Goal: Task Accomplishment & Management: Manage account settings

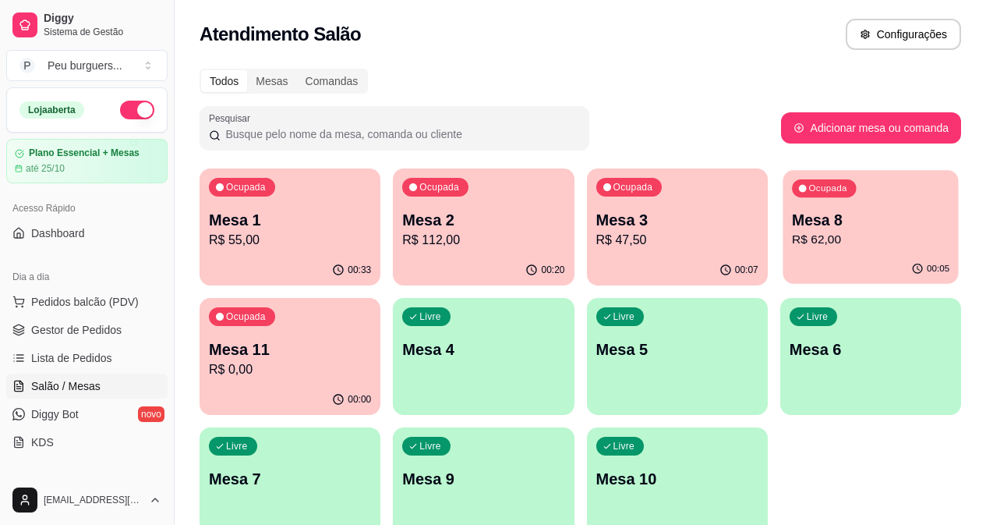
click at [792, 241] on p "R$ 62,00" at bounding box center [871, 240] width 158 height 18
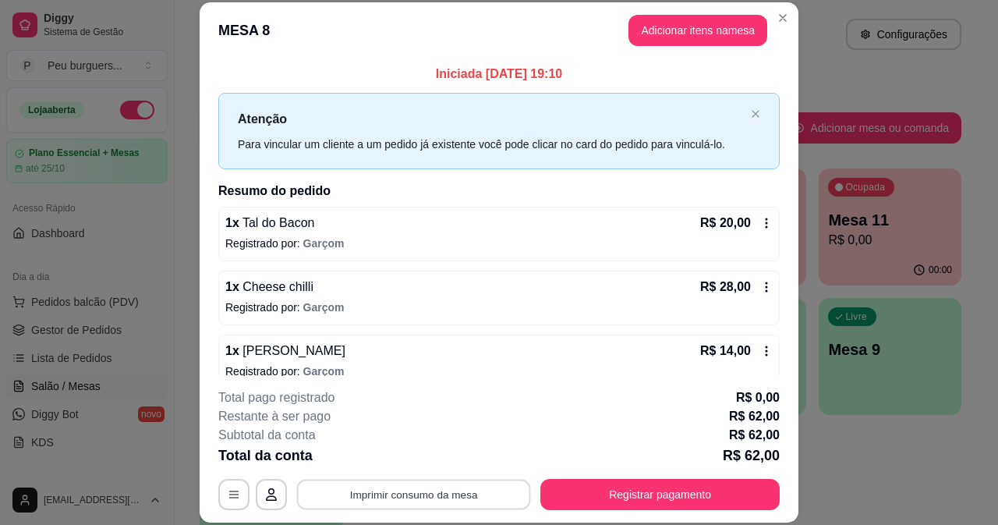
click at [453, 492] on button "Imprimir consumo da mesa" at bounding box center [414, 494] width 234 height 30
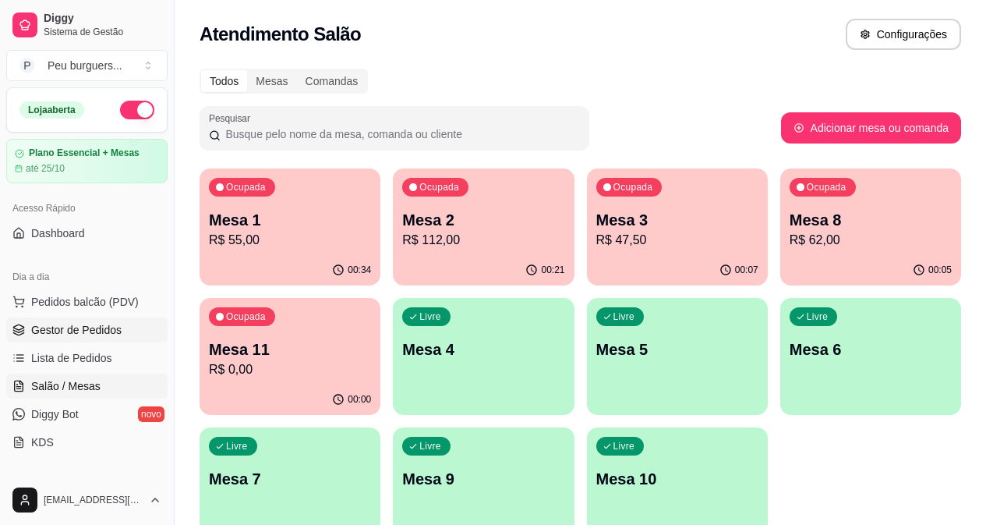
click at [69, 330] on span "Gestor de Pedidos" at bounding box center [76, 330] width 90 height 16
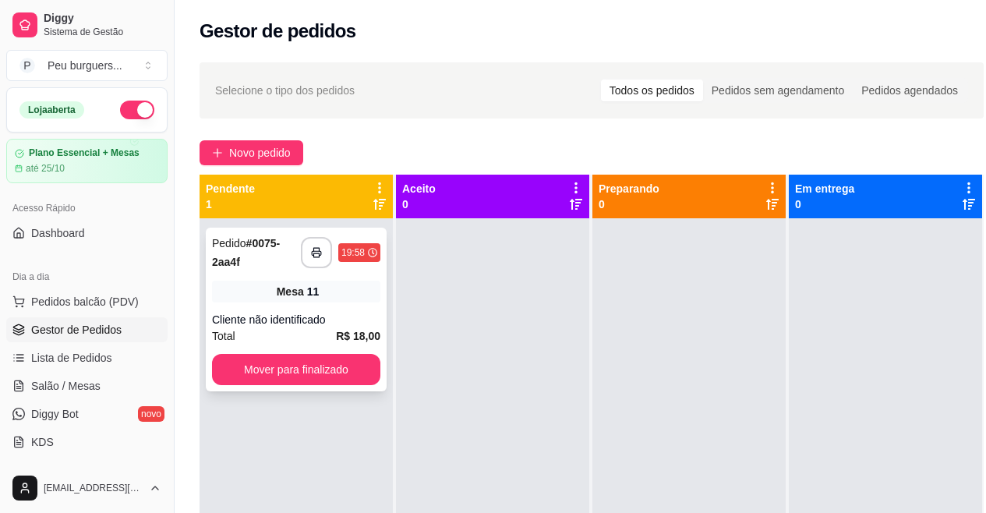
click at [250, 289] on div "Mesa 11" at bounding box center [296, 292] width 168 height 22
click at [315, 247] on icon "button" at bounding box center [316, 252] width 11 height 11
click at [352, 355] on button "Mover para finalizado" at bounding box center [296, 370] width 164 height 30
click at [315, 253] on icon "button" at bounding box center [316, 252] width 11 height 11
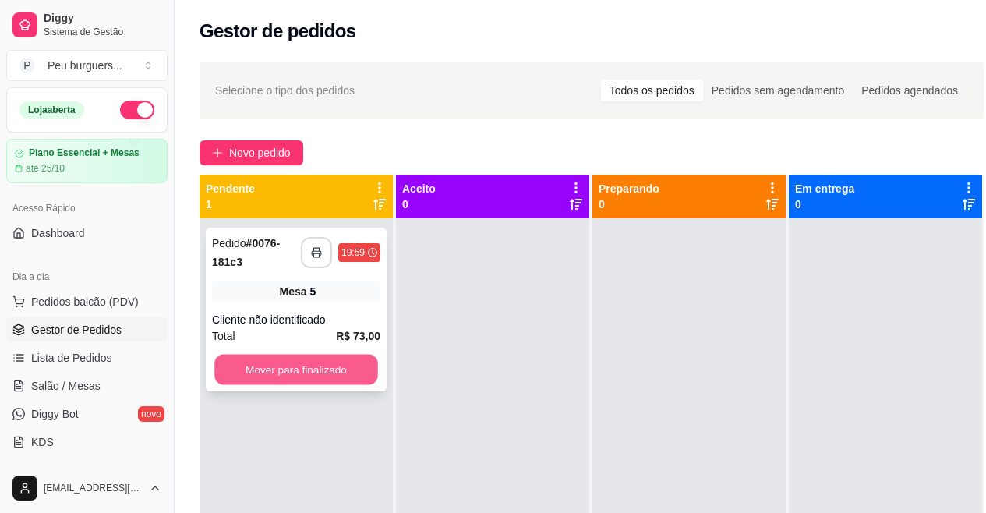
click at [343, 377] on button "Mover para finalizado" at bounding box center [296, 370] width 164 height 30
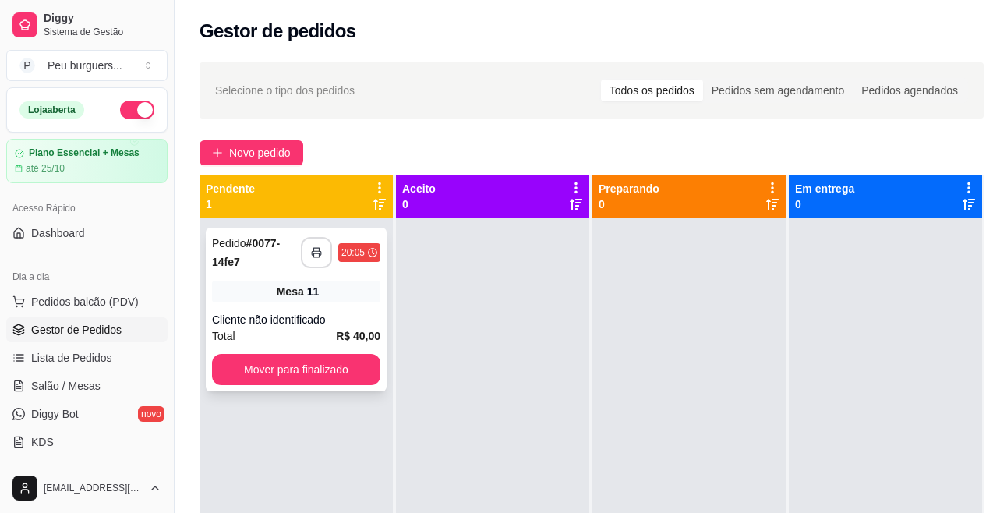
click at [312, 246] on button "button" at bounding box center [316, 252] width 31 height 31
click at [343, 370] on button "Mover para finalizado" at bounding box center [296, 369] width 168 height 31
click at [70, 389] on span "Salão / Mesas" at bounding box center [65, 386] width 69 height 16
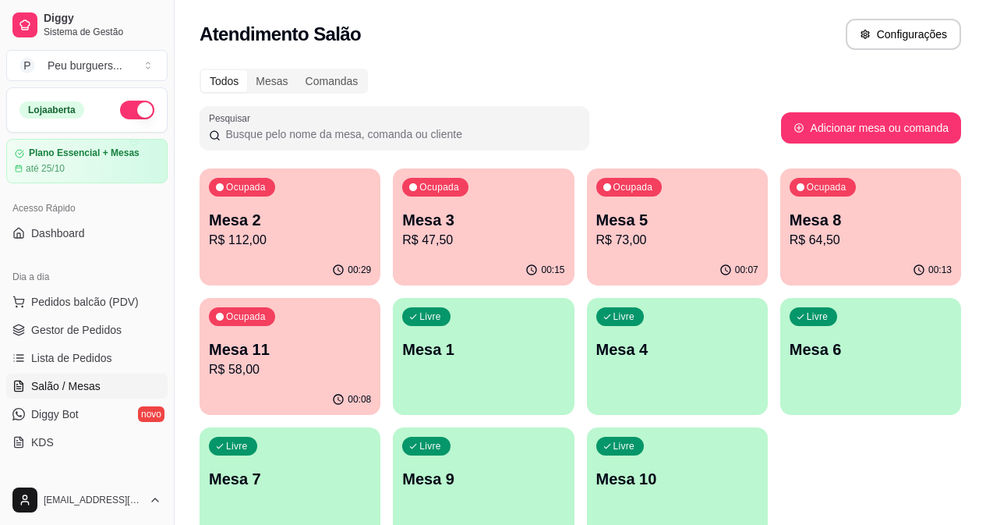
click at [597, 236] on p "R$ 73,00" at bounding box center [678, 240] width 162 height 19
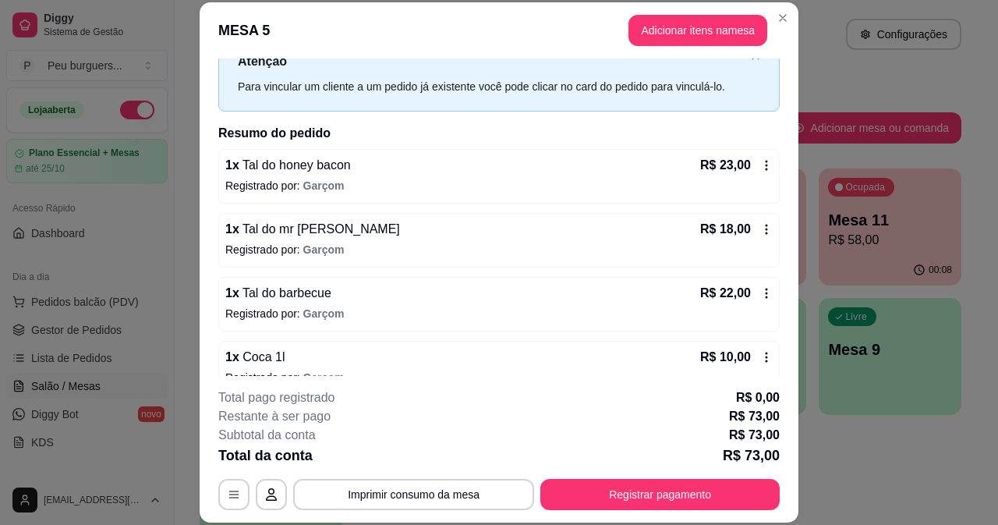
scroll to position [58, 0]
drag, startPoint x: 792, startPoint y: 244, endPoint x: 794, endPoint y: 288, distance: 43.7
click at [794, 288] on div "**********" at bounding box center [499, 262] width 998 height 525
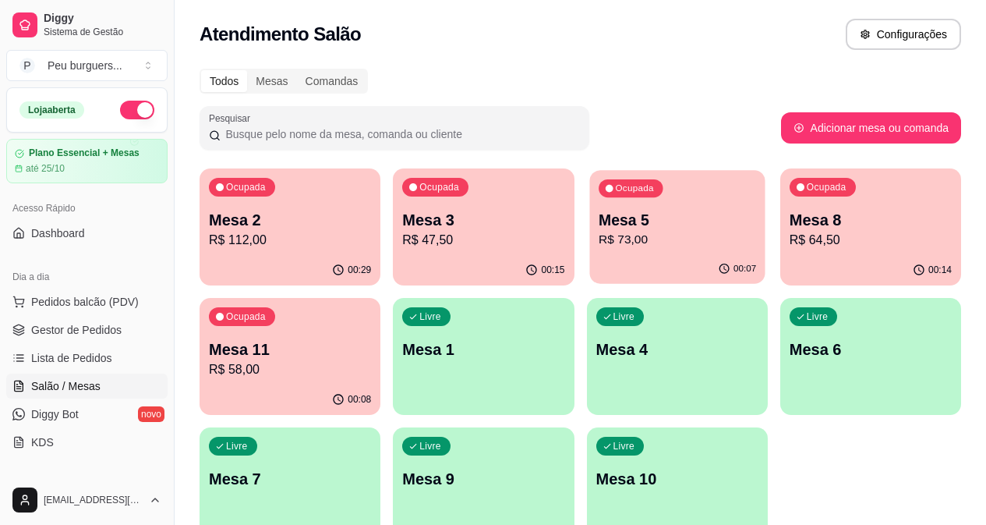
click at [599, 222] on p "Mesa 5" at bounding box center [678, 220] width 158 height 21
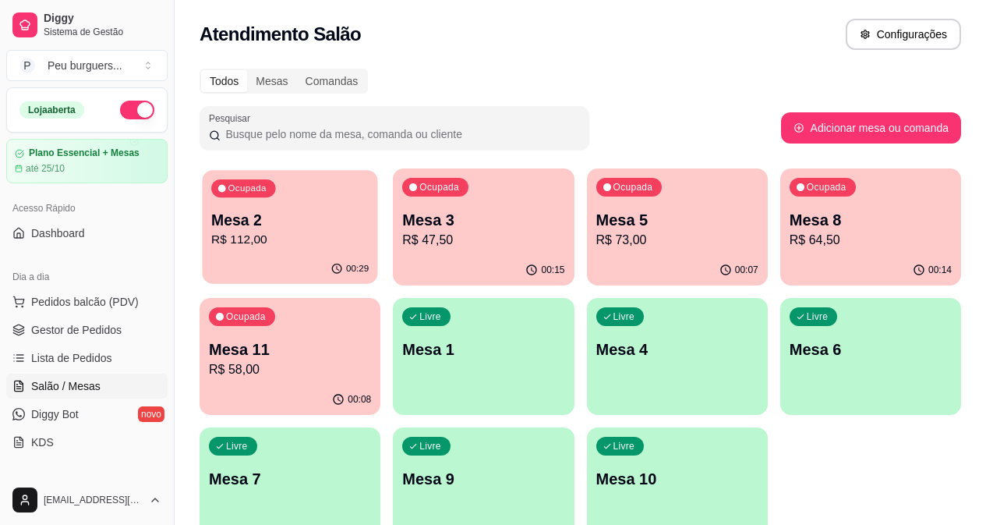
click at [231, 213] on p "Mesa 2" at bounding box center [290, 220] width 158 height 21
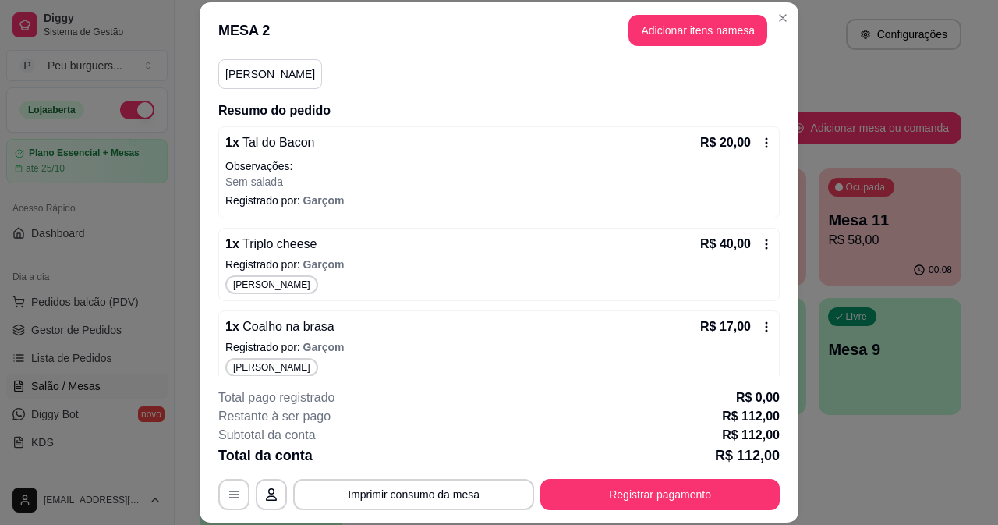
scroll to position [172, 0]
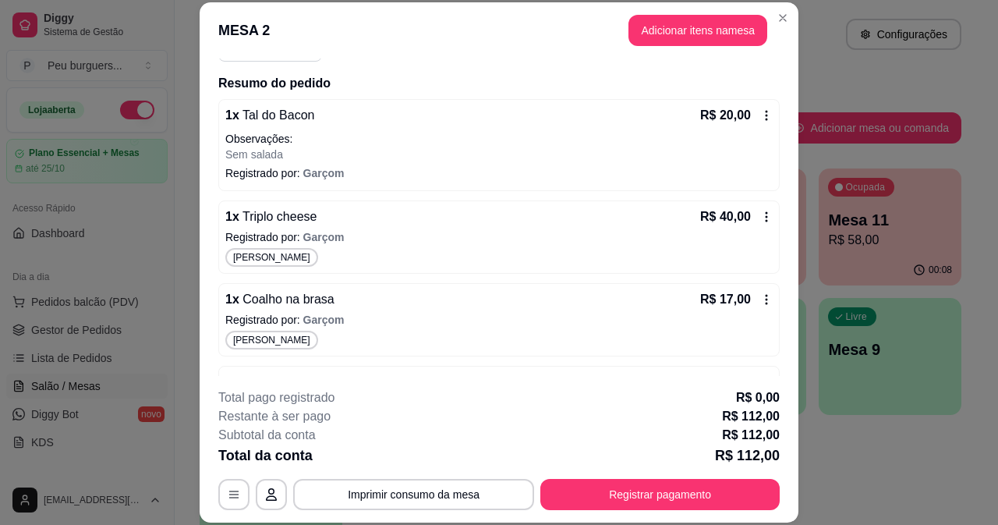
click at [760, 218] on icon at bounding box center [766, 217] width 12 height 12
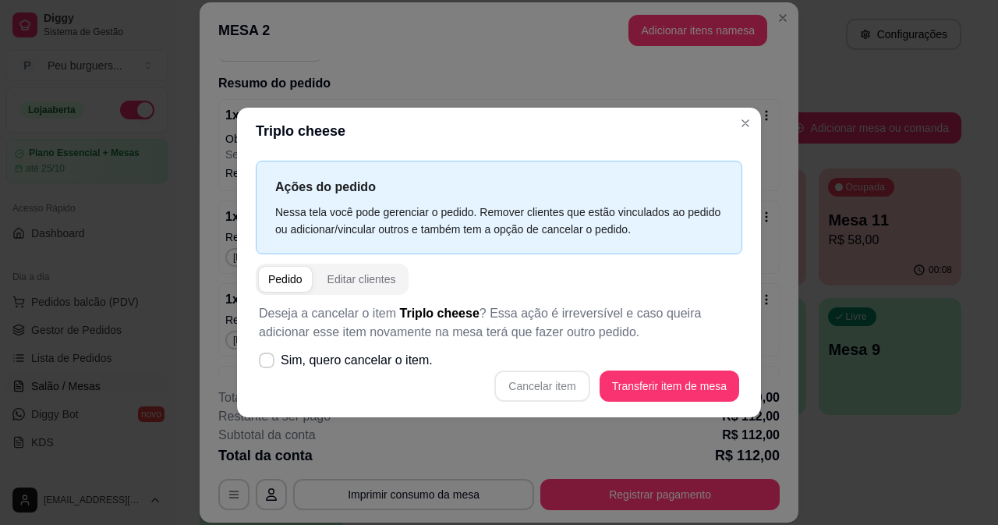
click at [543, 389] on div "Cancelar item Transferir item de mesa" at bounding box center [499, 385] width 480 height 31
click at [543, 388] on div "Cancelar item Transferir item de mesa" at bounding box center [499, 385] width 480 height 31
click at [551, 378] on div "Cancelar item Transferir item de mesa" at bounding box center [499, 385] width 480 height 31
click at [270, 355] on span at bounding box center [267, 359] width 15 height 15
click at [268, 363] on input "Sim, quero cancelar o item." at bounding box center [263, 368] width 10 height 10
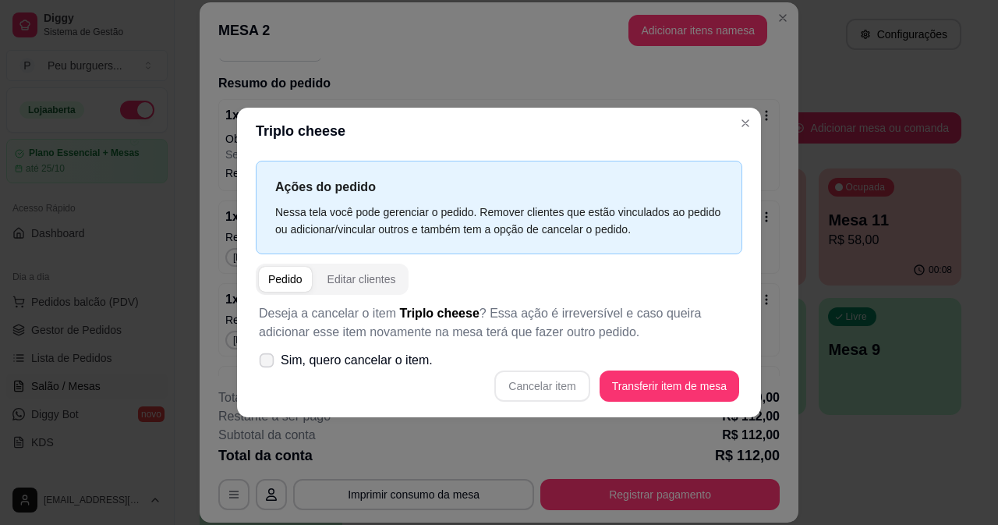
checkbox input "true"
click at [540, 378] on button "Cancelar item" at bounding box center [541, 385] width 95 height 31
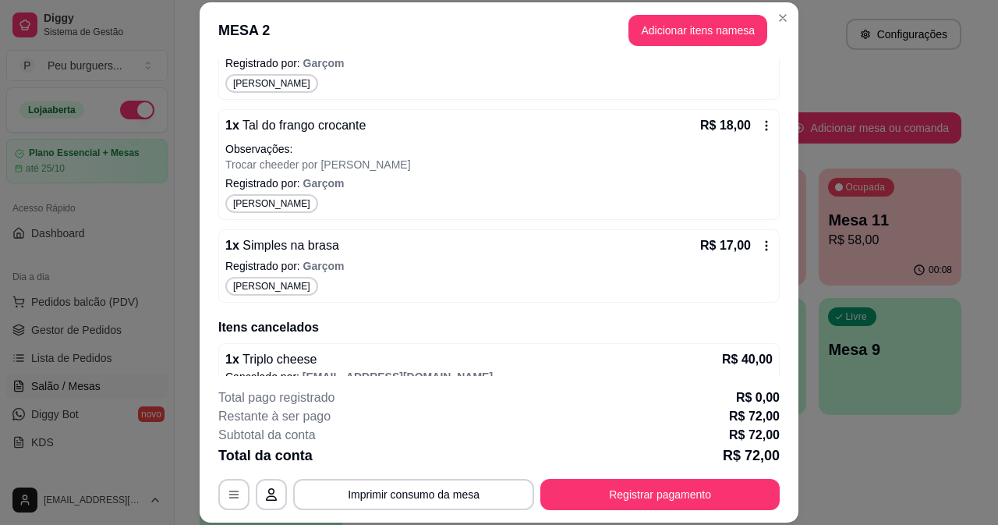
scroll to position [367, 0]
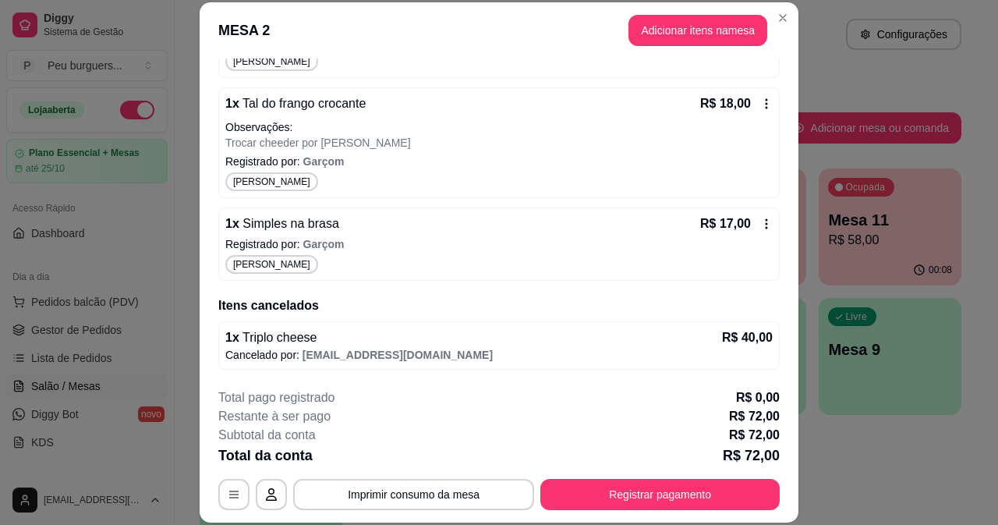
click at [760, 221] on icon at bounding box center [766, 224] width 12 height 12
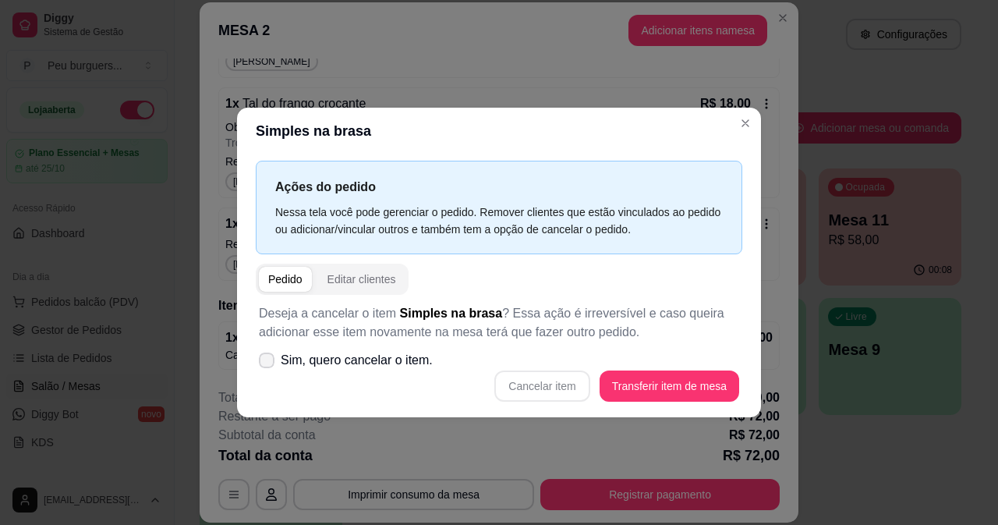
click at [271, 355] on span at bounding box center [267, 360] width 16 height 16
click at [268, 363] on input "Sim, quero cancelar o item." at bounding box center [263, 368] width 10 height 10
checkbox input "true"
click at [558, 384] on button "Cancelar item" at bounding box center [542, 385] width 93 height 30
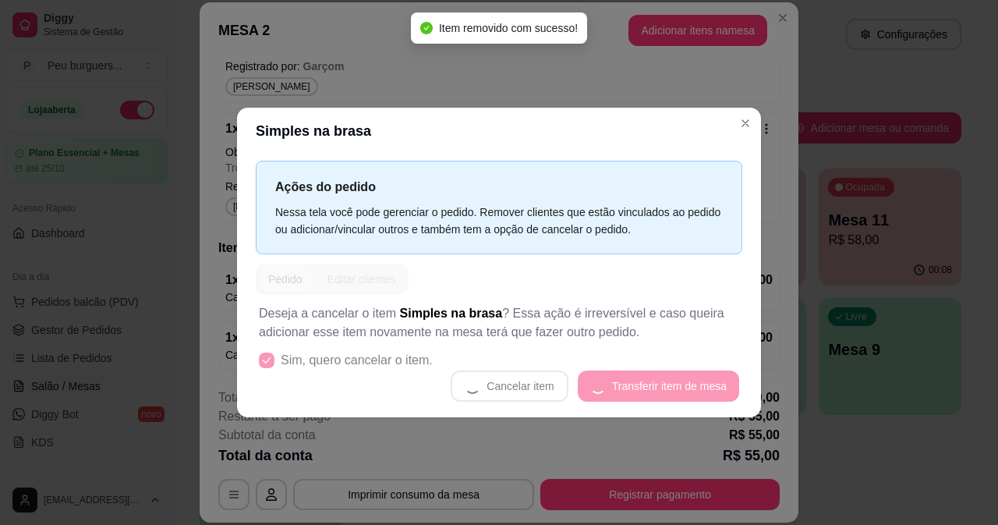
scroll to position [342, 0]
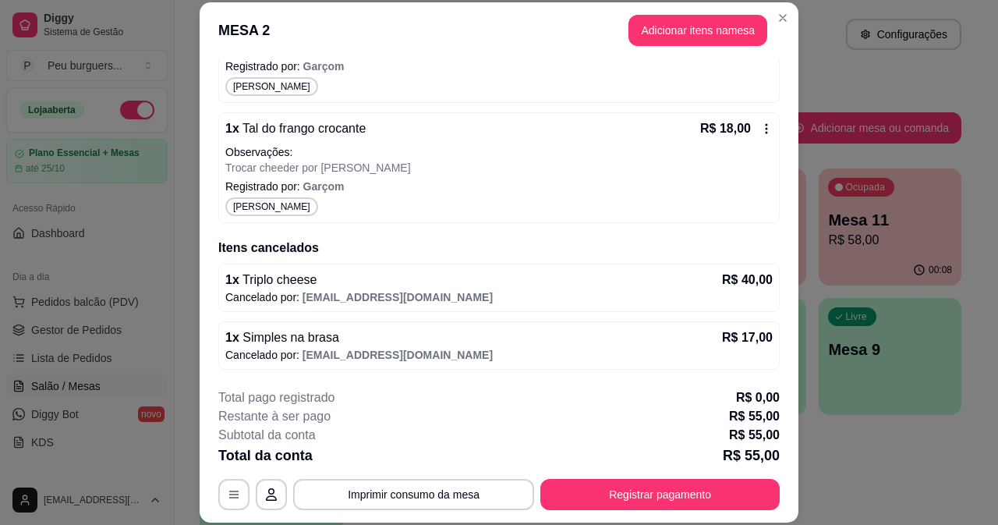
click at [760, 129] on icon at bounding box center [766, 128] width 12 height 12
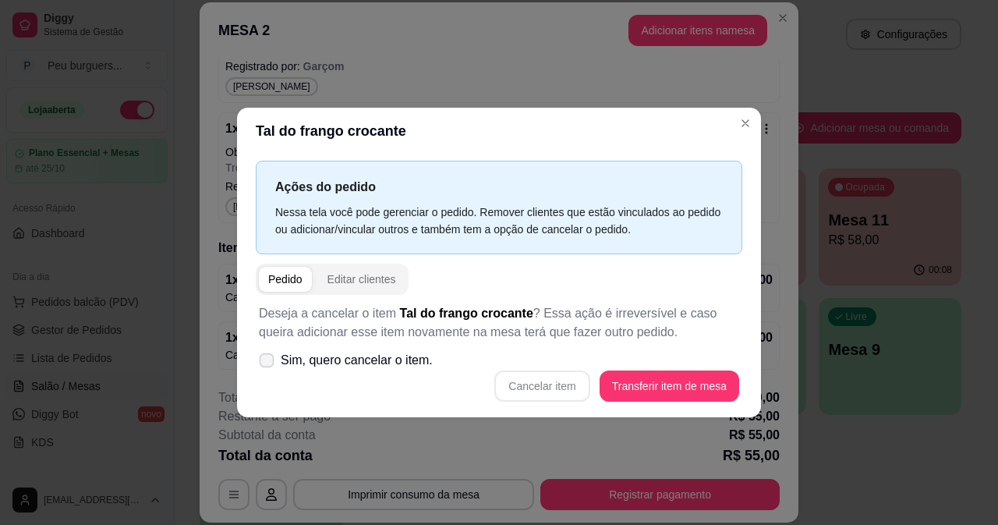
click at [262, 355] on span at bounding box center [267, 359] width 15 height 15
click at [262, 363] on input "Sim, quero cancelar o item." at bounding box center [263, 368] width 10 height 10
checkbox input "true"
click at [569, 386] on button "Cancelar item" at bounding box center [542, 385] width 93 height 30
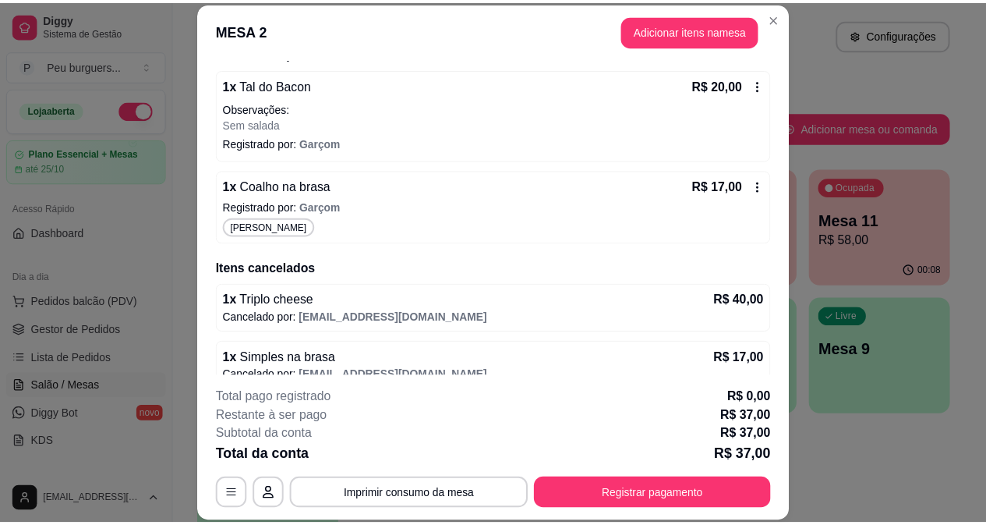
scroll to position [151, 0]
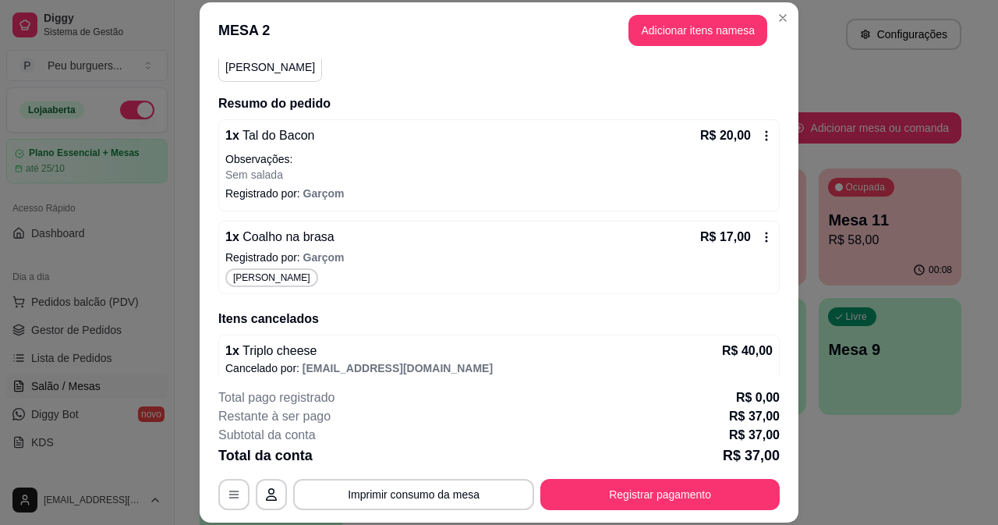
click at [760, 232] on icon at bounding box center [766, 237] width 12 height 12
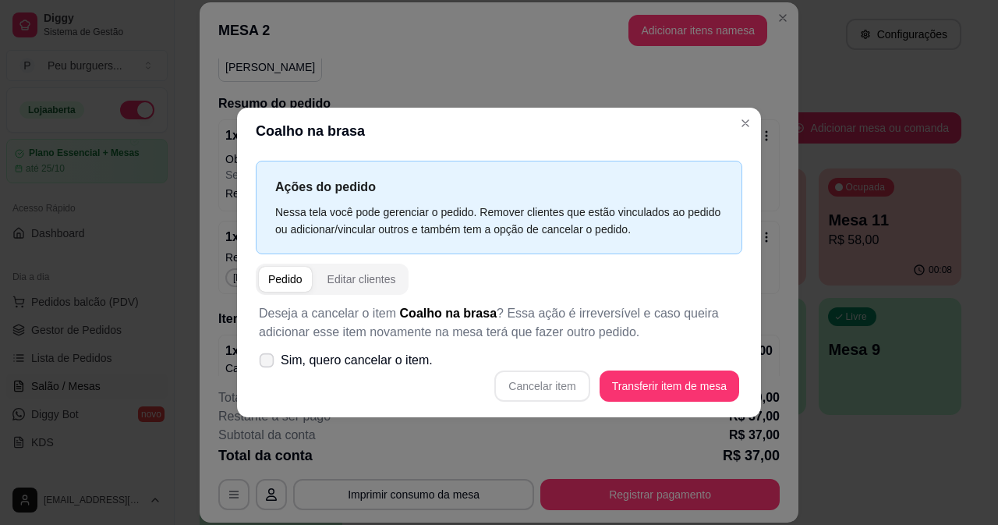
click at [271, 349] on label "Sim, quero cancelar o item." at bounding box center [346, 360] width 186 height 31
click at [268, 363] on input "Sim, quero cancelar o item." at bounding box center [263, 368] width 10 height 10
checkbox input "true"
click at [574, 386] on button "Cancelar item" at bounding box center [541, 385] width 95 height 31
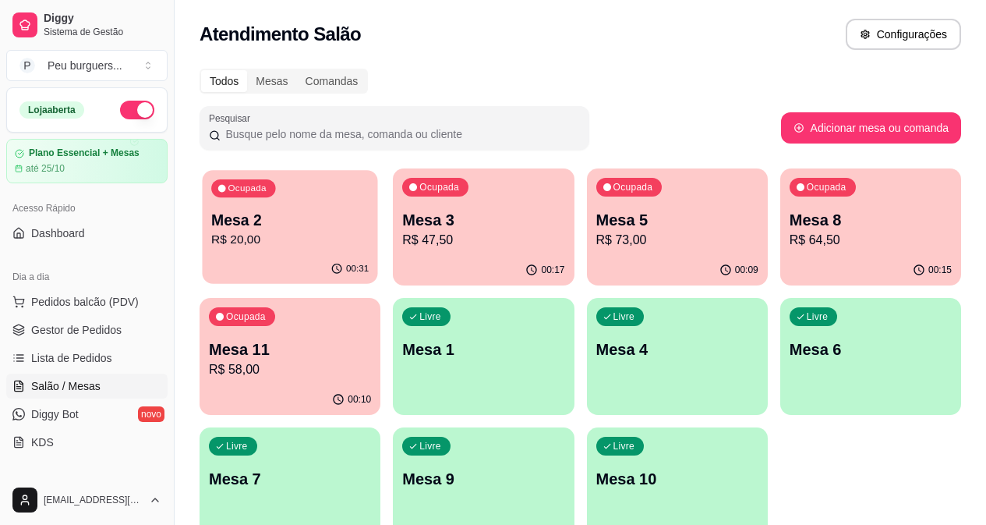
click at [313, 207] on div "Ocupada Mesa 2 R$ 20,00" at bounding box center [289, 212] width 175 height 84
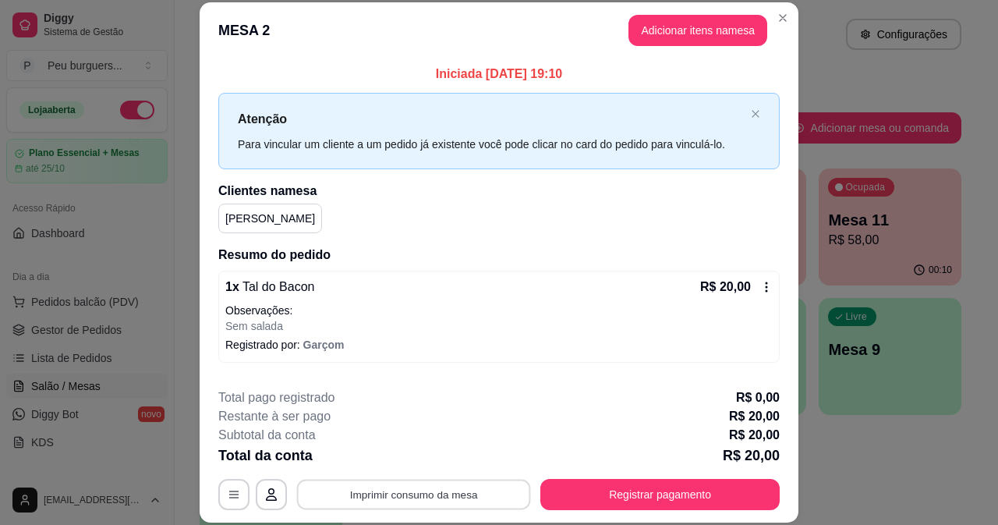
click at [438, 497] on button "Imprimir consumo da mesa" at bounding box center [414, 494] width 234 height 30
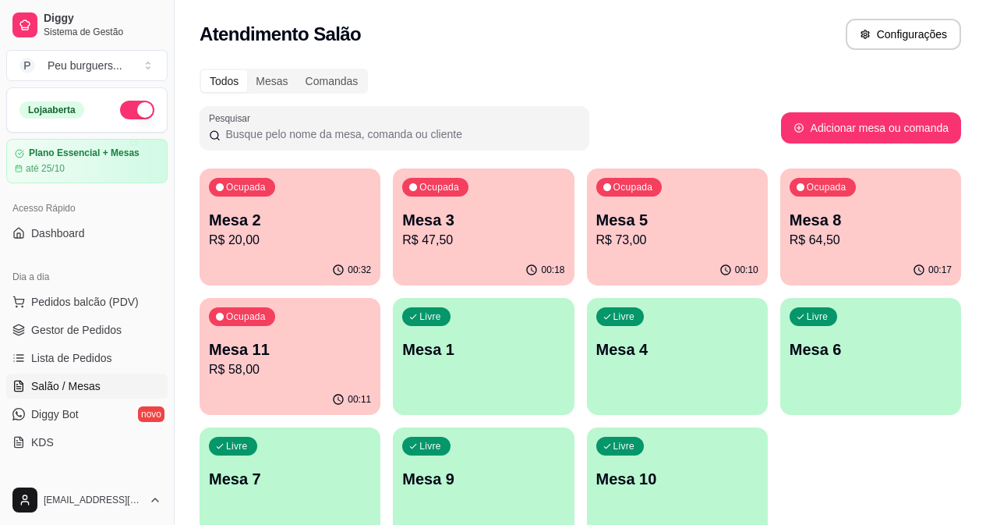
click at [597, 232] on p "R$ 73,00" at bounding box center [678, 240] width 162 height 19
click at [56, 330] on span "Gestor de Pedidos" at bounding box center [76, 330] width 90 height 16
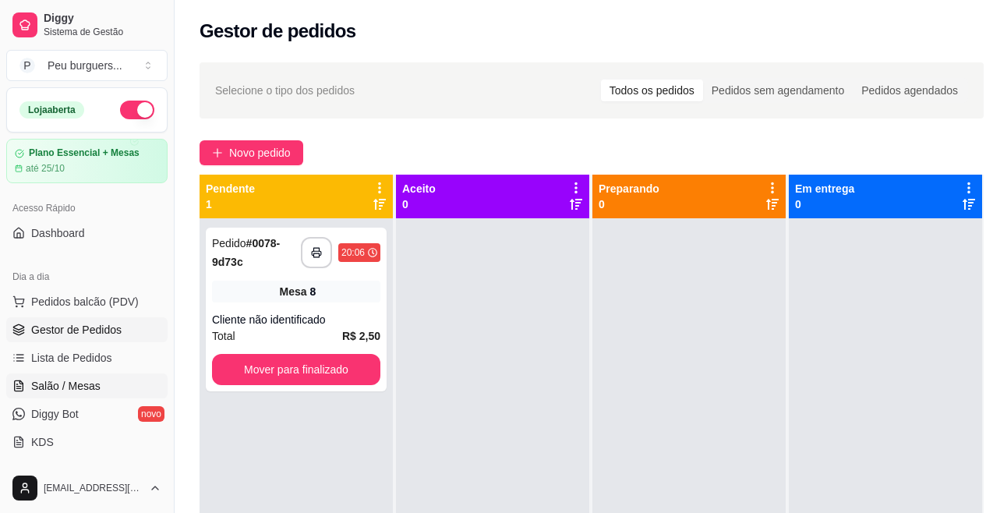
click at [78, 388] on span "Salão / Mesas" at bounding box center [65, 386] width 69 height 16
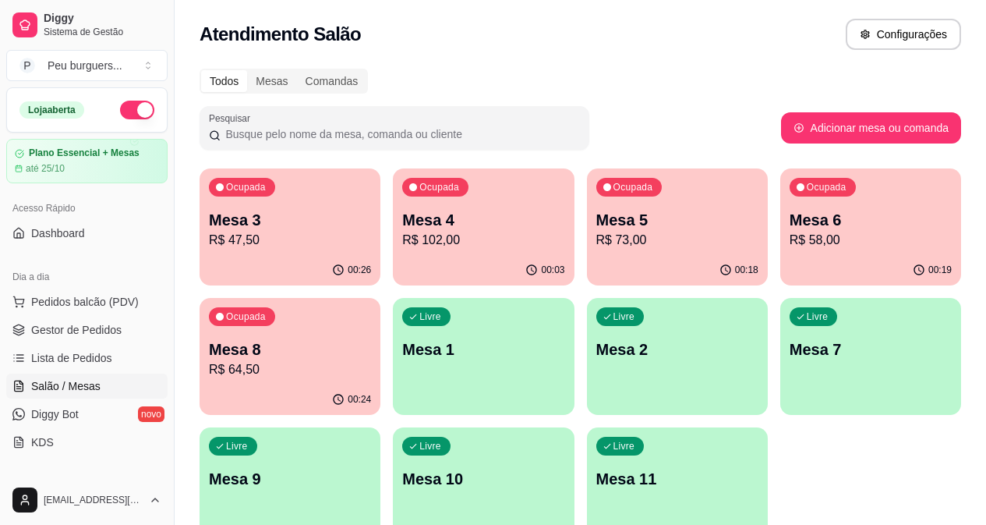
click at [404, 246] on p "R$ 102,00" at bounding box center [483, 240] width 162 height 19
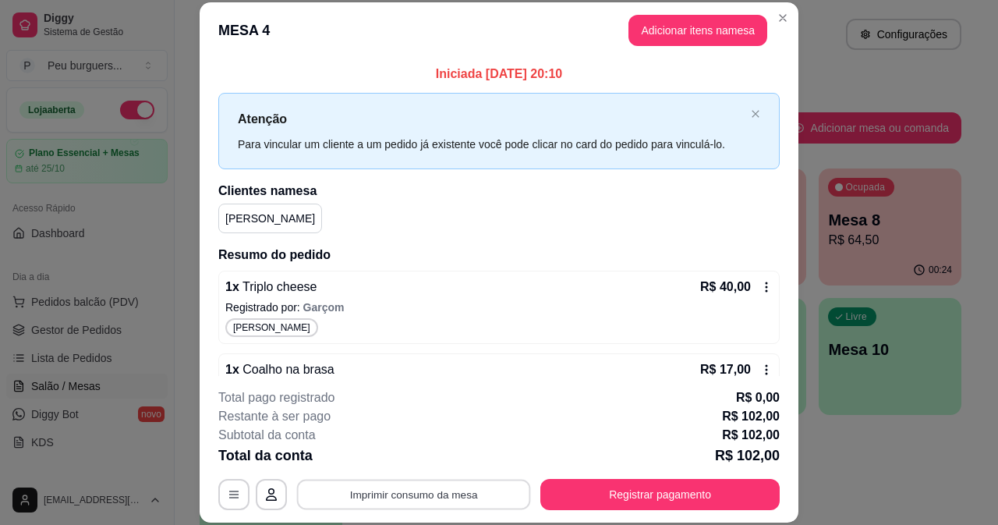
click at [488, 488] on button "Imprimir consumo da mesa" at bounding box center [414, 494] width 234 height 30
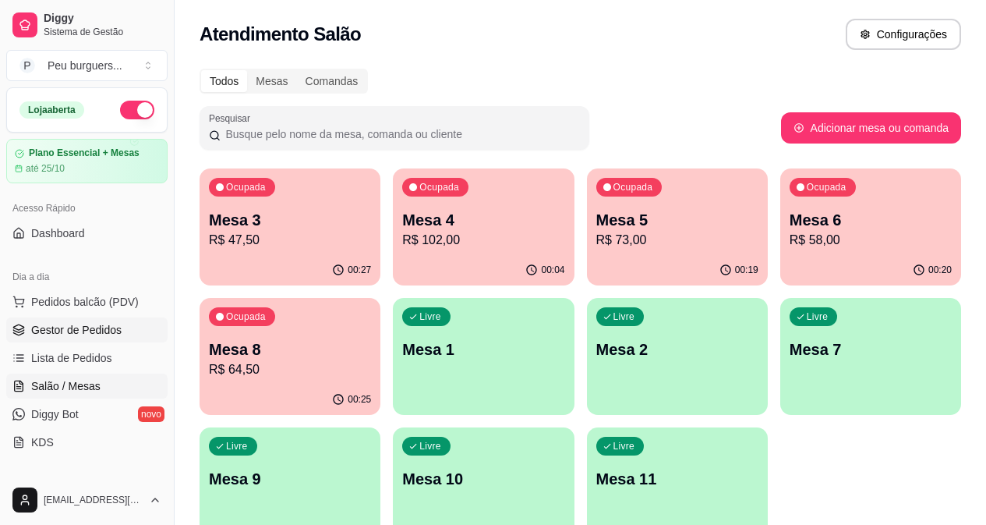
click at [86, 329] on span "Gestor de Pedidos" at bounding box center [76, 330] width 90 height 16
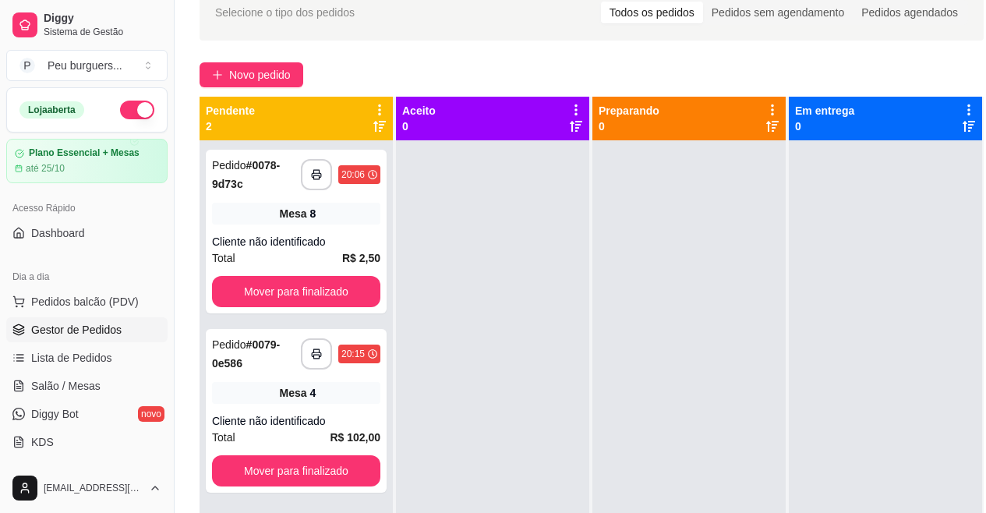
scroll to position [105, 0]
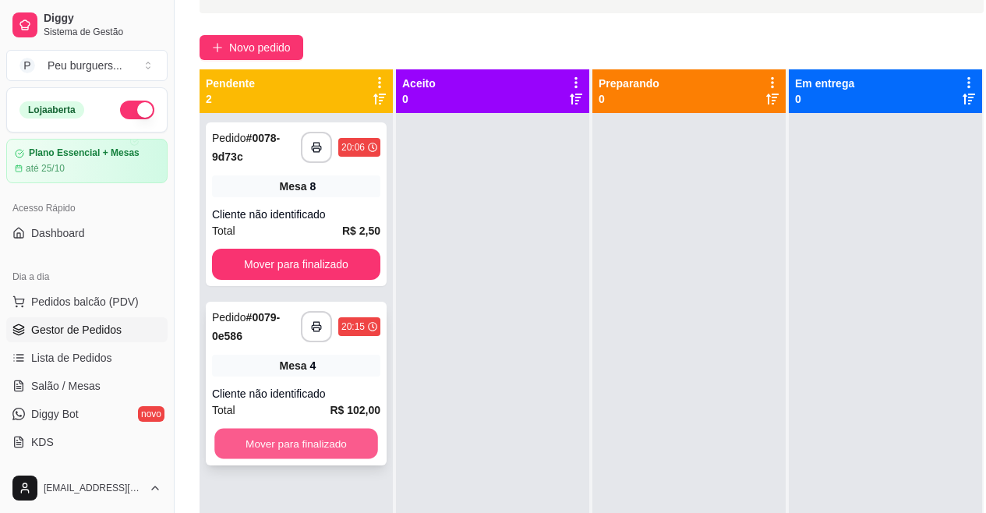
click at [299, 448] on button "Mover para finalizado" at bounding box center [296, 444] width 164 height 30
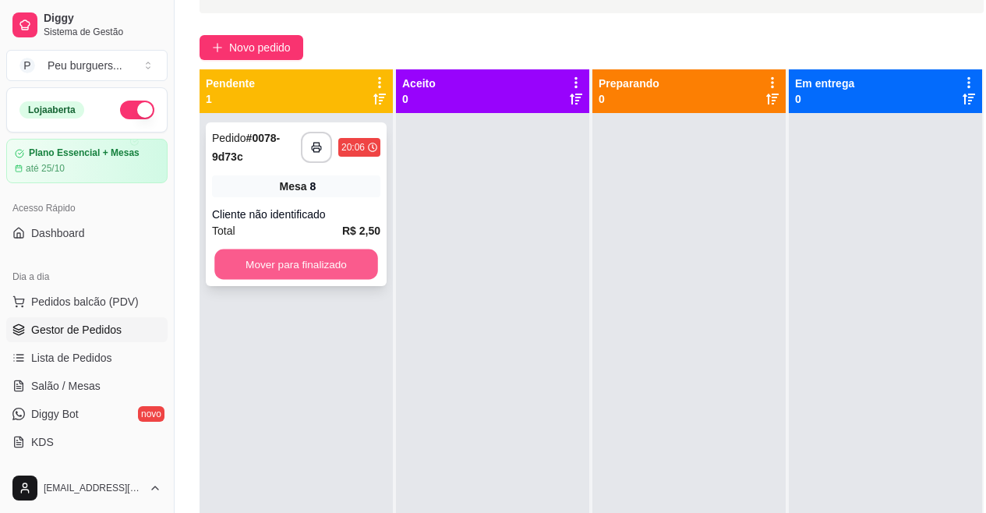
click at [272, 268] on button "Mover para finalizado" at bounding box center [296, 265] width 164 height 30
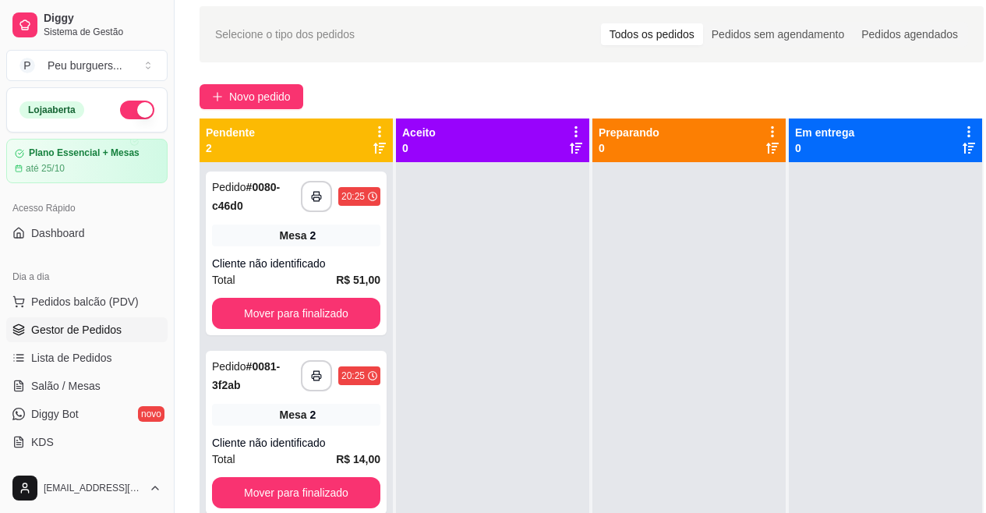
scroll to position [19, 0]
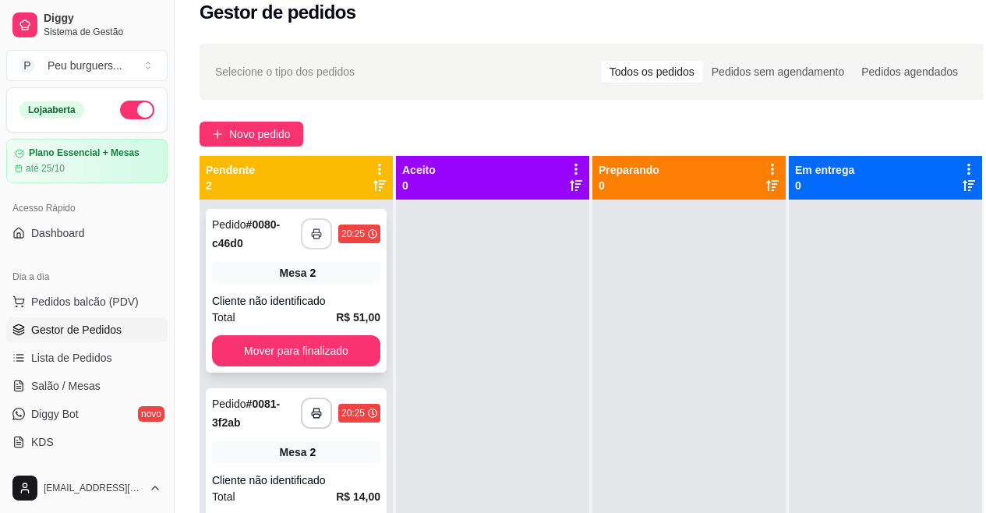
click at [319, 224] on button "button" at bounding box center [316, 233] width 31 height 31
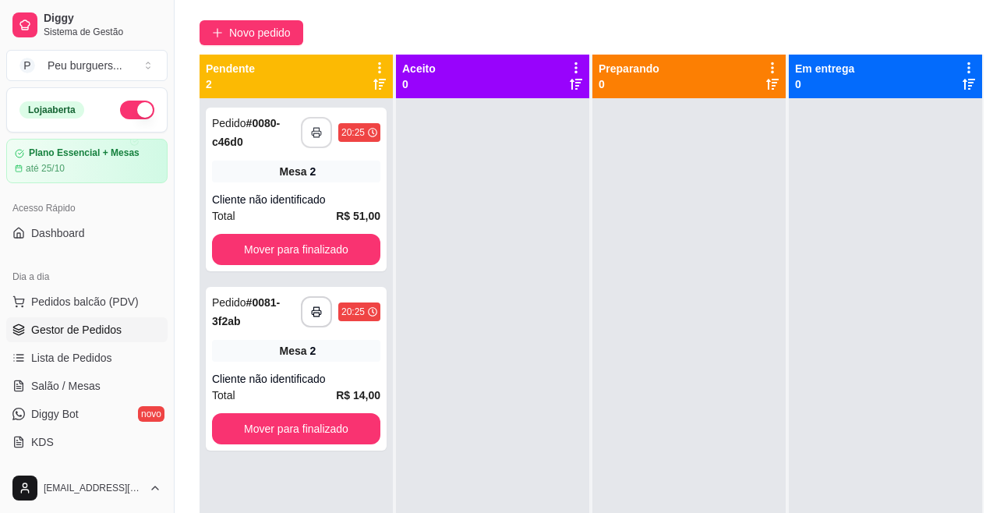
scroll to position [165, 0]
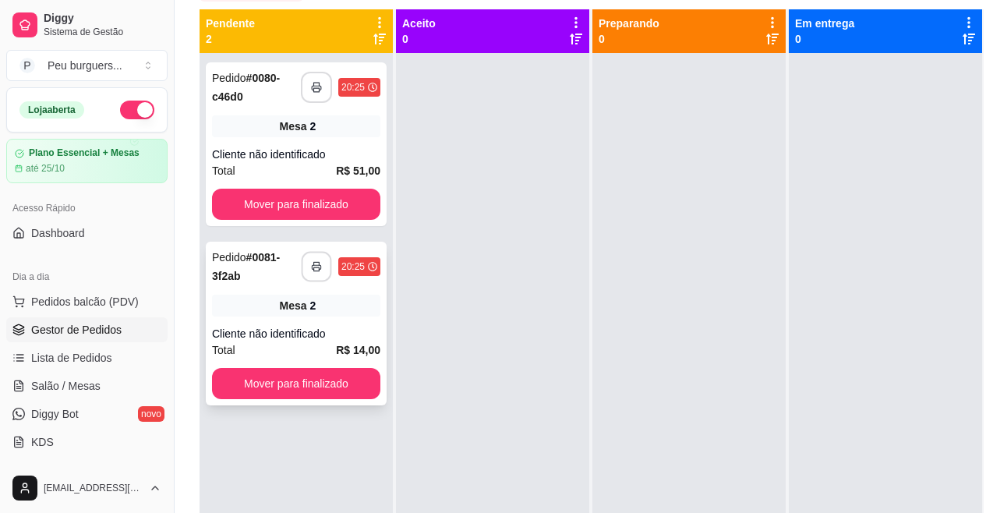
click at [320, 267] on icon "button" at bounding box center [316, 266] width 11 height 11
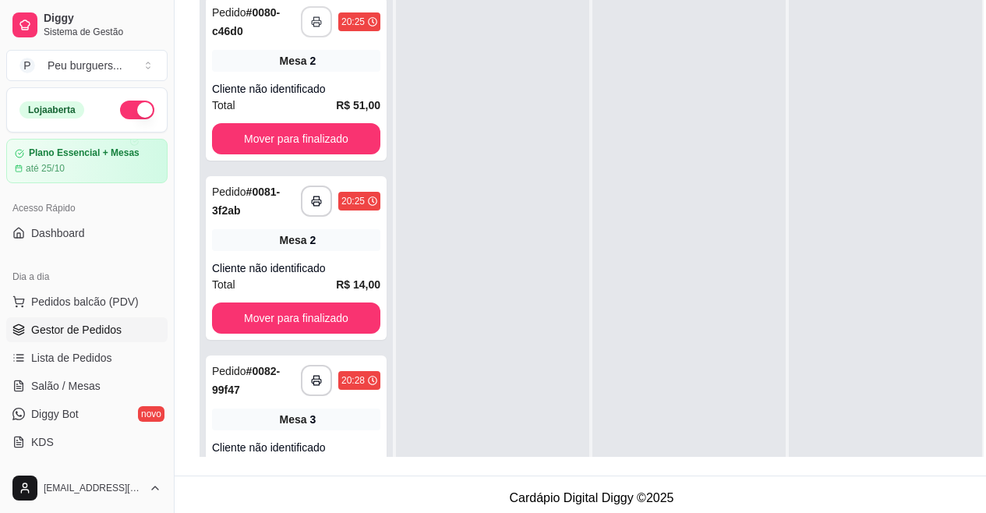
scroll to position [250, 0]
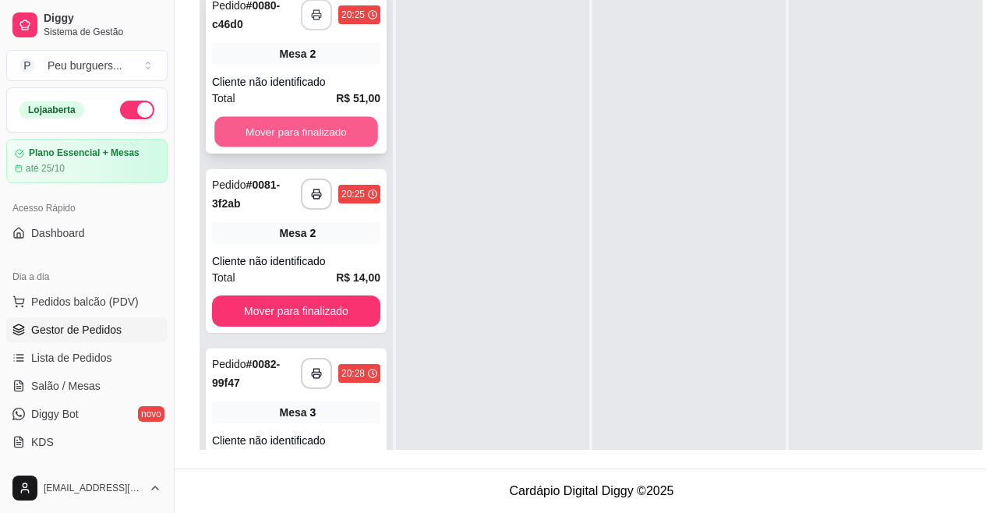
click at [324, 117] on button "Mover para finalizado" at bounding box center [296, 132] width 164 height 30
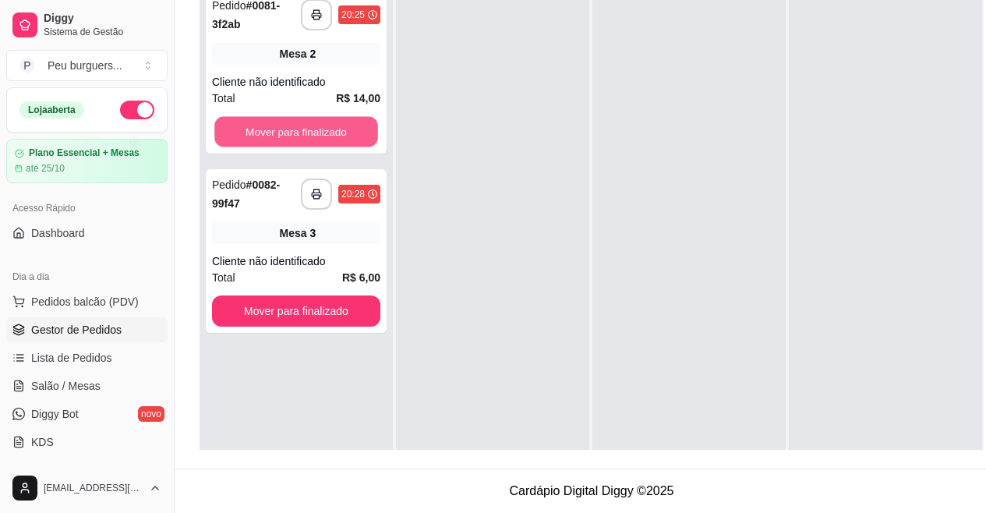
click at [324, 117] on button "Mover para finalizado" at bounding box center [296, 132] width 164 height 30
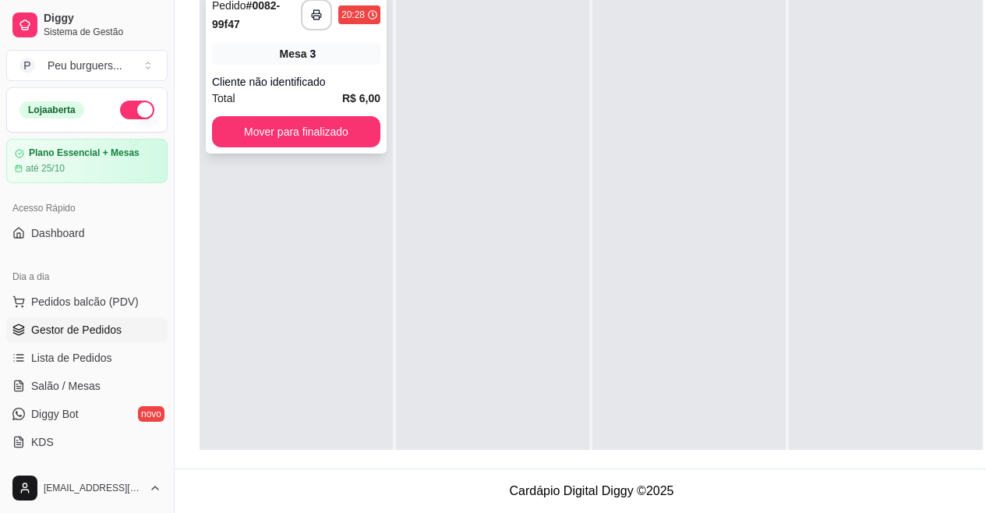
click at [306, 43] on div "Mesa 3" at bounding box center [296, 54] width 168 height 22
click at [353, 117] on div "**********" at bounding box center [296, 72] width 181 height 164
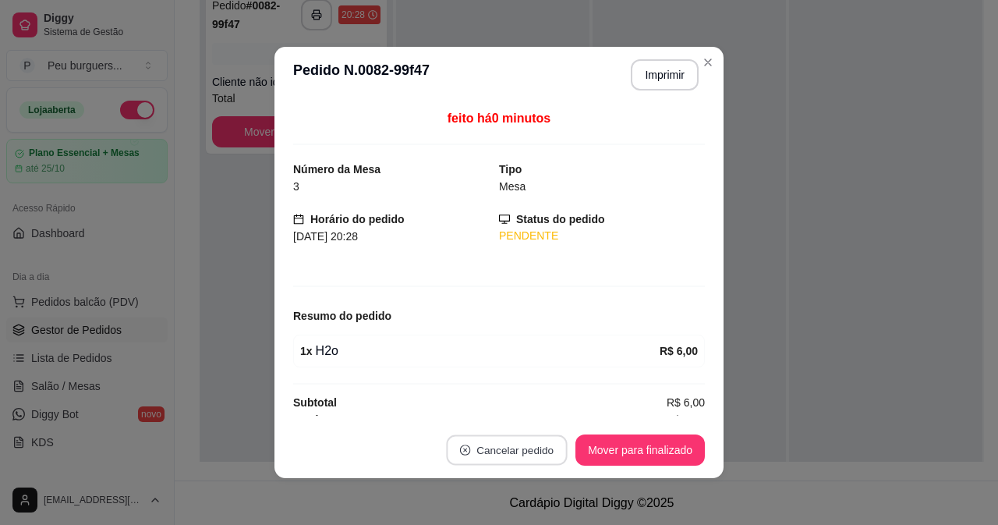
click at [487, 438] on button "Cancelar pedido" at bounding box center [507, 450] width 121 height 30
click at [486, 448] on button "Cancelar pedido" at bounding box center [507, 450] width 121 height 30
click at [595, 454] on button "Mover para finalizado" at bounding box center [639, 449] width 129 height 31
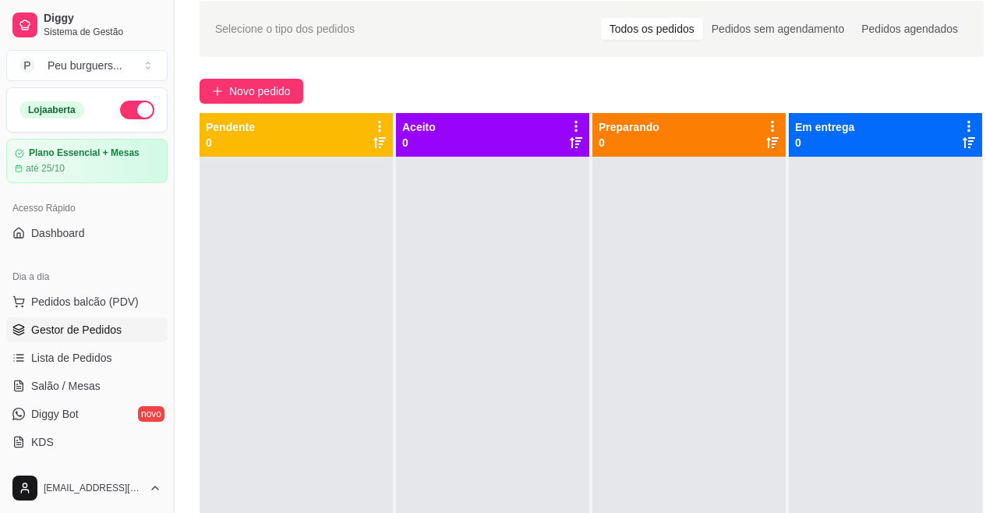
scroll to position [29, 0]
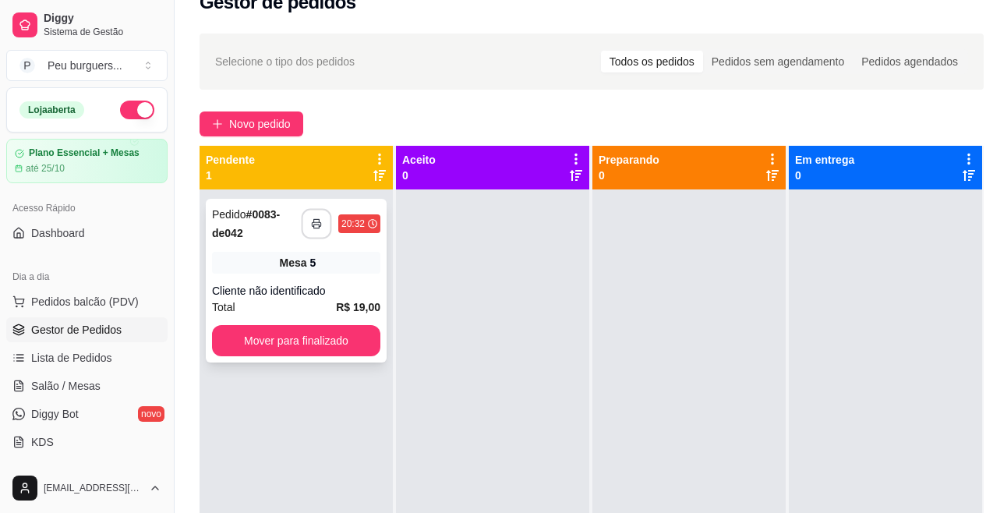
click at [319, 219] on polyline "button" at bounding box center [316, 220] width 5 height 3
click at [313, 339] on button "Mover para finalizado" at bounding box center [296, 341] width 164 height 30
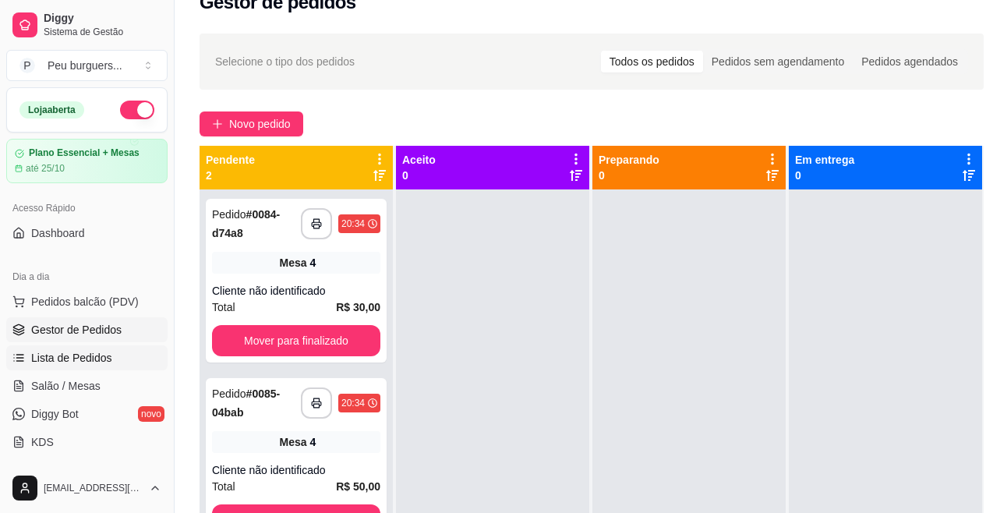
click at [83, 356] on span "Lista de Pedidos" at bounding box center [71, 358] width 81 height 16
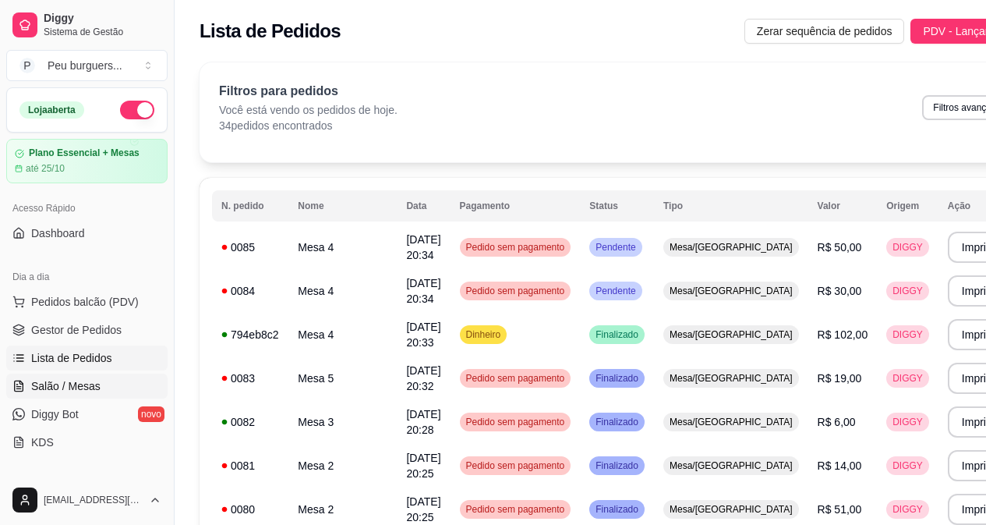
click at [72, 385] on span "Salão / Mesas" at bounding box center [65, 386] width 69 height 16
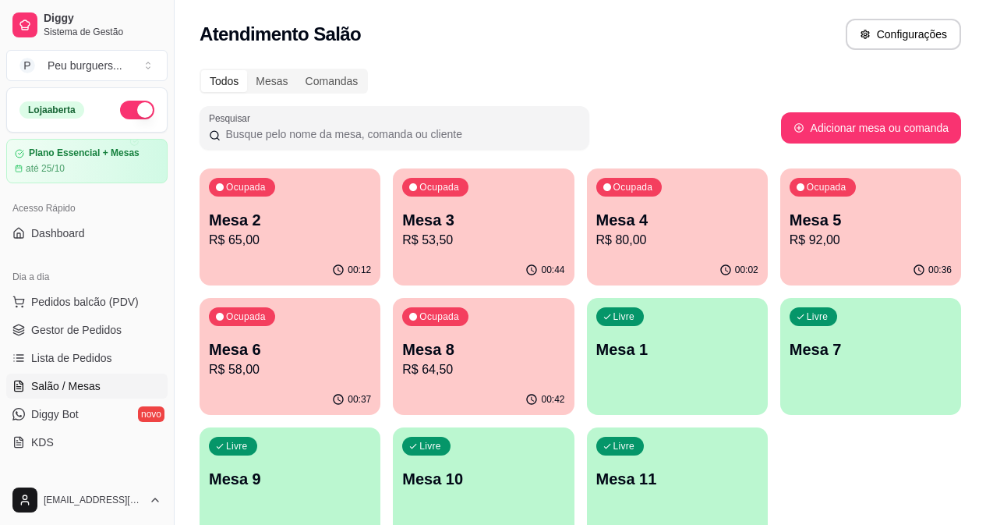
click at [597, 223] on p "Mesa 4" at bounding box center [678, 220] width 162 height 22
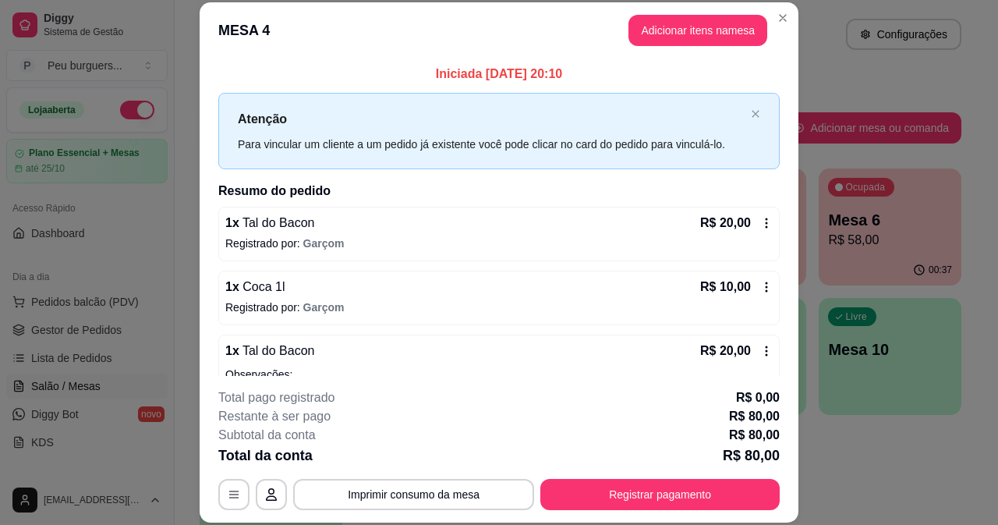
click at [760, 221] on icon at bounding box center [766, 223] width 12 height 12
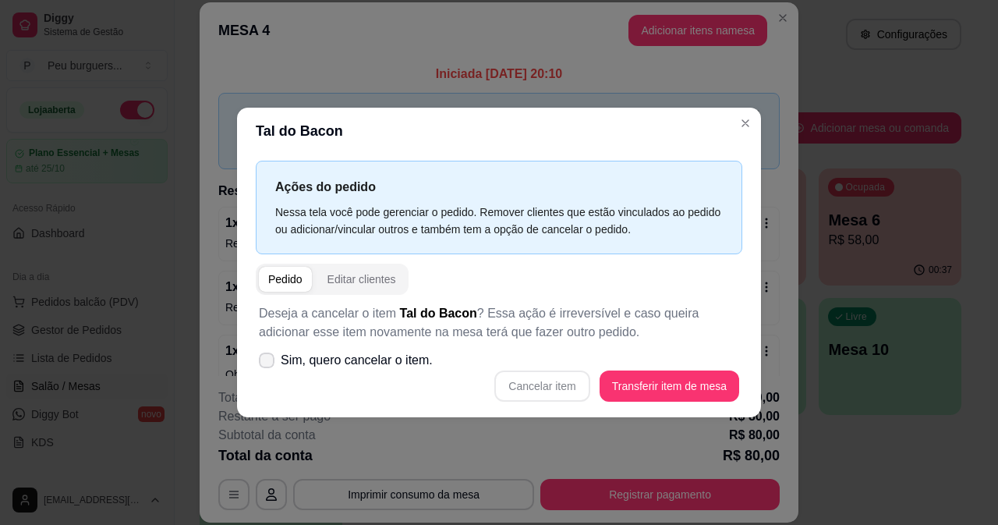
click at [273, 365] on span at bounding box center [267, 360] width 16 height 16
click at [268, 365] on input "Sim, quero cancelar o item." at bounding box center [263, 368] width 10 height 10
checkbox input "true"
click at [557, 376] on button "Cancelar item" at bounding box center [541, 385] width 95 height 31
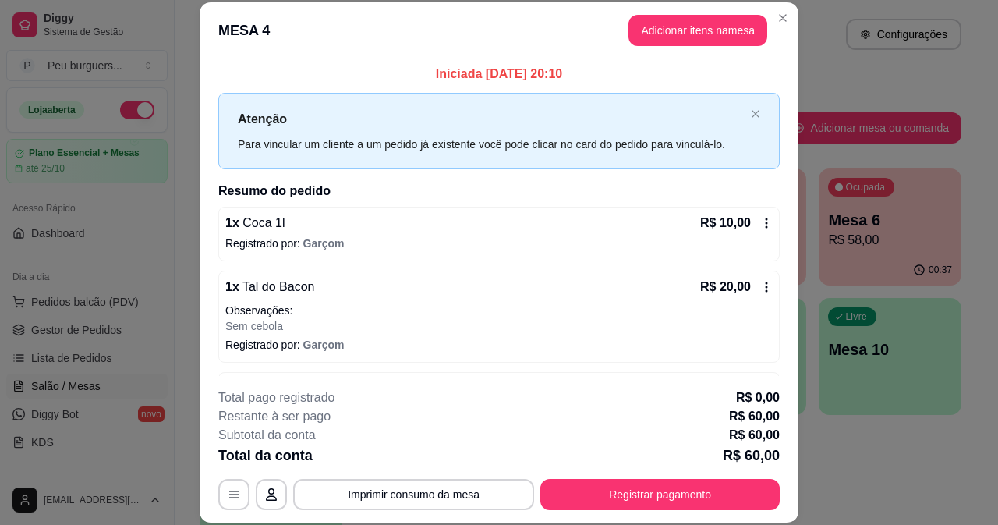
click at [760, 225] on icon at bounding box center [766, 223] width 12 height 12
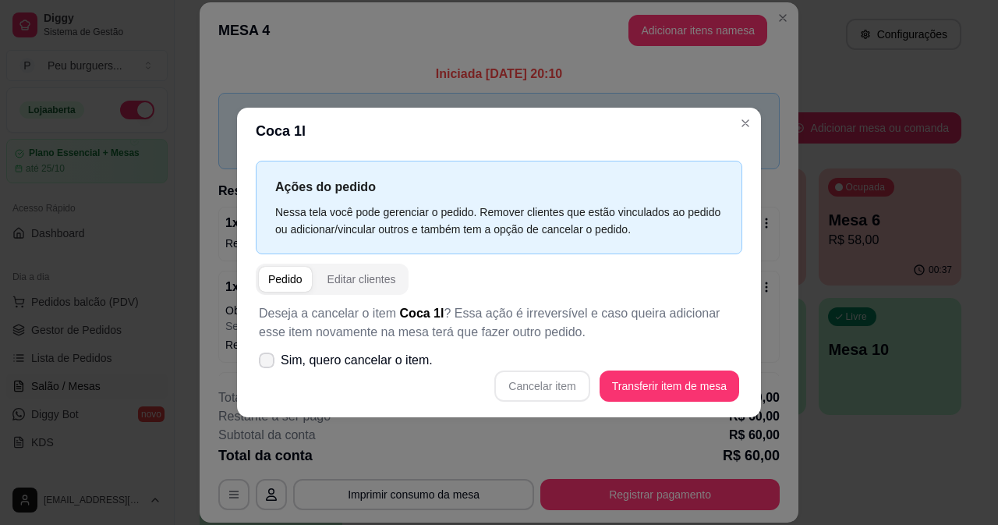
click at [265, 362] on icon at bounding box center [266, 360] width 12 height 9
click at [265, 363] on input "Sim, quero cancelar o item." at bounding box center [263, 368] width 10 height 10
checkbox input "true"
click at [561, 385] on button "Cancelar item" at bounding box center [541, 385] width 95 height 31
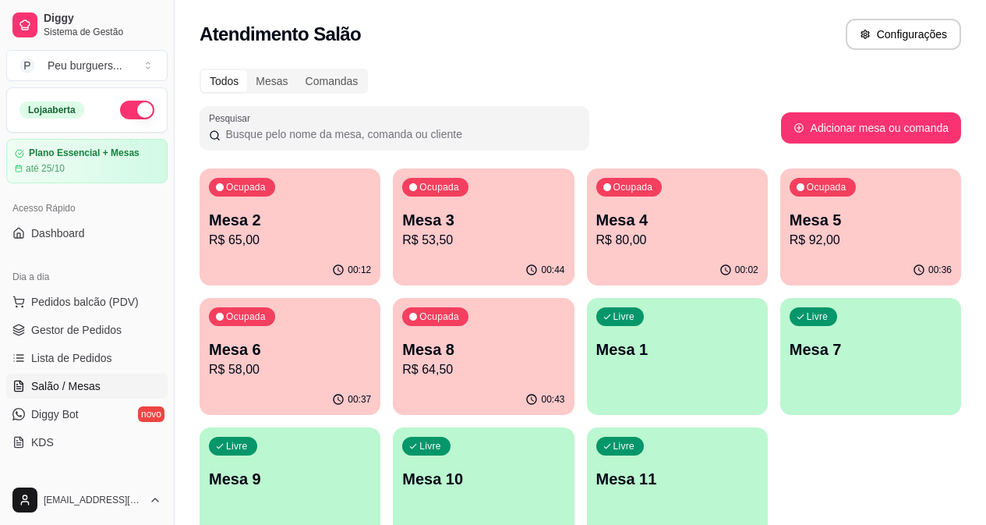
click at [790, 232] on p "R$ 92,00" at bounding box center [871, 240] width 162 height 19
click at [426, 221] on p "Mesa 3" at bounding box center [484, 220] width 158 height 21
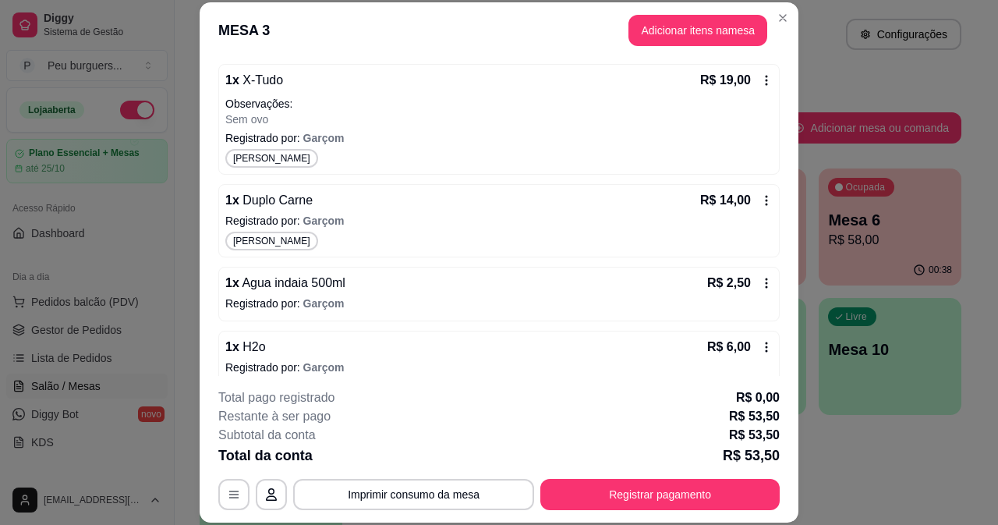
scroll to position [305, 0]
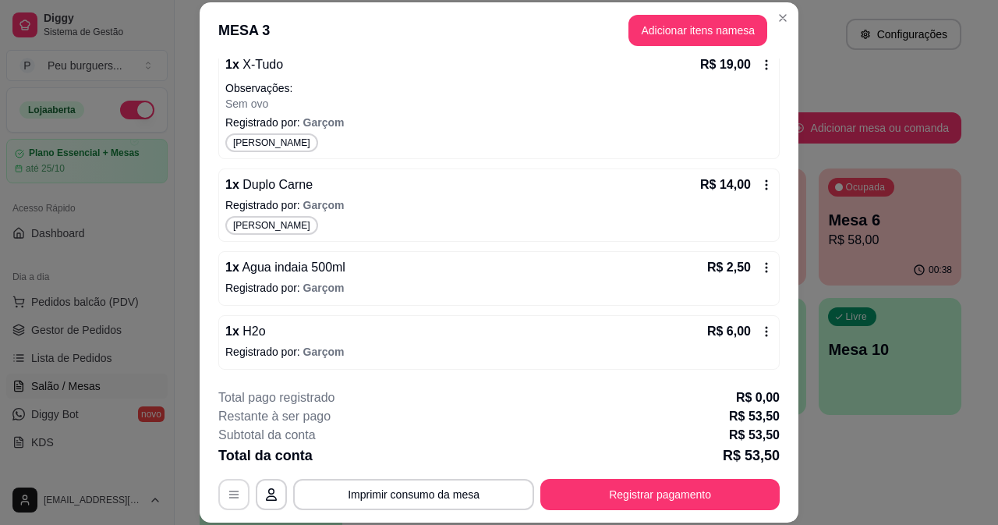
click at [228, 499] on icon "button" at bounding box center [234, 494] width 12 height 12
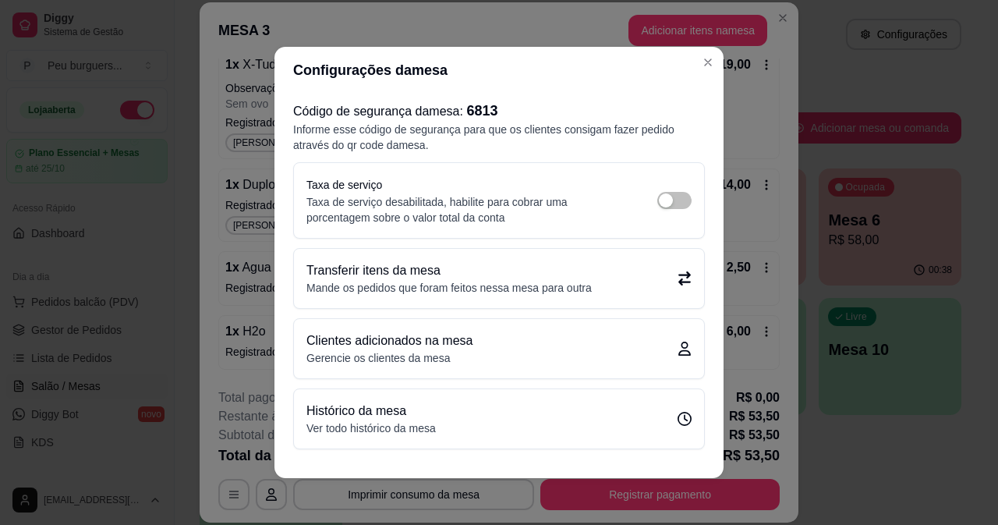
click at [572, 395] on div "Histórico da mesa Ver todo histórico da mesa" at bounding box center [499, 418] width 410 height 59
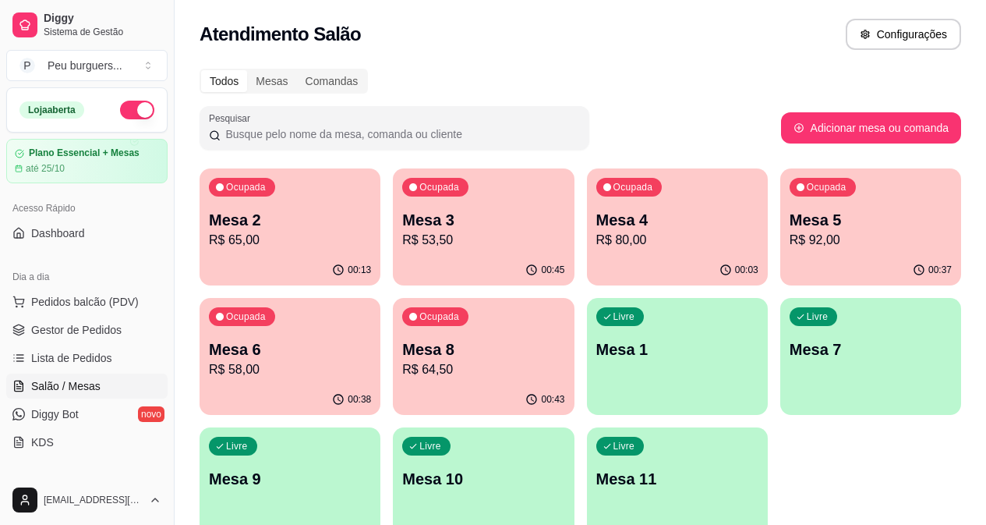
click at [402, 232] on p "R$ 53,50" at bounding box center [483, 240] width 162 height 19
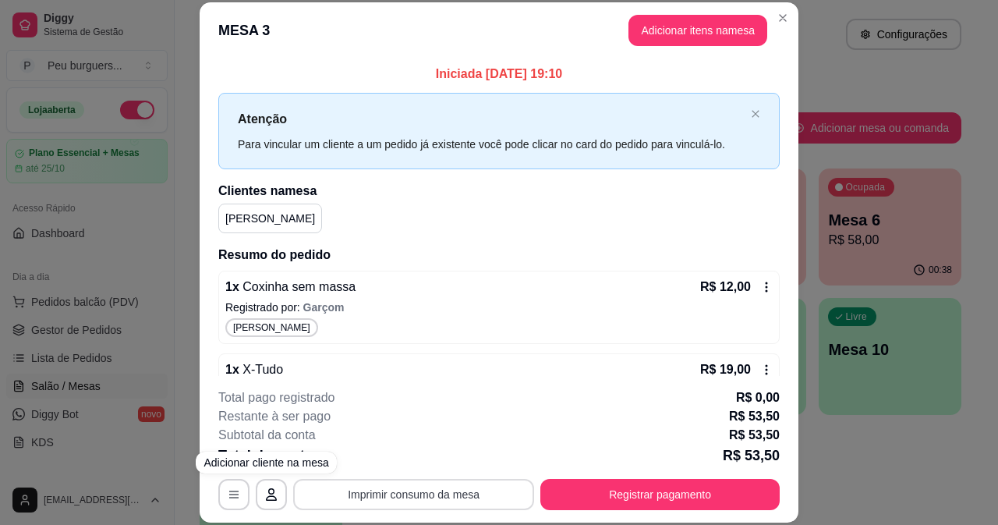
click at [384, 501] on button "Imprimir consumo da mesa" at bounding box center [413, 494] width 241 height 31
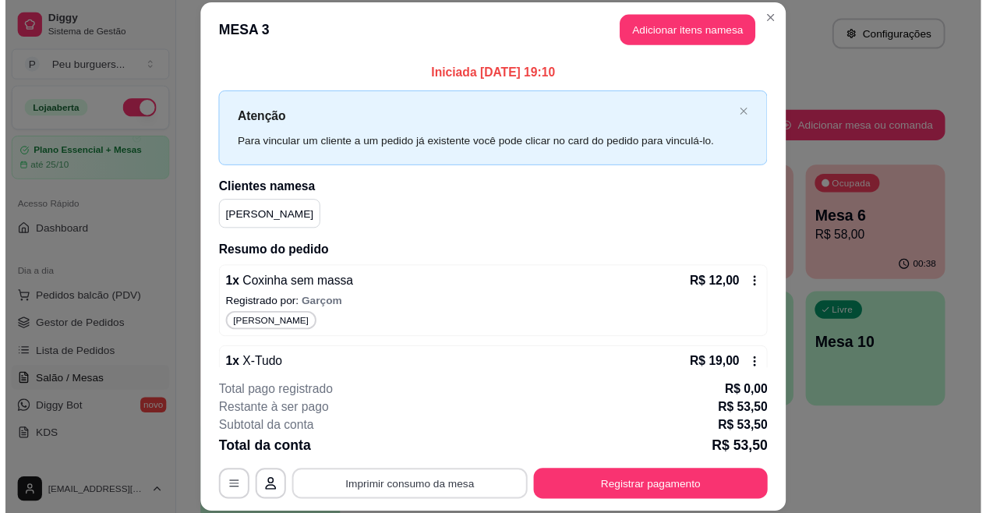
scroll to position [0, 0]
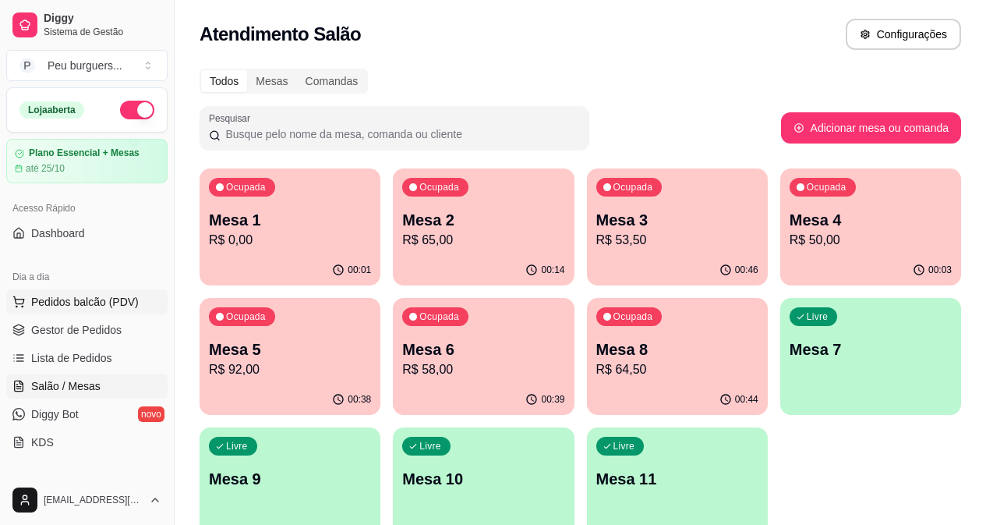
click at [111, 302] on span "Pedidos balcão (PDV)" at bounding box center [85, 302] width 108 height 16
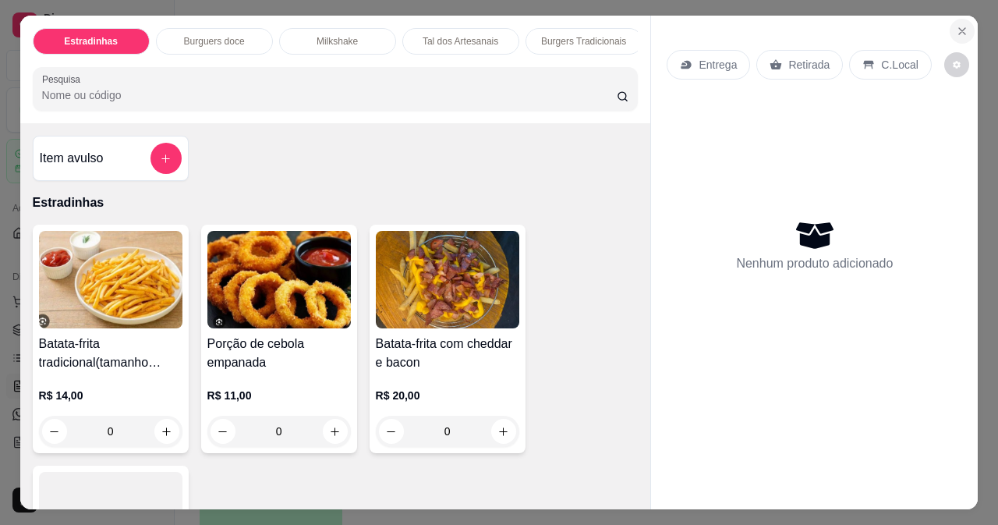
click at [956, 30] on icon "Close" at bounding box center [962, 31] width 12 height 12
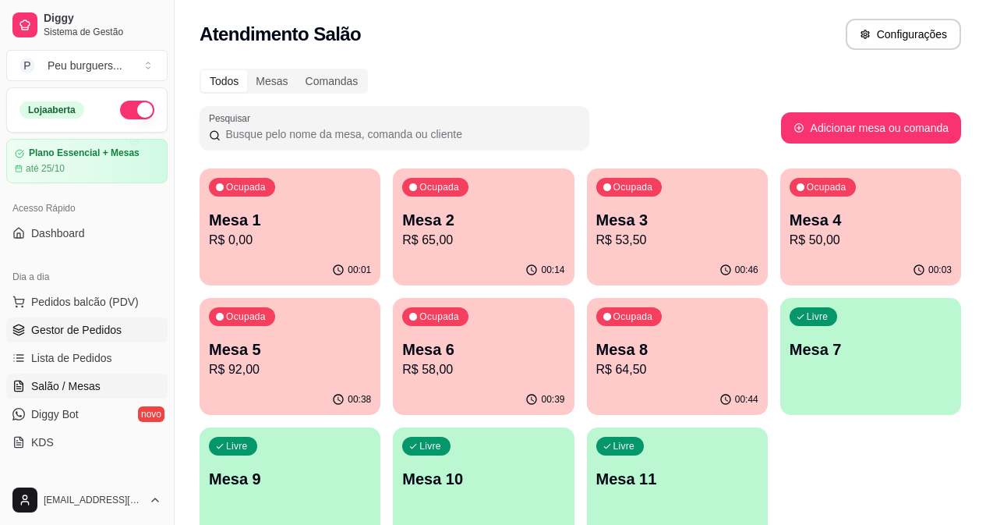
click at [97, 336] on span "Gestor de Pedidos" at bounding box center [76, 330] width 90 height 16
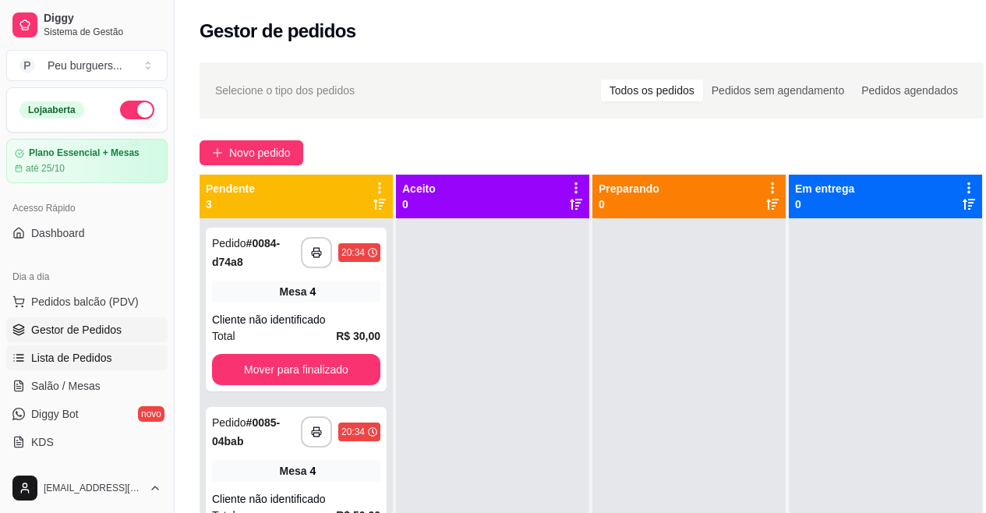
click at [87, 347] on link "Lista de Pedidos" at bounding box center [86, 357] width 161 height 25
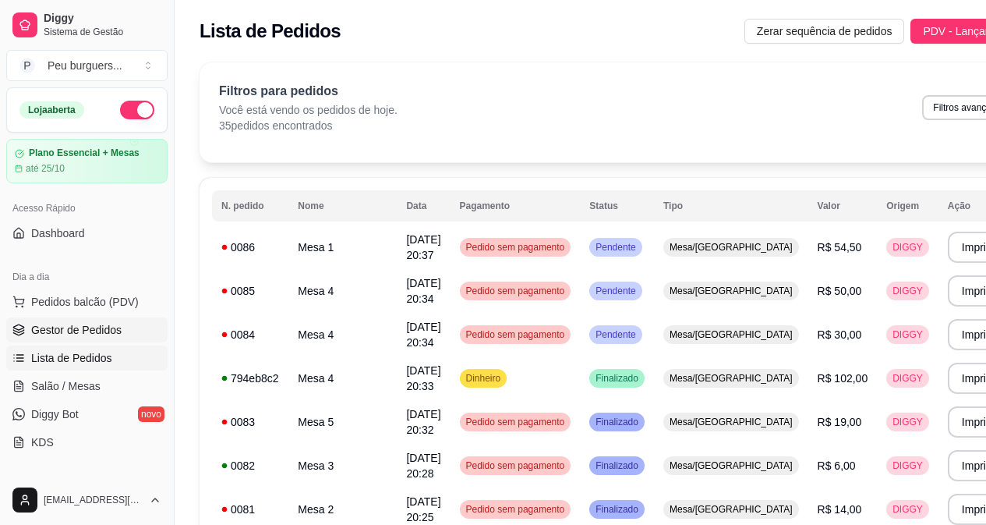
click at [90, 331] on span "Gestor de Pedidos" at bounding box center [76, 330] width 90 height 16
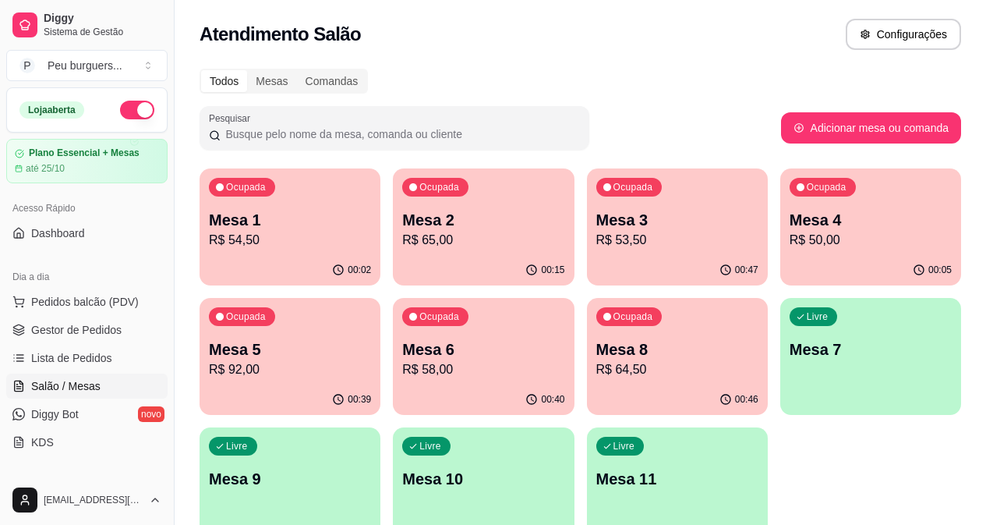
click at [214, 244] on p "R$ 54,50" at bounding box center [290, 240] width 162 height 19
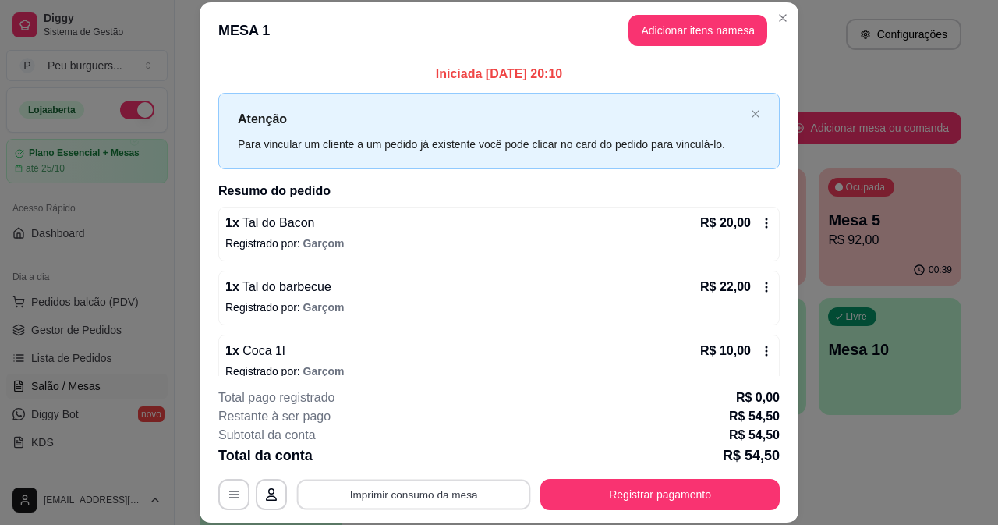
click at [377, 501] on button "Imprimir consumo da mesa" at bounding box center [414, 494] width 234 height 30
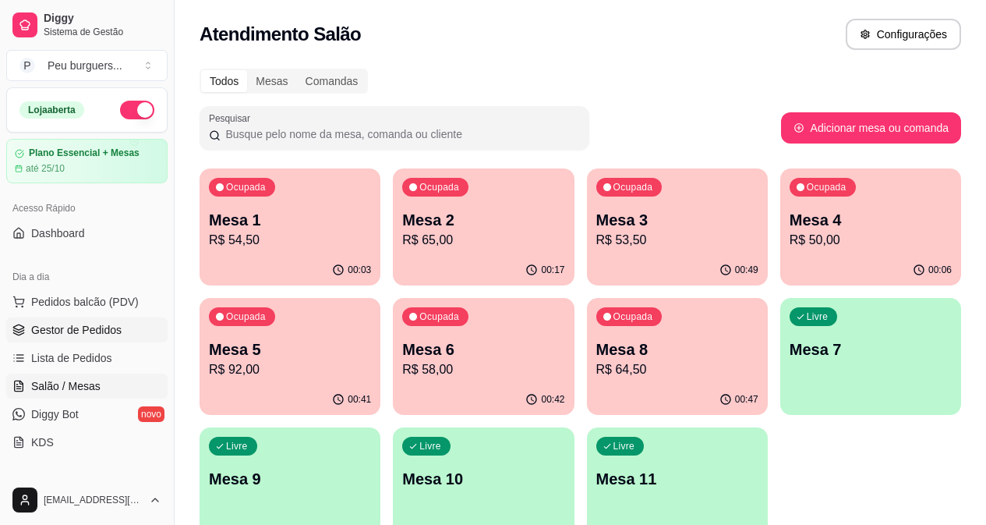
click at [99, 320] on link "Gestor de Pedidos" at bounding box center [86, 329] width 161 height 25
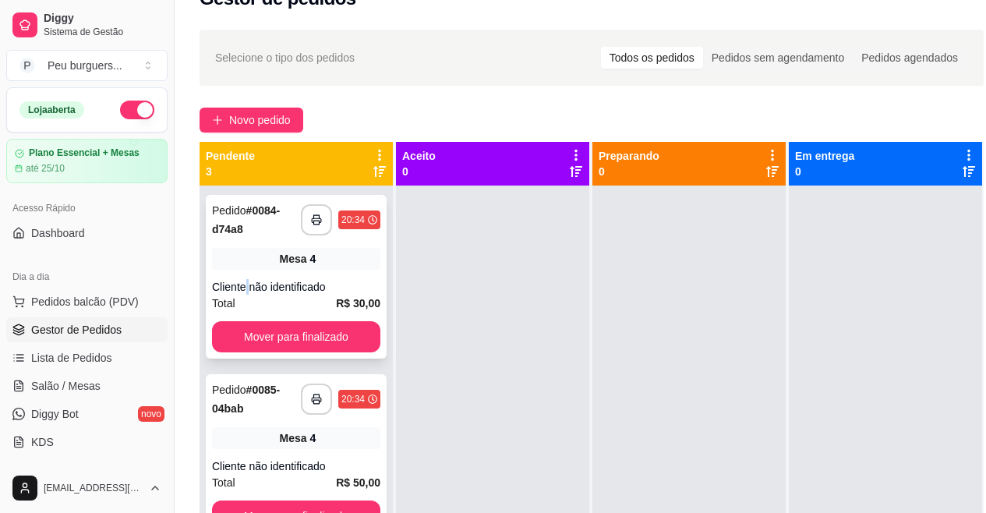
click at [247, 291] on div "Cliente não identificado" at bounding box center [296, 287] width 168 height 16
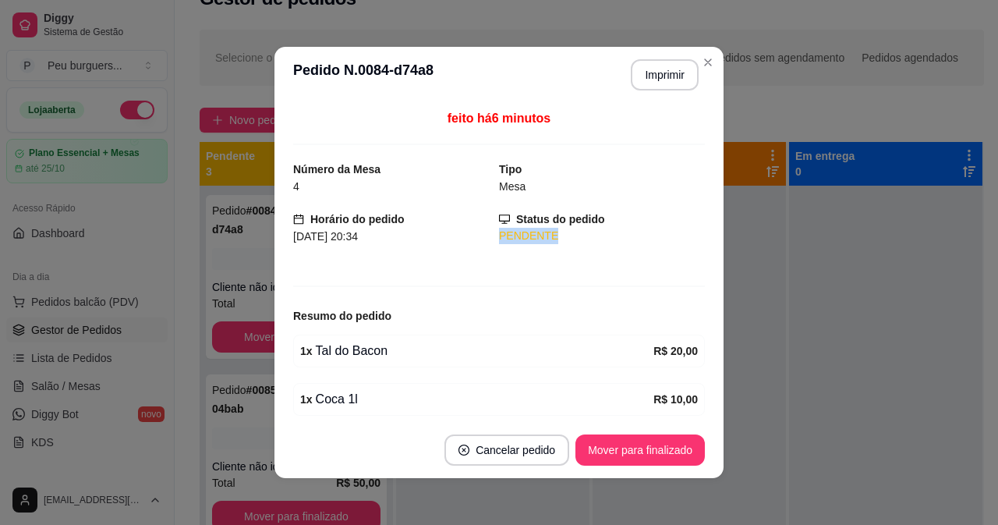
drag, startPoint x: 676, startPoint y: 213, endPoint x: 692, endPoint y: 190, distance: 27.5
click at [695, 250] on div "feito há 6 minutos Número da Mesa 4 Tipo Mesa Horário do pedido 04/10/2025 20:3…" at bounding box center [499, 262] width 412 height 306
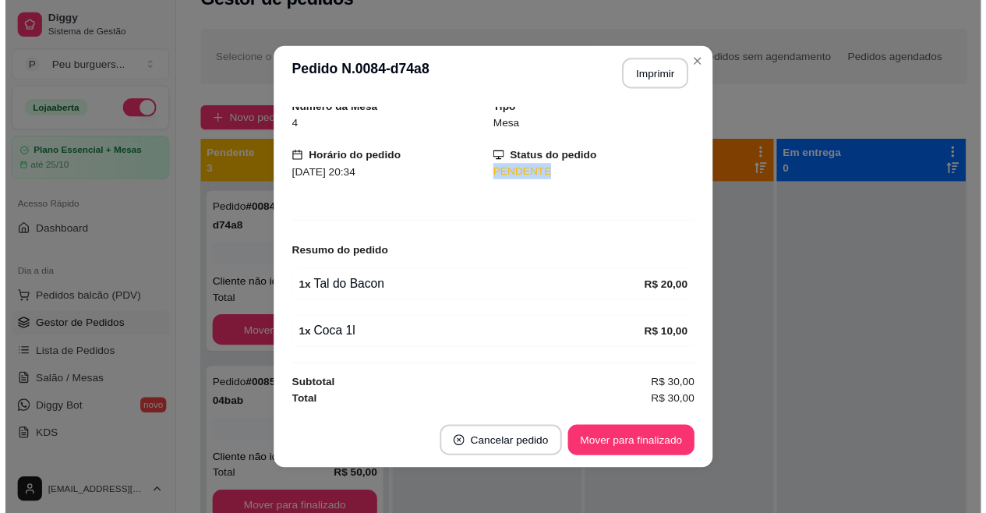
scroll to position [51, 0]
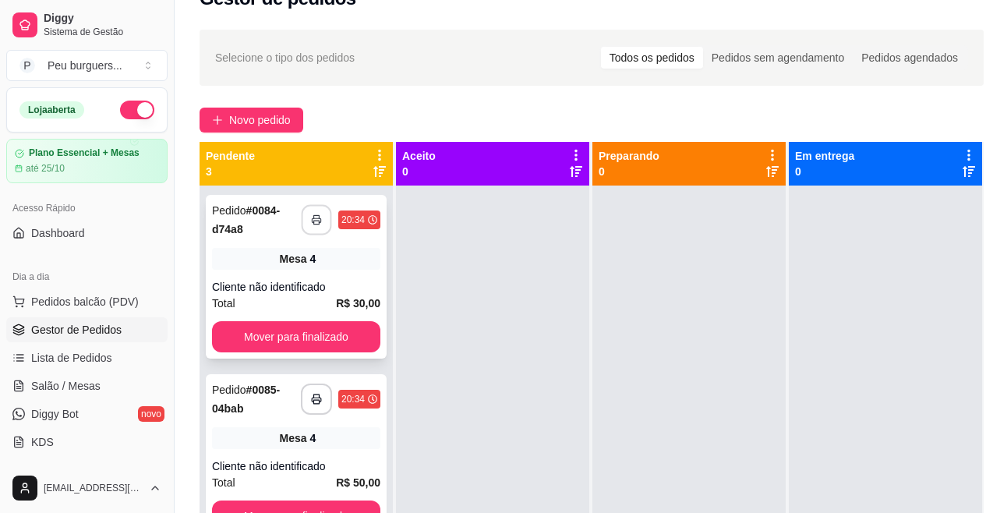
click at [314, 221] on rect "button" at bounding box center [316, 223] width 5 height 4
click at [333, 344] on button "Mover para finalizado" at bounding box center [296, 336] width 168 height 31
click at [316, 219] on icon "button" at bounding box center [316, 219] width 11 height 11
click at [342, 328] on button "Mover para finalizado" at bounding box center [296, 336] width 168 height 31
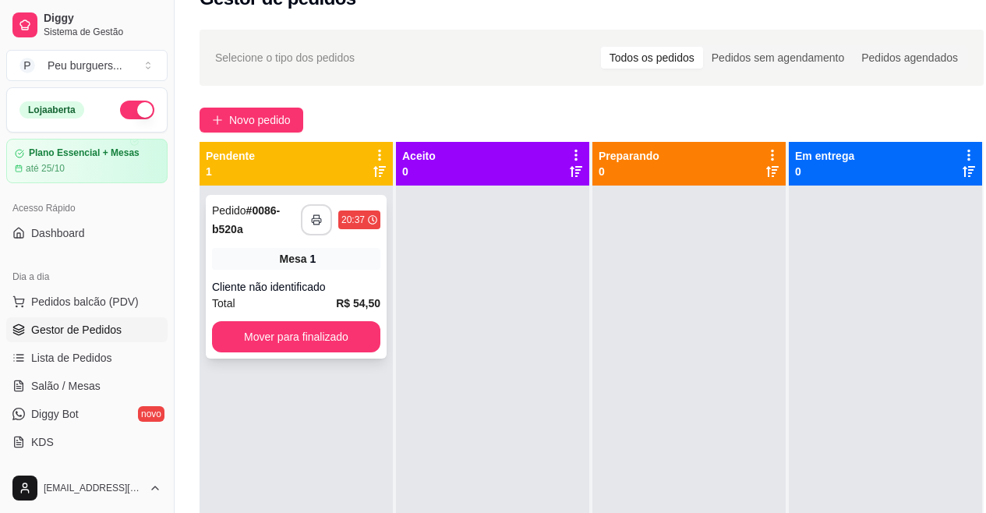
click at [319, 214] on icon "button" at bounding box center [316, 219] width 11 height 11
click at [333, 338] on button "Mover para finalizado" at bounding box center [296, 337] width 164 height 30
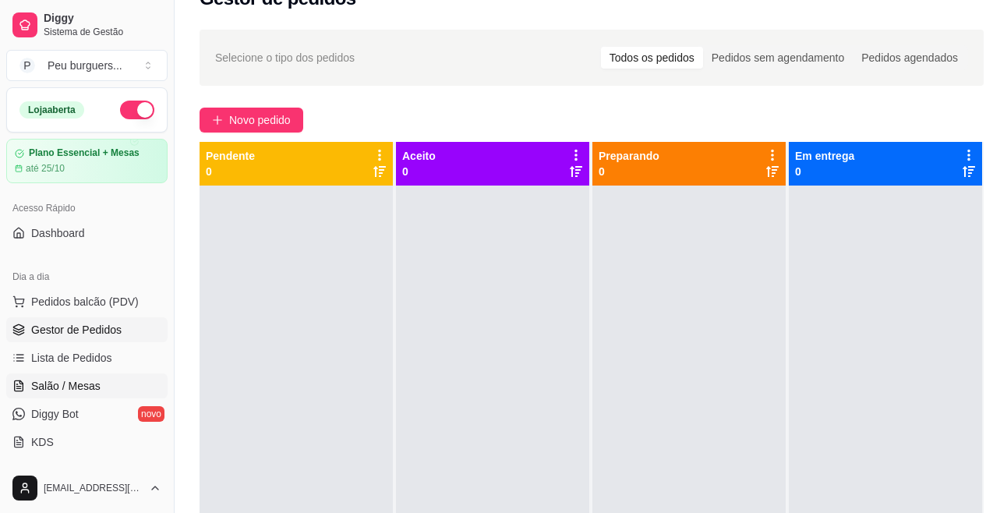
click at [75, 381] on span "Salão / Mesas" at bounding box center [65, 386] width 69 height 16
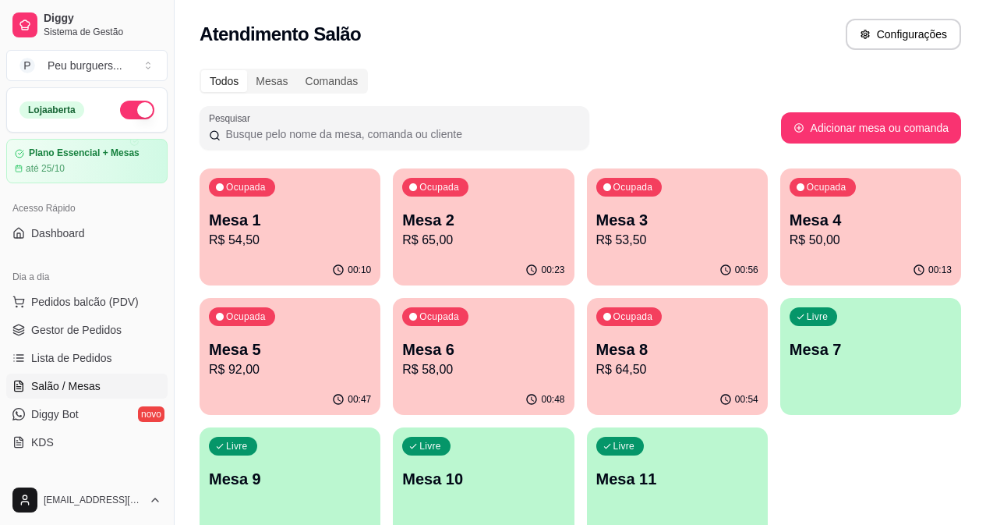
click at [597, 344] on p "Mesa 8" at bounding box center [678, 349] width 162 height 22
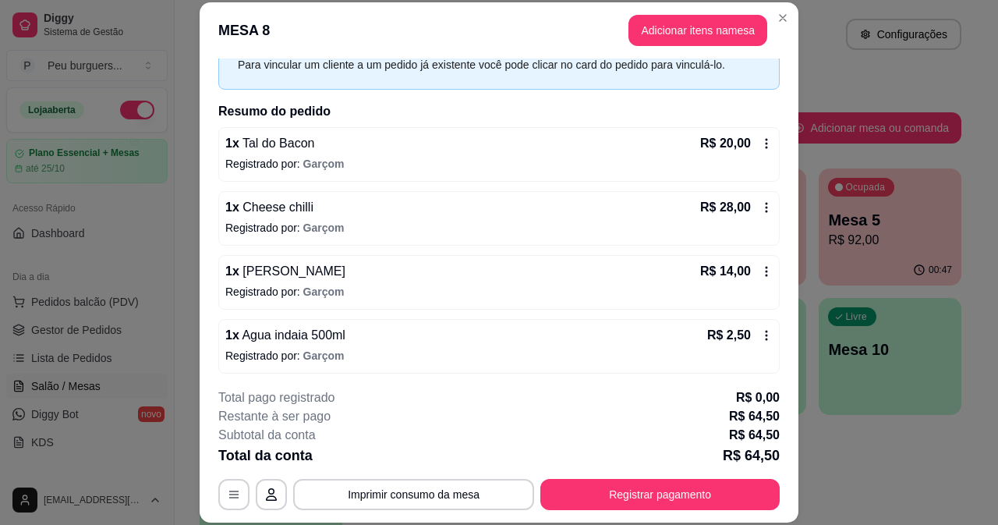
scroll to position [83, 0]
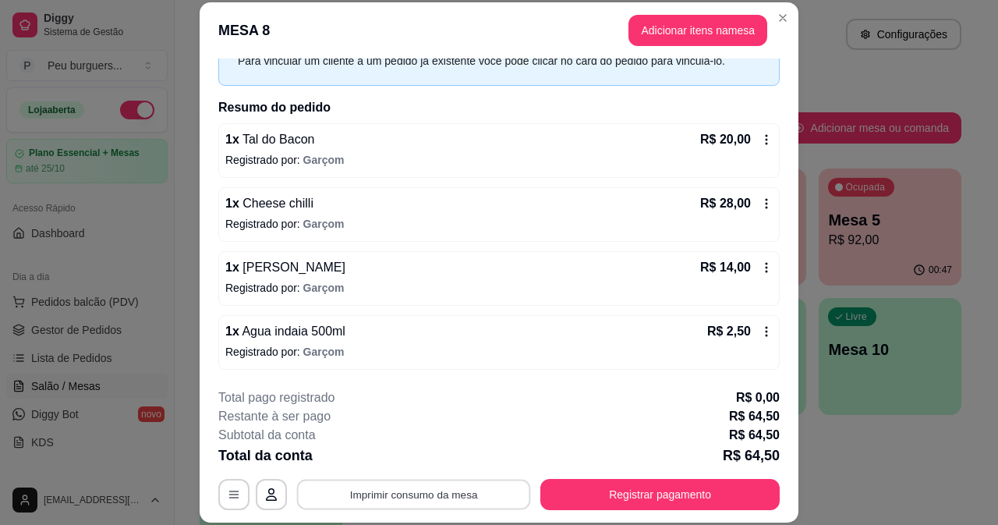
click at [459, 494] on button "Imprimir consumo da mesa" at bounding box center [414, 494] width 234 height 30
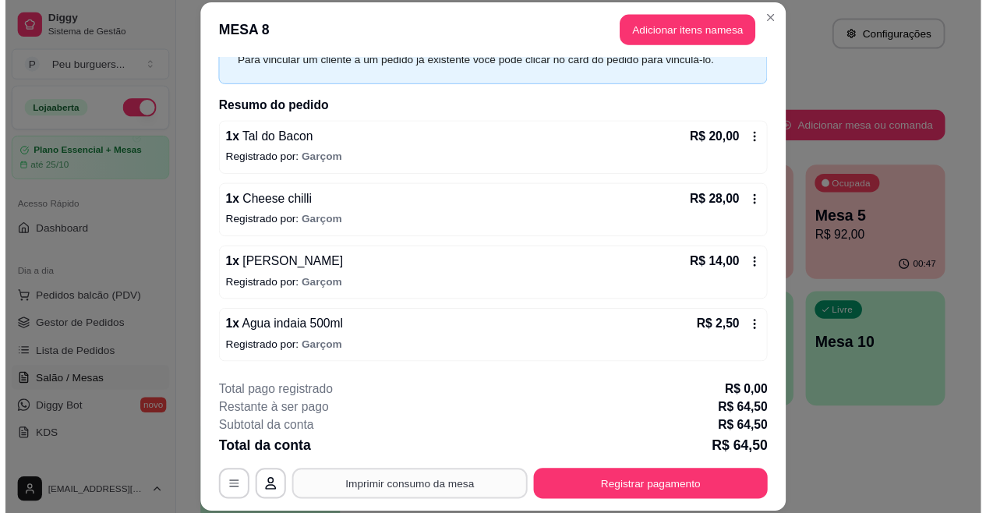
scroll to position [0, 0]
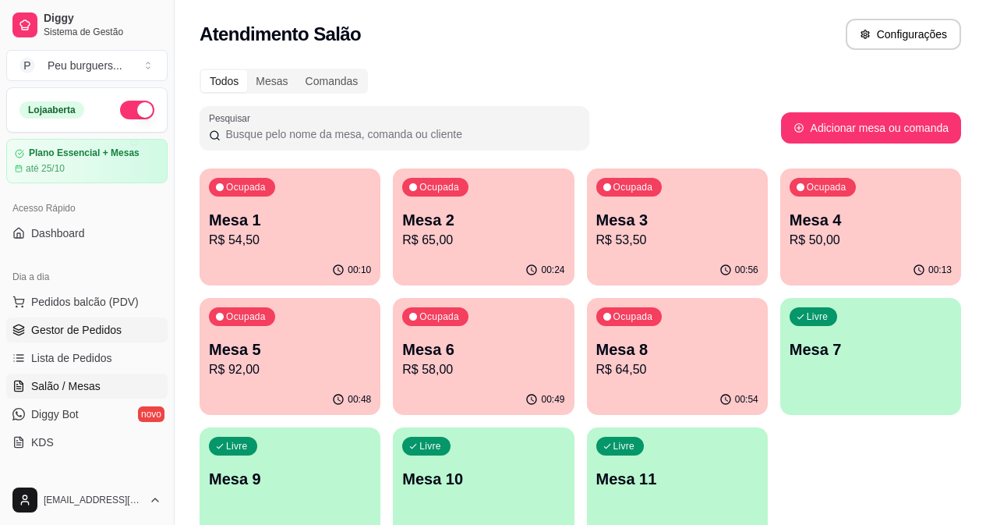
click at [73, 325] on span "Gestor de Pedidos" at bounding box center [76, 330] width 90 height 16
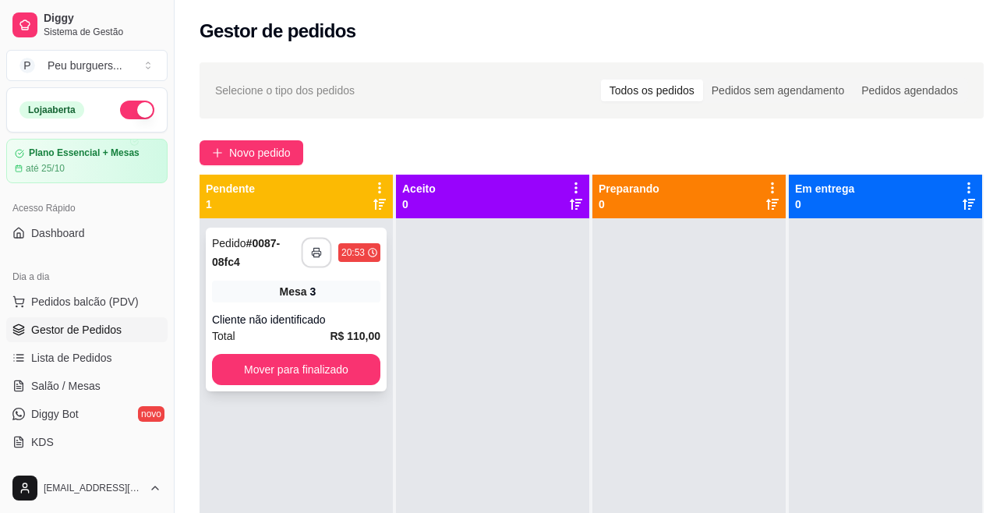
click at [315, 246] on button "button" at bounding box center [317, 253] width 30 height 30
click at [276, 361] on button "Mover para finalizado" at bounding box center [296, 370] width 164 height 30
click at [320, 250] on icon "button" at bounding box center [316, 252] width 11 height 11
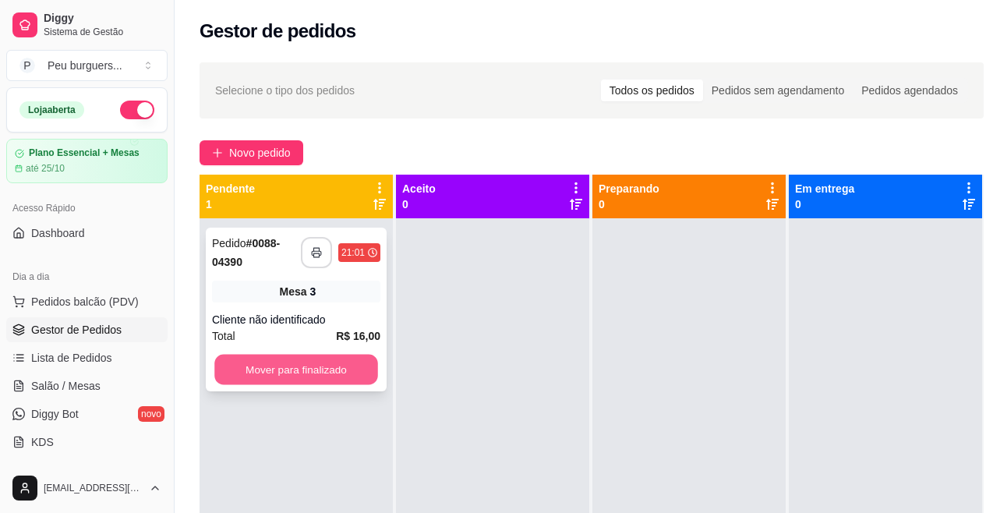
click at [317, 359] on button "Mover para finalizado" at bounding box center [296, 370] width 164 height 30
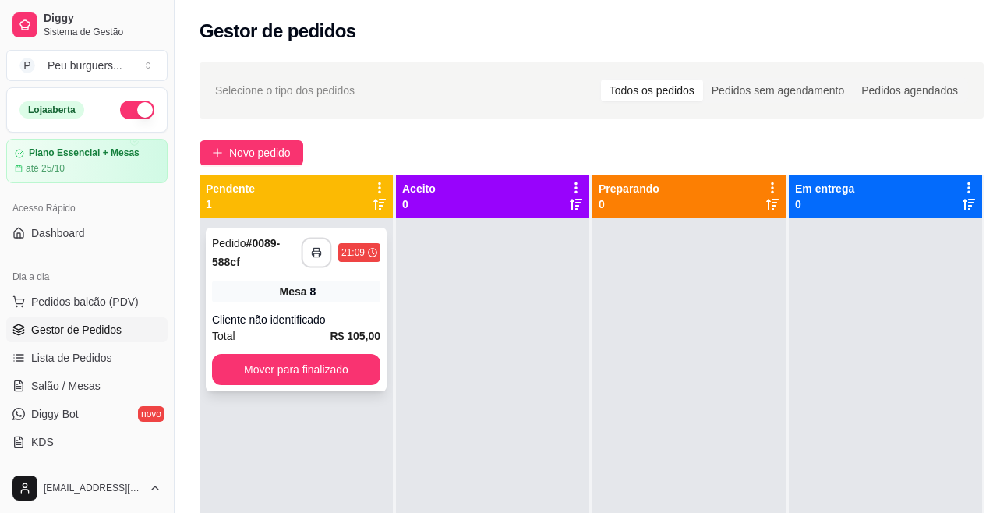
click at [316, 249] on icon "button" at bounding box center [316, 252] width 11 height 11
click at [336, 364] on button "Mover para finalizado" at bounding box center [296, 369] width 168 height 31
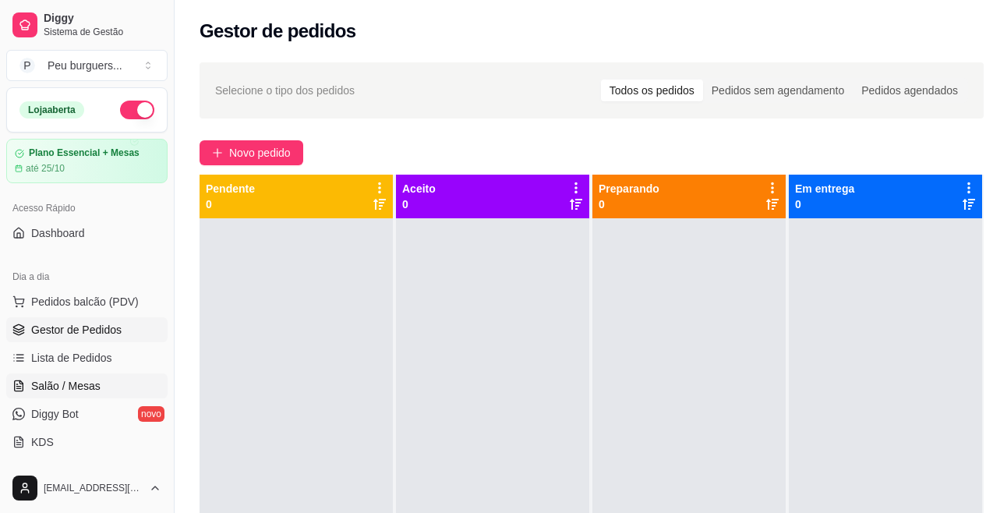
click at [87, 392] on span "Salão / Mesas" at bounding box center [65, 386] width 69 height 16
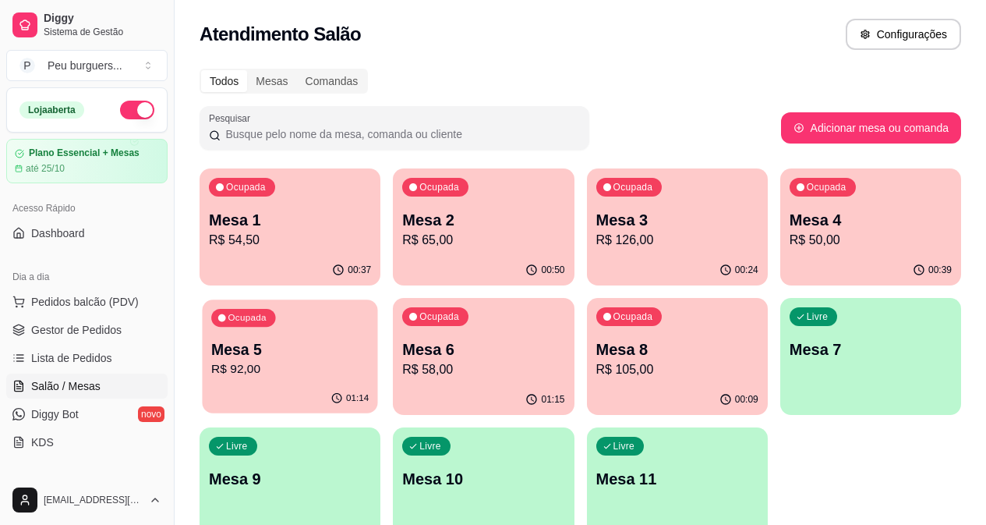
click at [369, 339] on p "Mesa 5" at bounding box center [290, 349] width 158 height 21
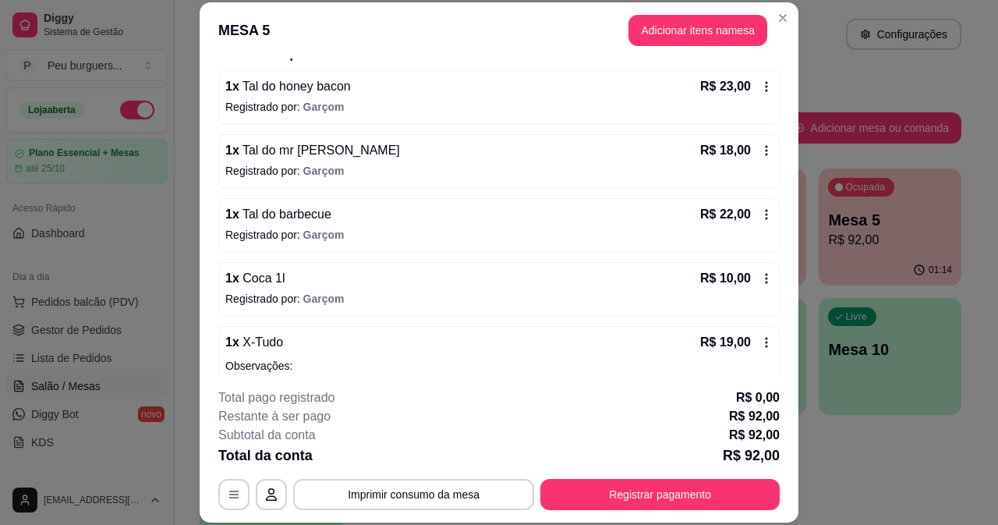
scroll to position [185, 0]
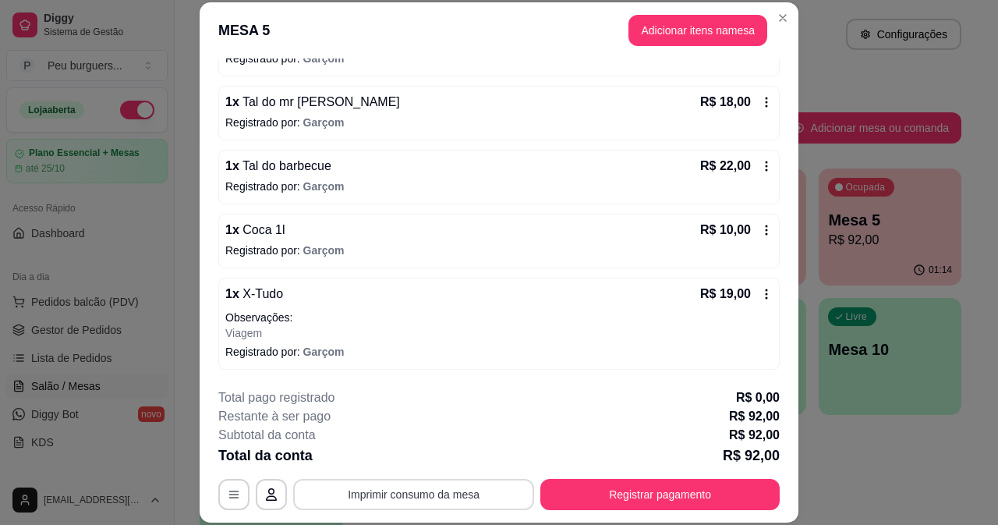
click at [400, 492] on button "Imprimir consumo da mesa" at bounding box center [413, 494] width 241 height 31
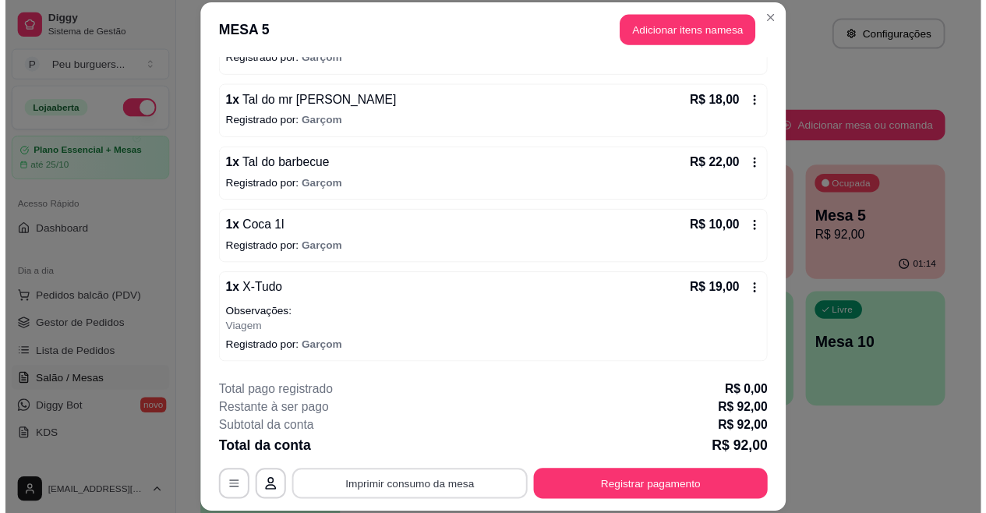
scroll to position [0, 0]
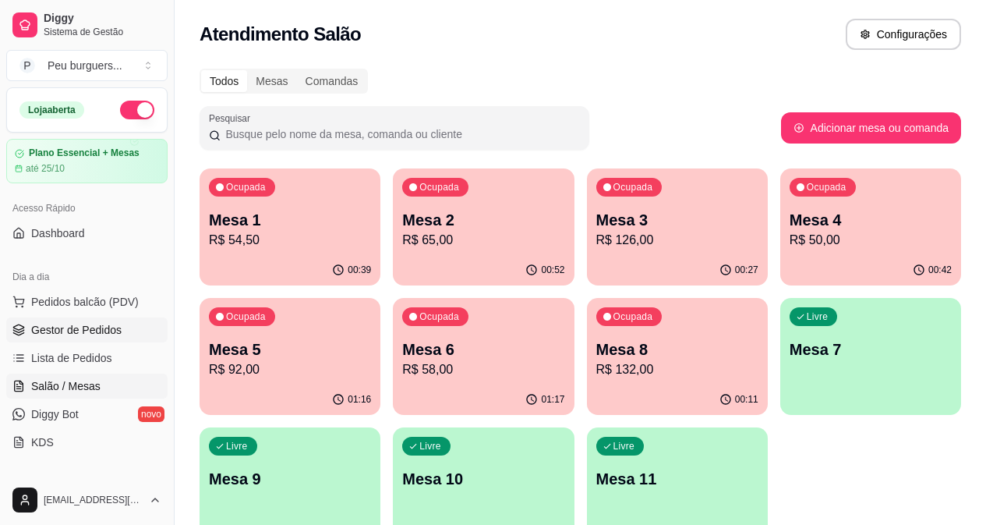
click at [74, 335] on span "Gestor de Pedidos" at bounding box center [76, 330] width 90 height 16
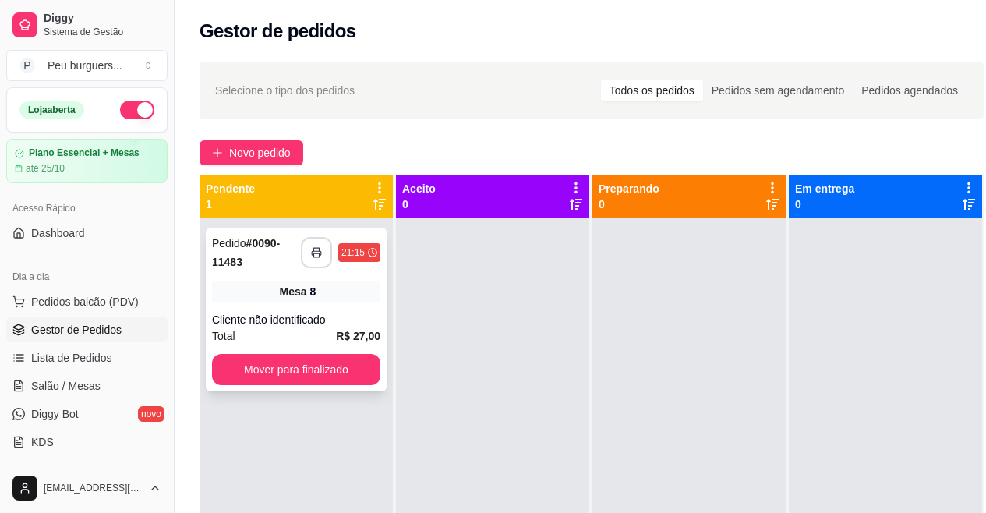
click at [319, 257] on icon "button" at bounding box center [316, 252] width 11 height 11
click at [232, 368] on button "Mover para finalizado" at bounding box center [296, 370] width 164 height 30
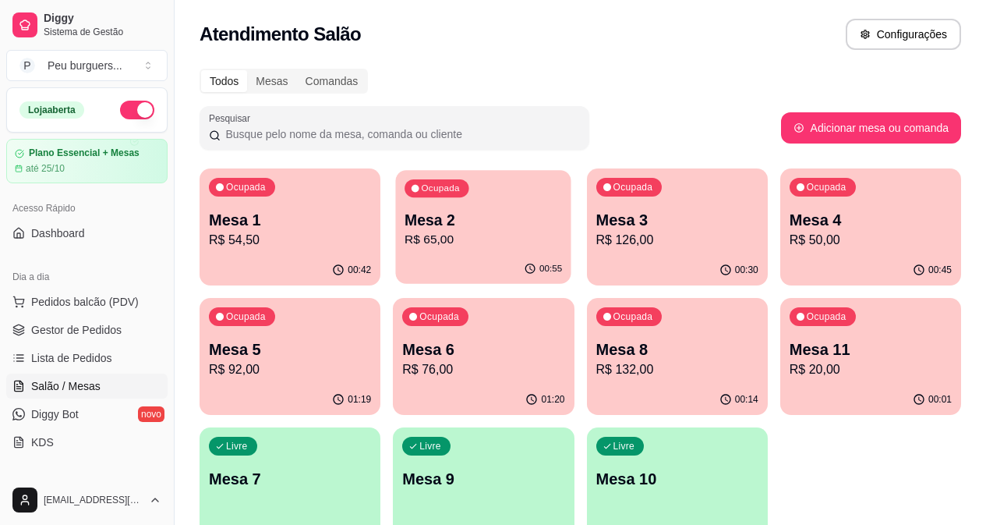
click at [416, 226] on p "Mesa 2" at bounding box center [484, 220] width 158 height 21
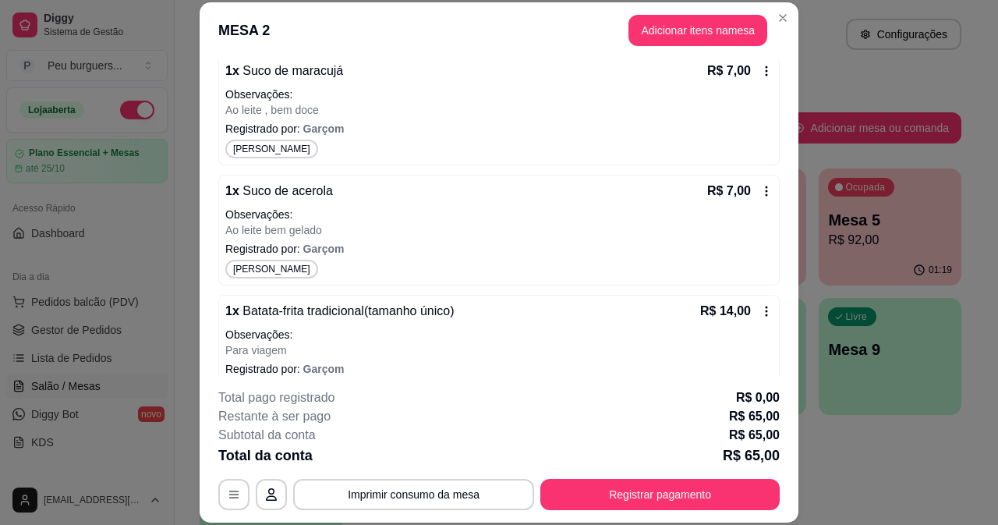
scroll to position [398, 0]
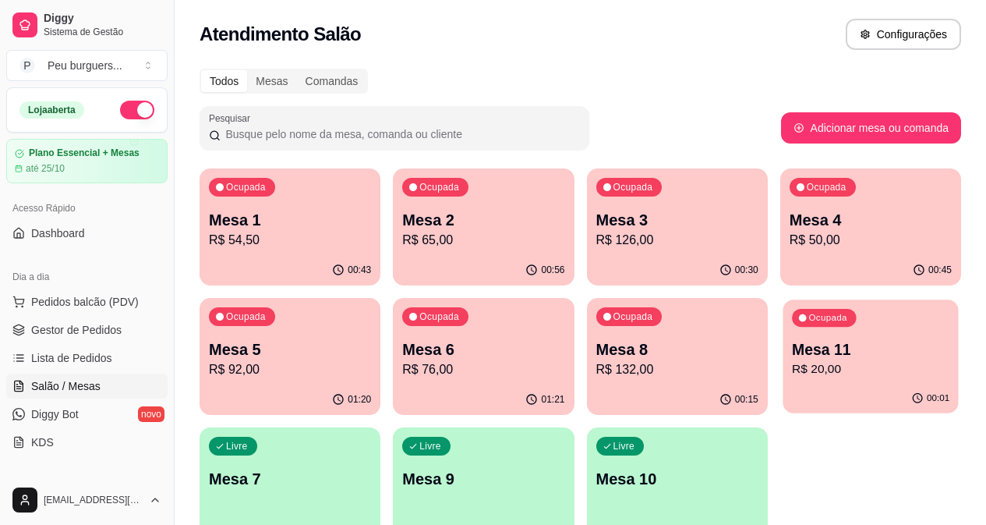
click at [792, 368] on p "R$ 20,00" at bounding box center [871, 369] width 158 height 18
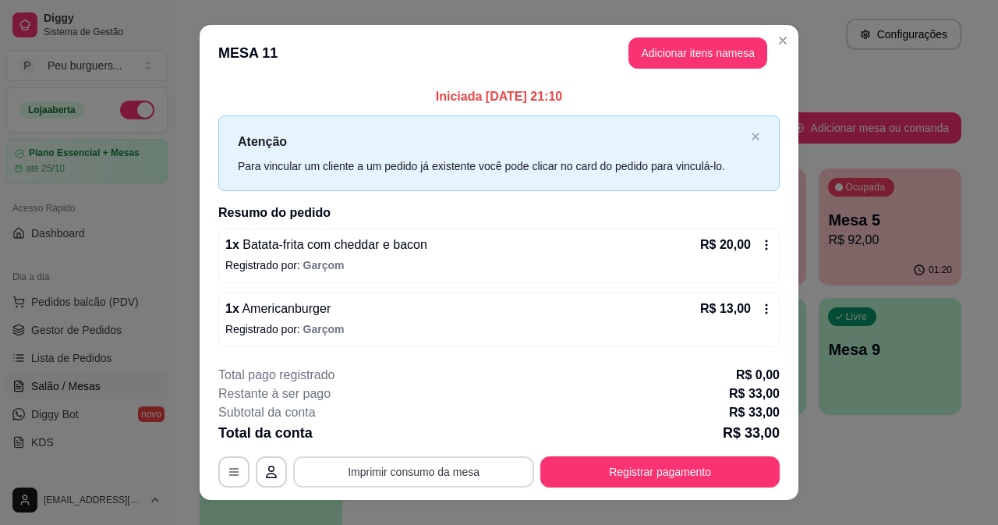
click at [416, 468] on button "Imprimir consumo da mesa" at bounding box center [413, 471] width 241 height 31
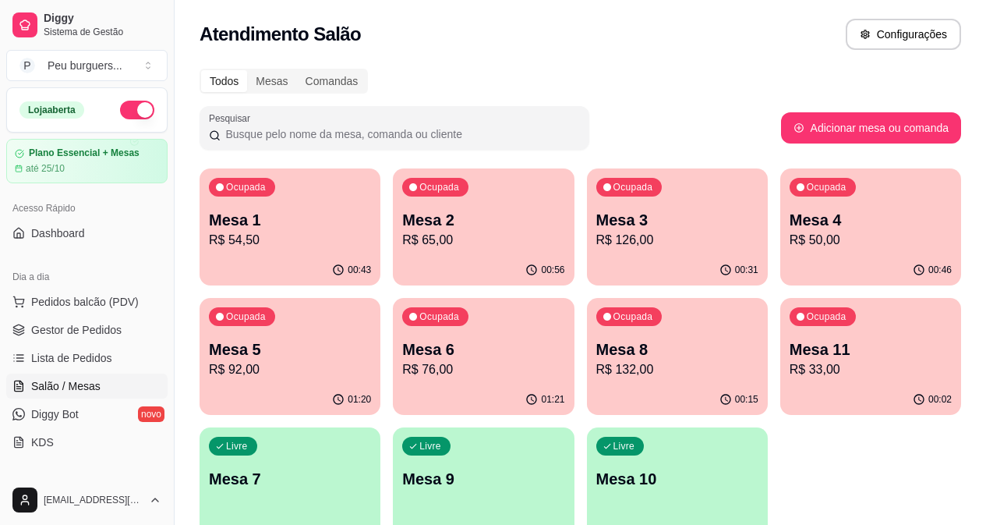
click at [425, 211] on p "Mesa 2" at bounding box center [483, 220] width 162 height 22
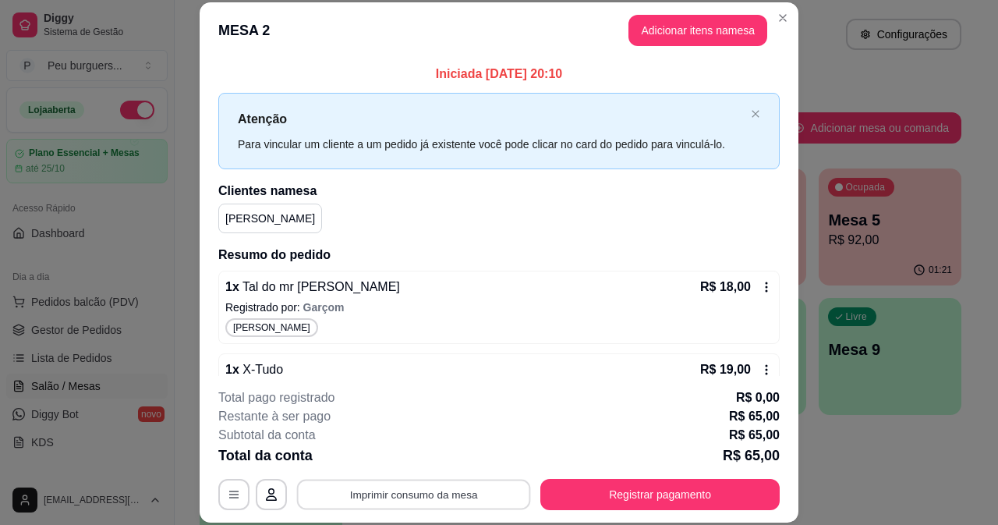
click at [487, 496] on button "Imprimir consumo da mesa" at bounding box center [414, 494] width 234 height 30
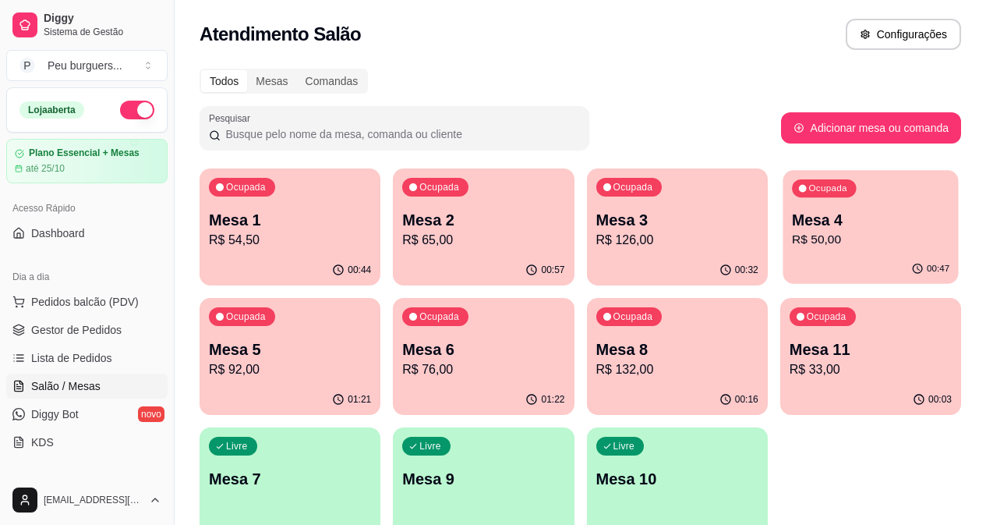
click at [792, 212] on p "Mesa 4" at bounding box center [871, 220] width 158 height 21
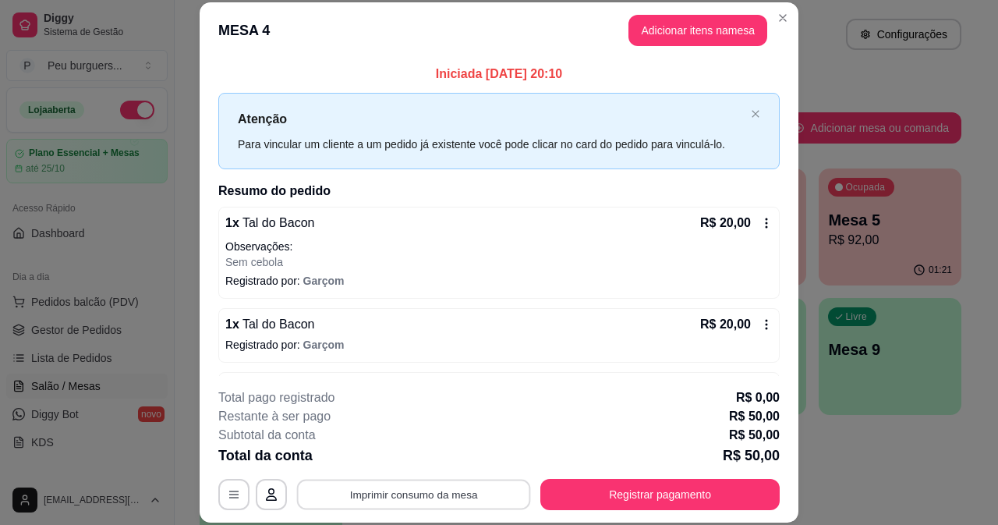
click at [487, 487] on button "Imprimir consumo da mesa" at bounding box center [414, 494] width 234 height 30
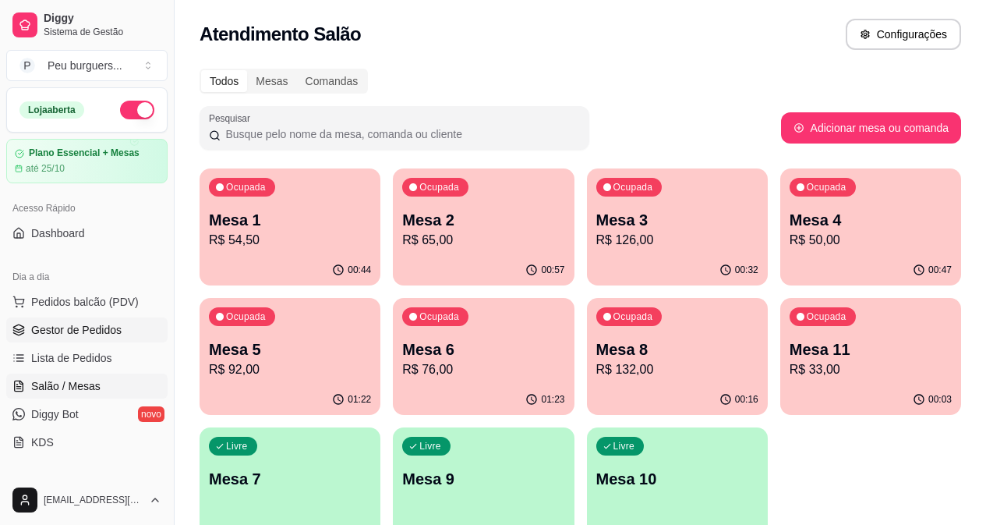
click at [94, 324] on span "Gestor de Pedidos" at bounding box center [76, 330] width 90 height 16
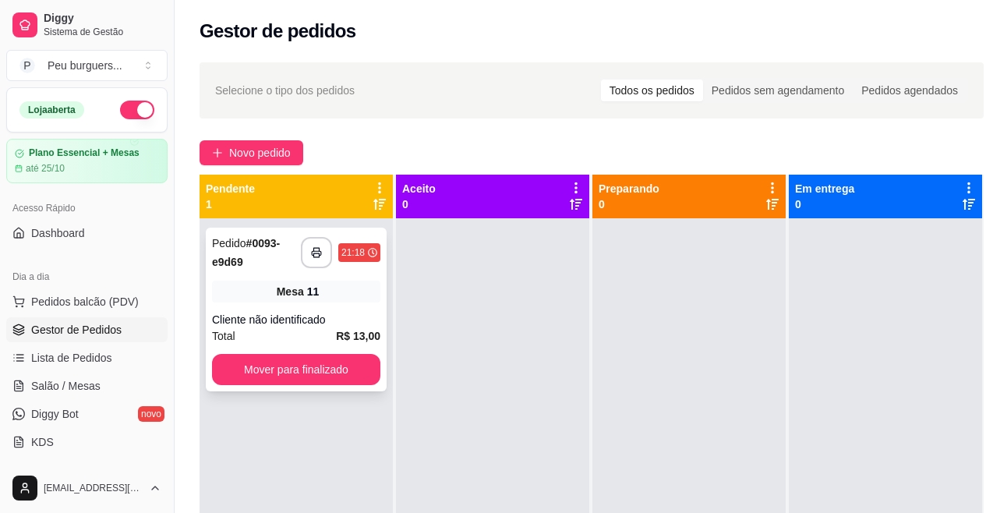
click at [269, 297] on div "Mesa 11" at bounding box center [296, 292] width 168 height 22
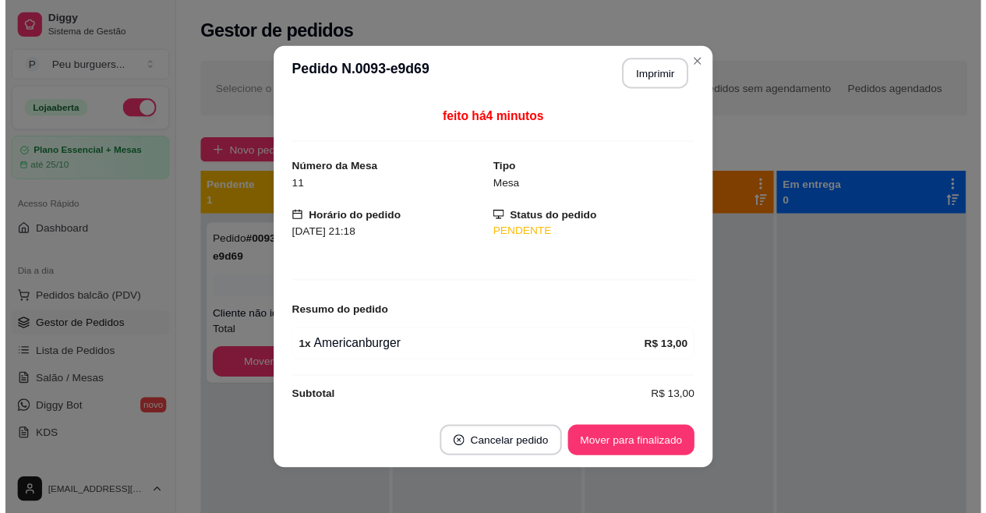
scroll to position [12, 0]
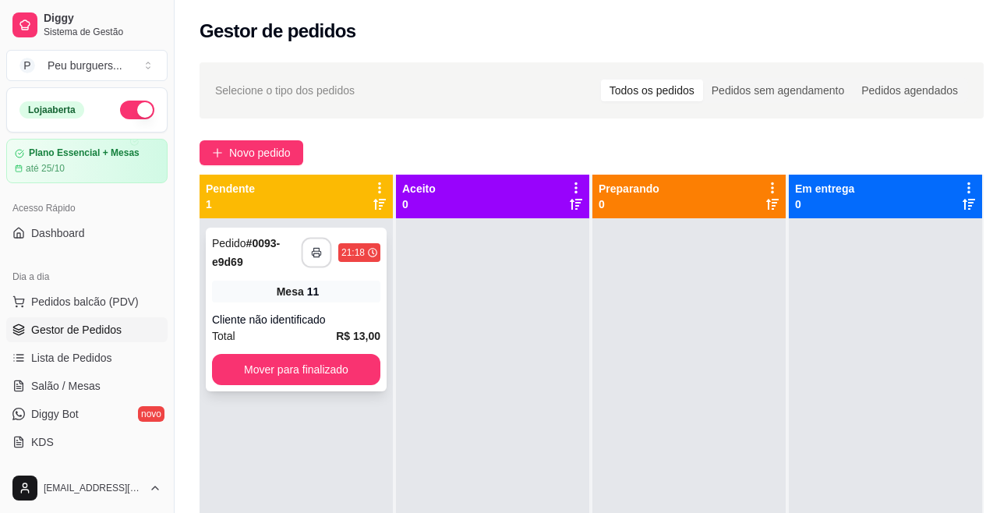
click at [311, 261] on button "button" at bounding box center [317, 253] width 30 height 30
click at [358, 370] on button "Mover para finalizado" at bounding box center [296, 369] width 168 height 31
click at [322, 257] on button "button" at bounding box center [316, 252] width 31 height 31
click at [355, 285] on div "Mesa 3" at bounding box center [296, 292] width 168 height 22
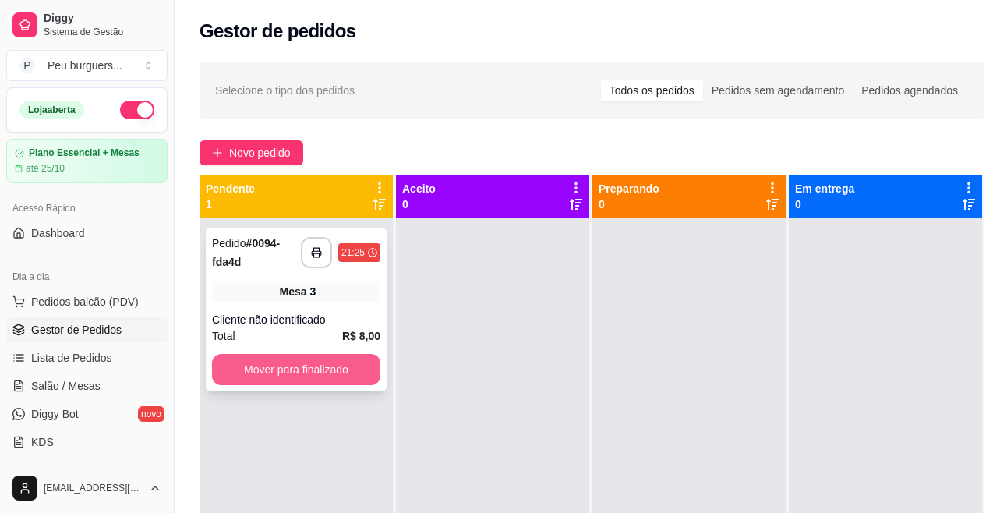
click at [289, 363] on button "Mover para finalizado" at bounding box center [296, 369] width 168 height 31
click at [320, 257] on button "button" at bounding box center [316, 252] width 31 height 31
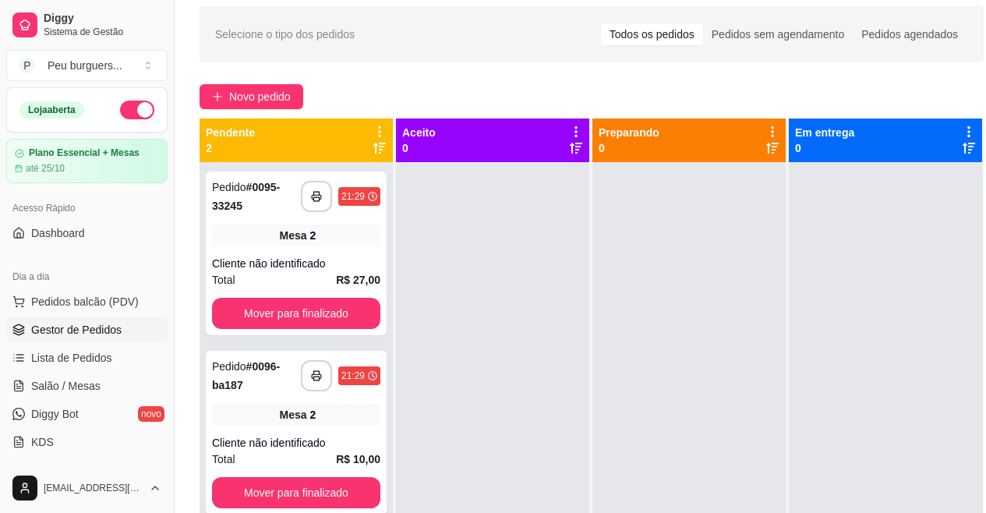
scroll to position [80, 0]
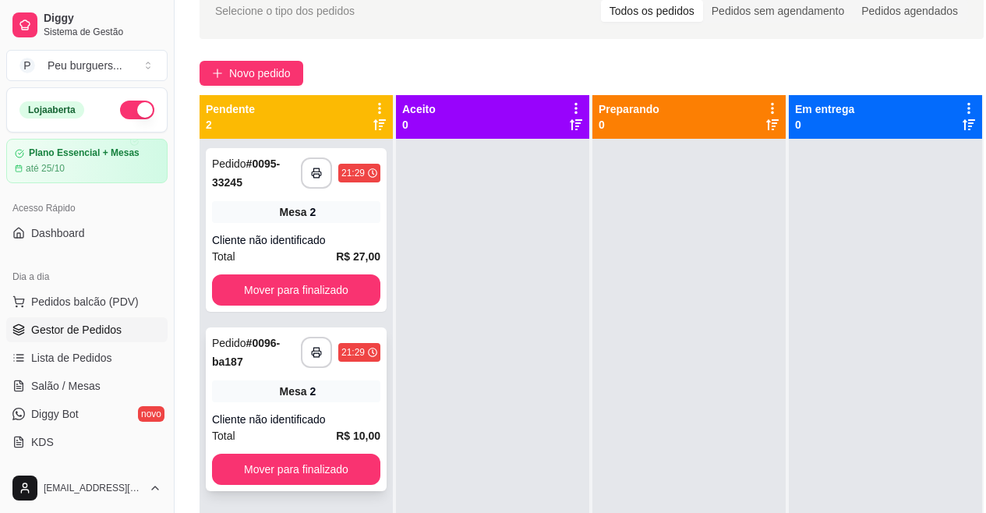
click at [235, 384] on div "Mesa 2" at bounding box center [296, 392] width 168 height 22
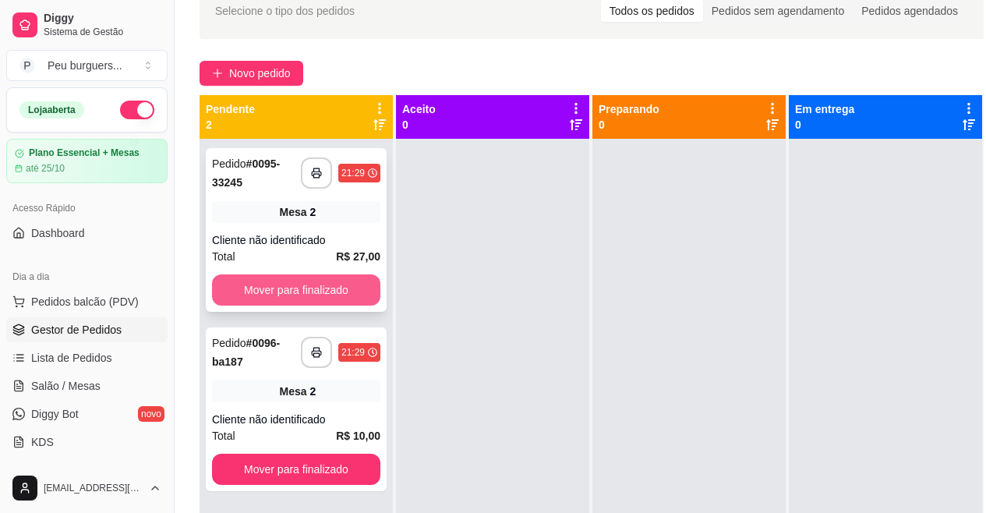
click at [363, 288] on button "Mover para finalizado" at bounding box center [296, 289] width 168 height 31
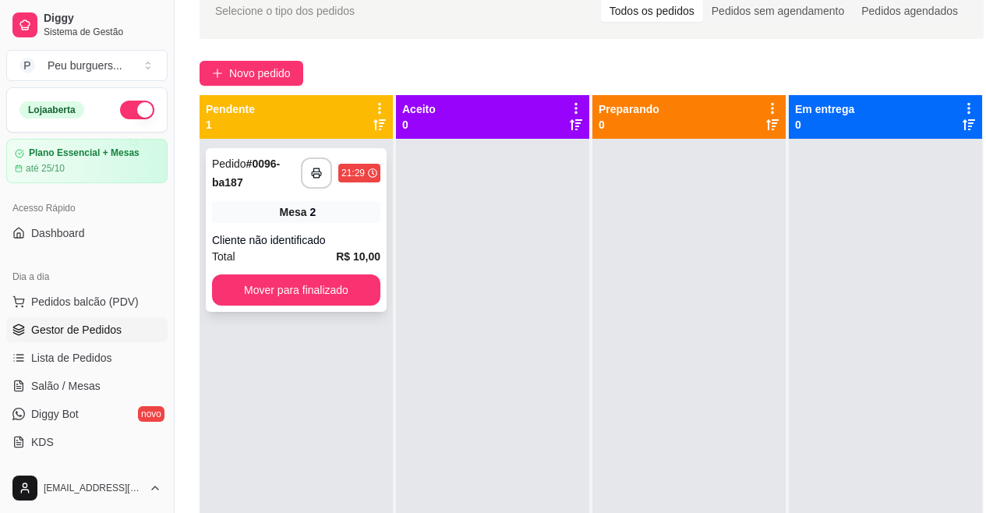
click at [377, 213] on div "Mesa 2" at bounding box center [296, 212] width 168 height 22
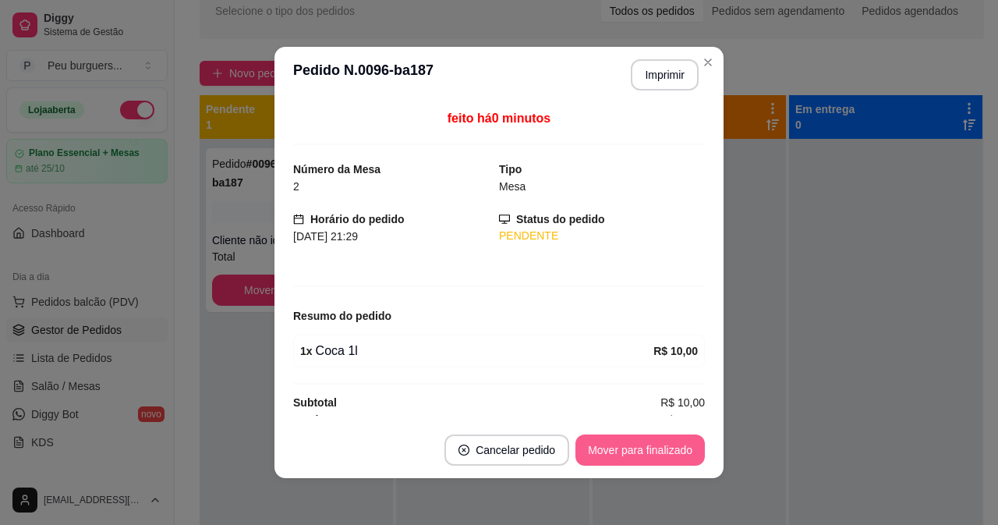
click at [601, 444] on button "Mover para finalizado" at bounding box center [639, 449] width 129 height 31
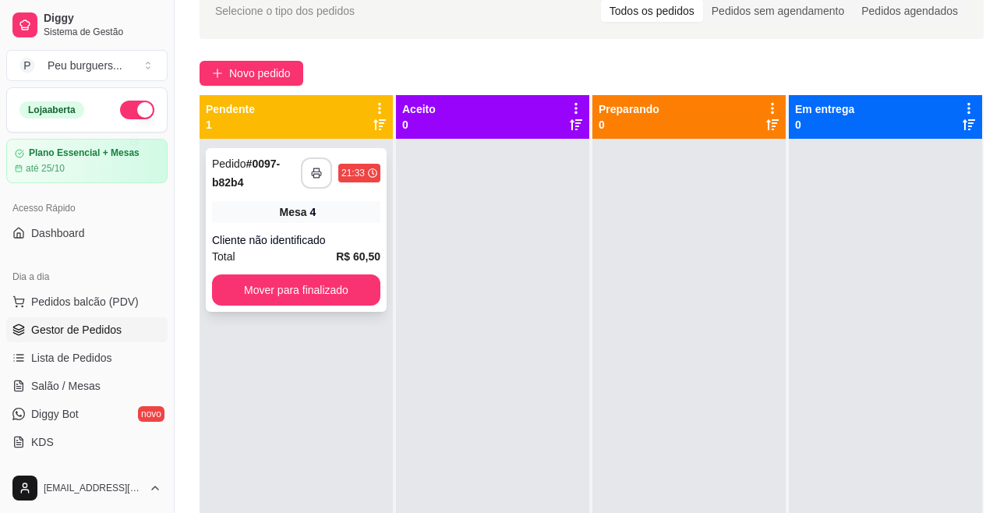
click at [318, 165] on button "button" at bounding box center [316, 173] width 31 height 31
click at [320, 291] on button "Mover para finalizado" at bounding box center [296, 289] width 168 height 31
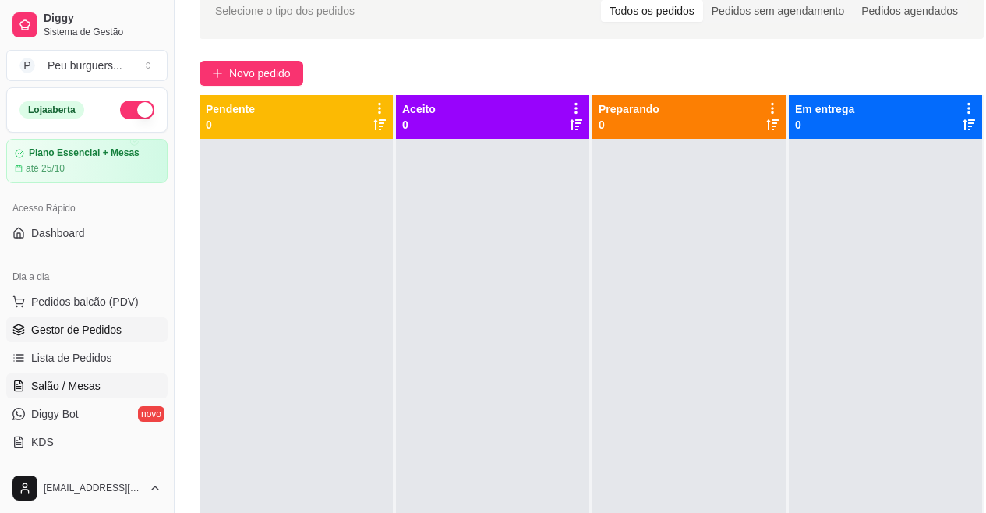
click at [103, 384] on link "Salão / Mesas" at bounding box center [86, 386] width 161 height 25
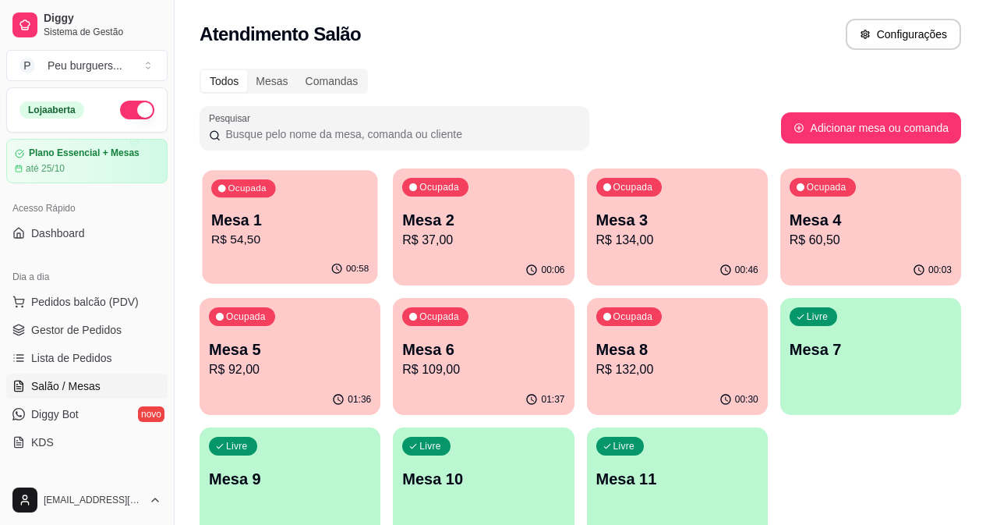
click at [243, 241] on p "R$ 54,50" at bounding box center [290, 240] width 158 height 18
click at [337, 250] on div "Ocupada Mesa 1 R$ 54,50" at bounding box center [289, 212] width 175 height 84
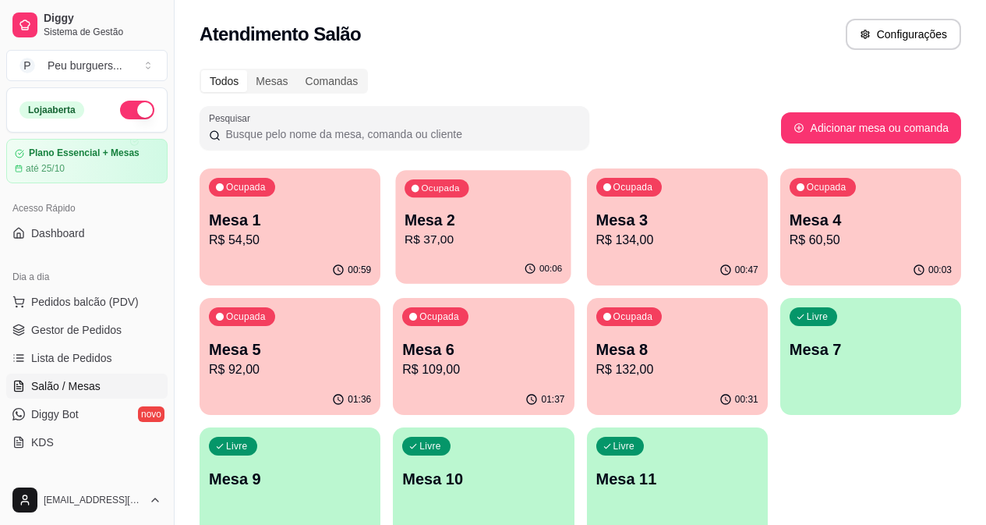
click at [477, 214] on p "Mesa 2" at bounding box center [484, 220] width 158 height 21
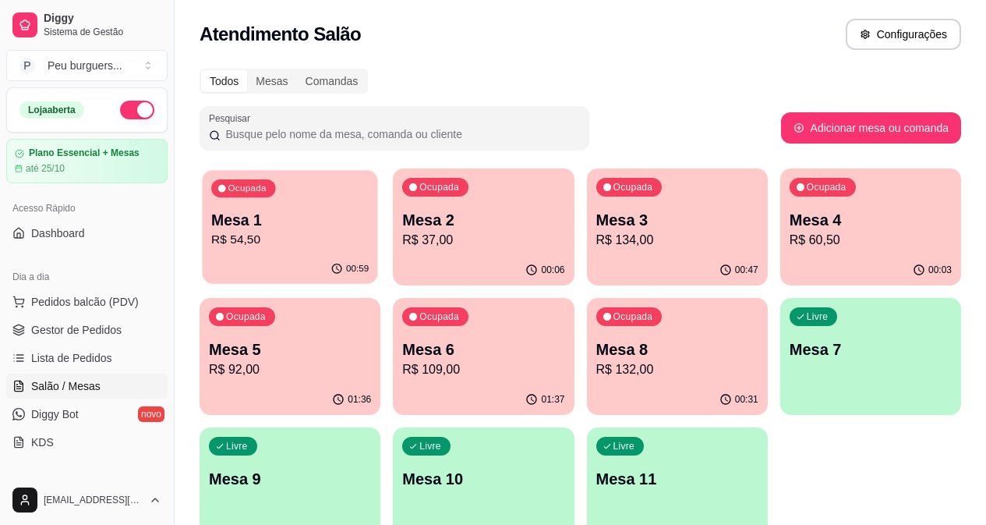
click at [250, 216] on p "Mesa 1" at bounding box center [290, 220] width 158 height 21
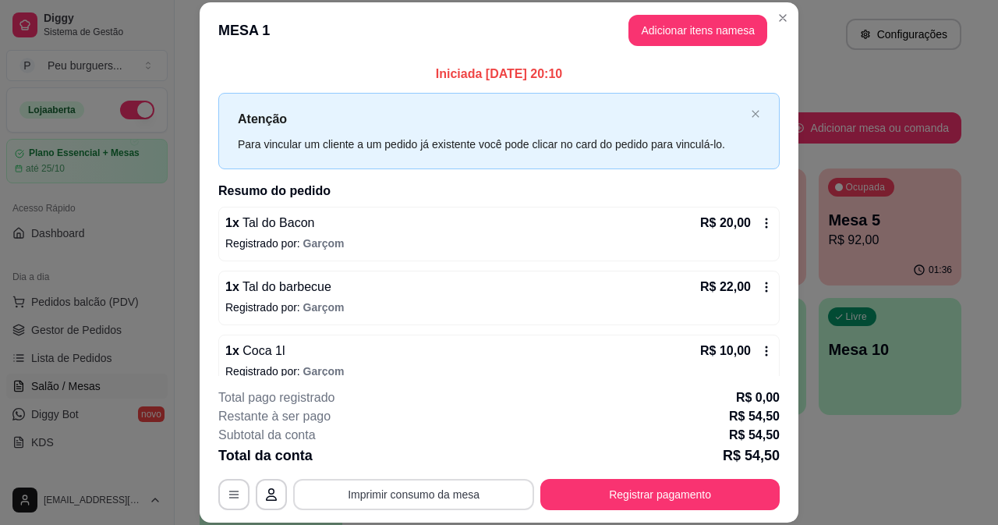
click at [451, 486] on button "Imprimir consumo da mesa" at bounding box center [413, 494] width 241 height 31
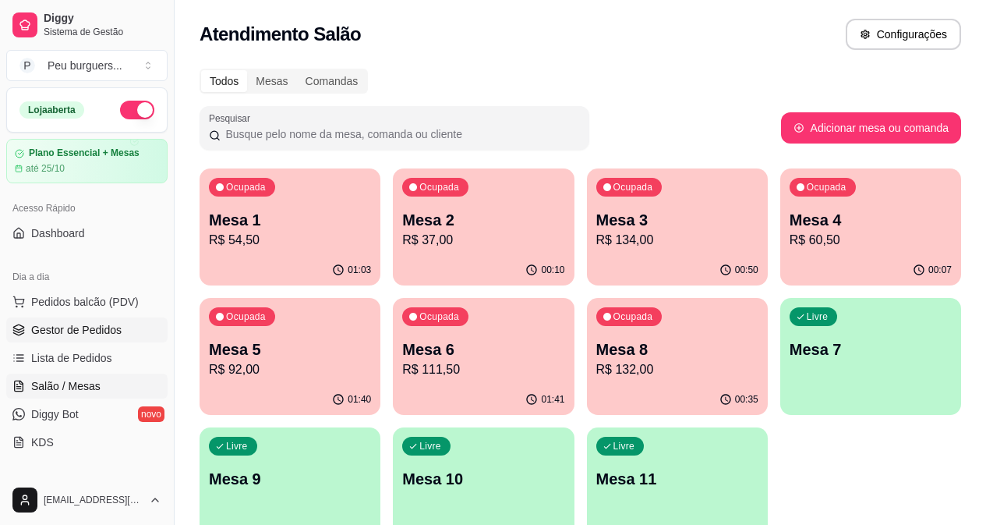
click at [98, 327] on span "Gestor de Pedidos" at bounding box center [76, 330] width 90 height 16
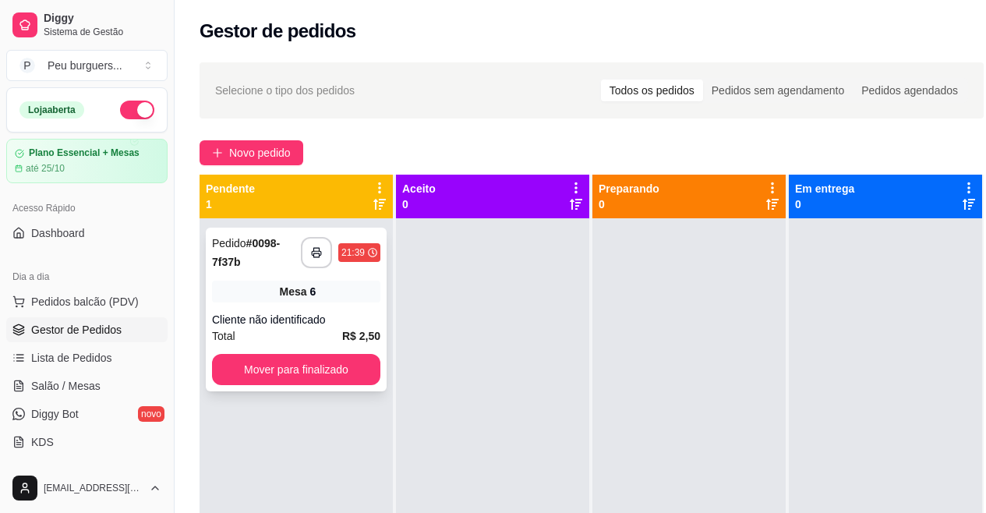
click at [345, 300] on div "Mesa 6" at bounding box center [296, 292] width 168 height 22
click at [317, 370] on button "Mover para finalizado" at bounding box center [296, 369] width 168 height 31
click at [321, 244] on button "button" at bounding box center [317, 253] width 30 height 30
click at [61, 385] on span "Salão / Mesas" at bounding box center [65, 386] width 69 height 16
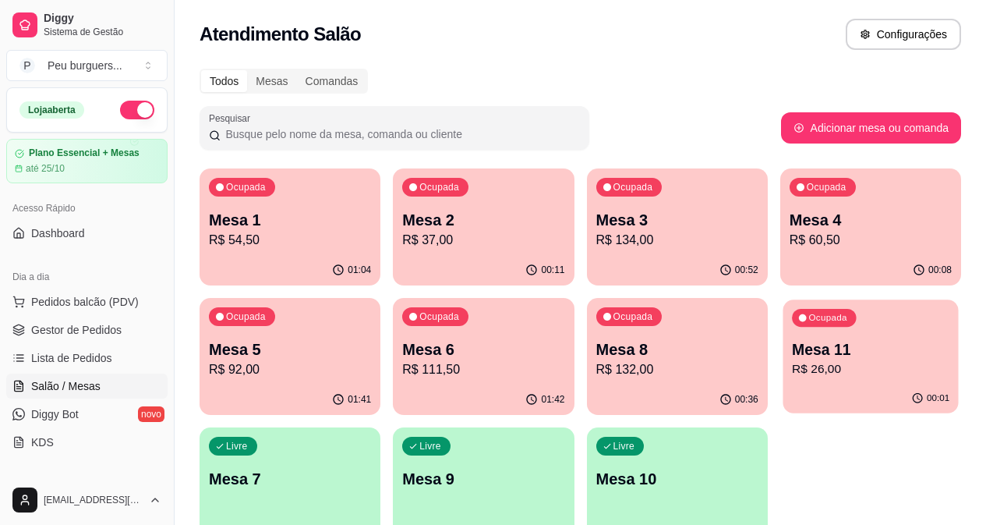
click at [792, 376] on p "R$ 26,00" at bounding box center [871, 369] width 158 height 18
click at [56, 322] on span "Gestor de Pedidos" at bounding box center [76, 330] width 90 height 16
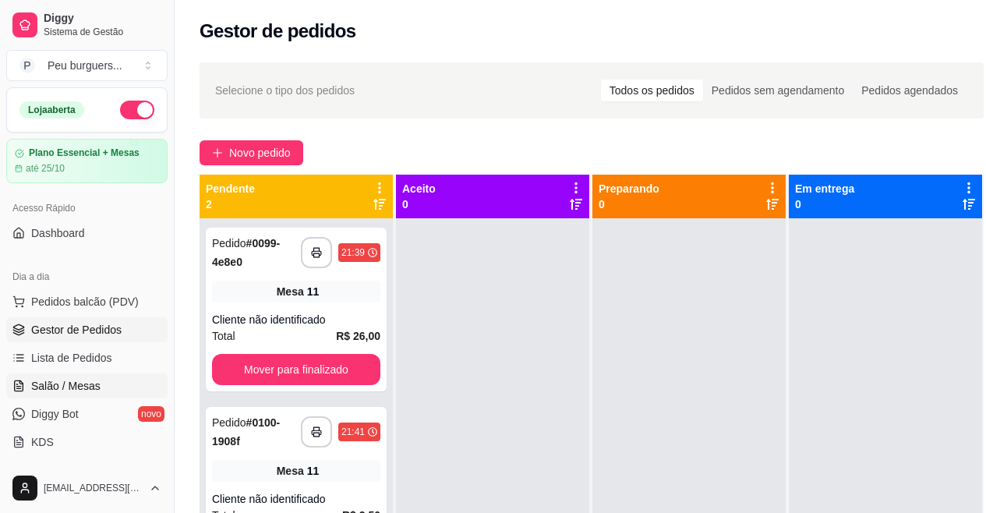
click at [48, 374] on link "Salão / Mesas" at bounding box center [86, 386] width 161 height 25
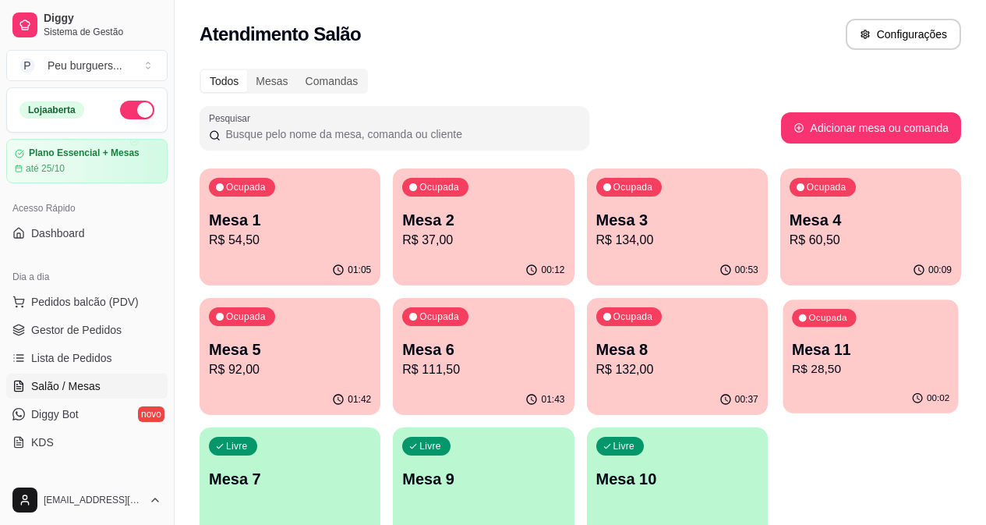
click at [783, 380] on div "Ocupada Mesa 11 R$ 28,50" at bounding box center [870, 341] width 175 height 84
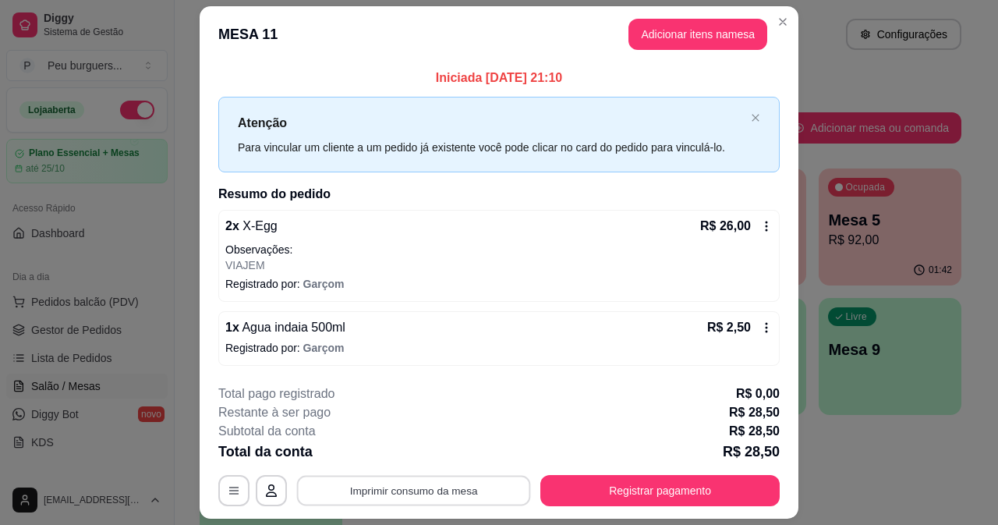
click at [471, 483] on button "Imprimir consumo da mesa" at bounding box center [414, 491] width 234 height 30
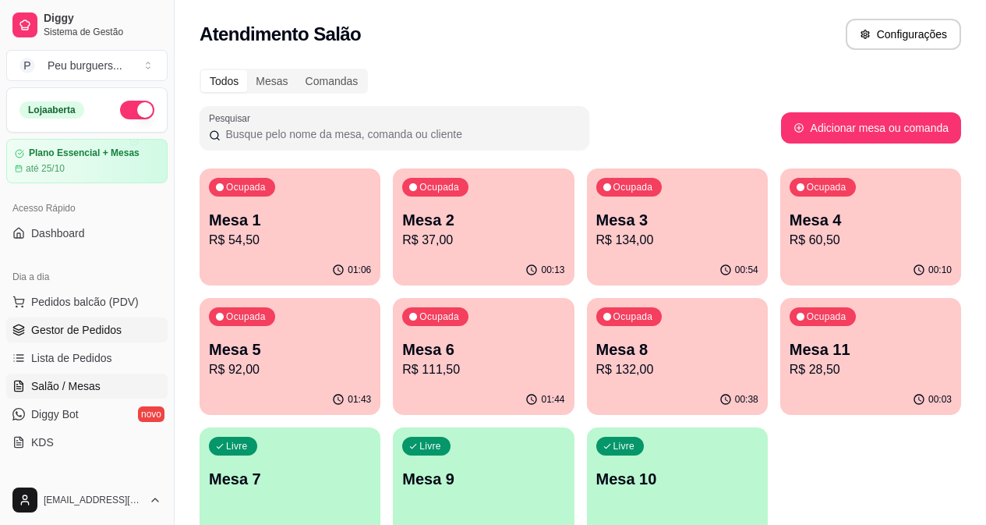
click at [98, 328] on span "Gestor de Pedidos" at bounding box center [76, 330] width 90 height 16
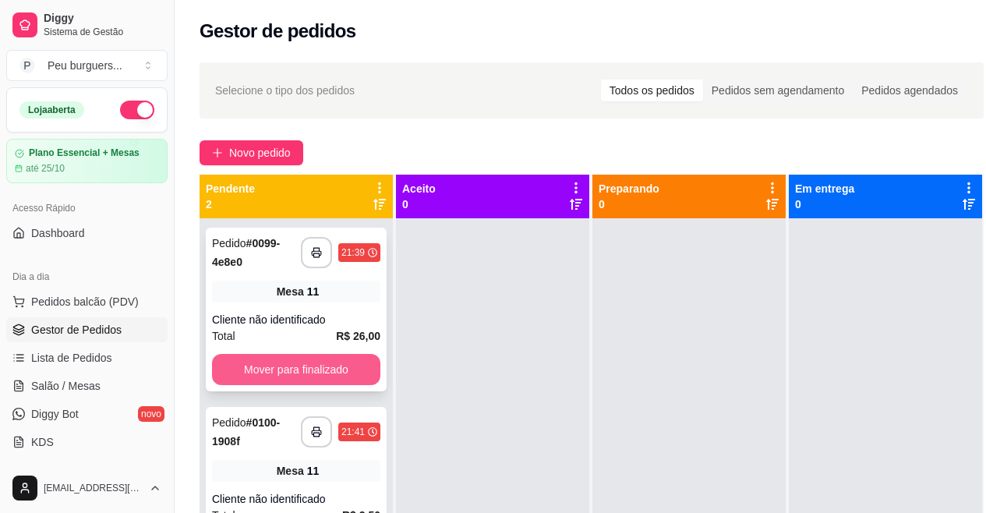
click at [317, 370] on button "Mover para finalizado" at bounding box center [296, 369] width 168 height 31
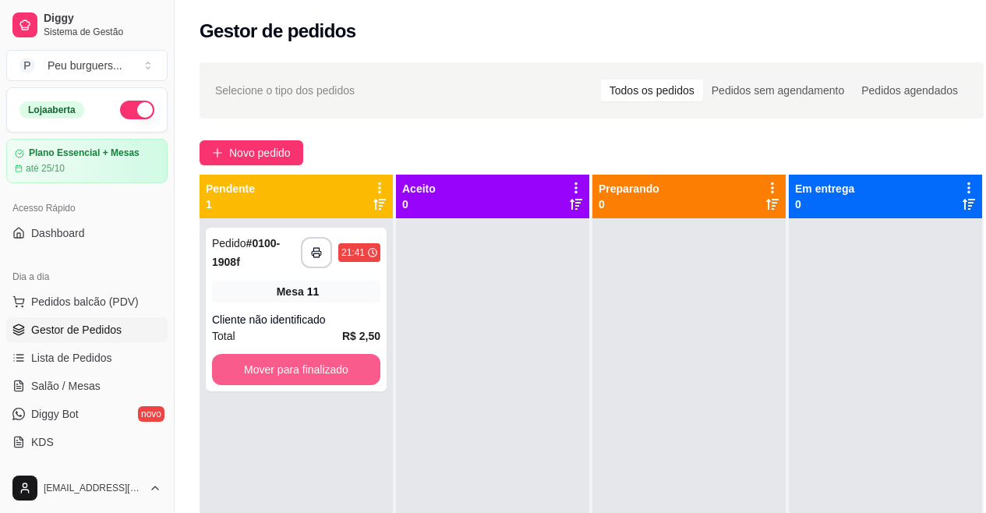
click at [329, 370] on button "Mover para finalizado" at bounding box center [296, 369] width 168 height 31
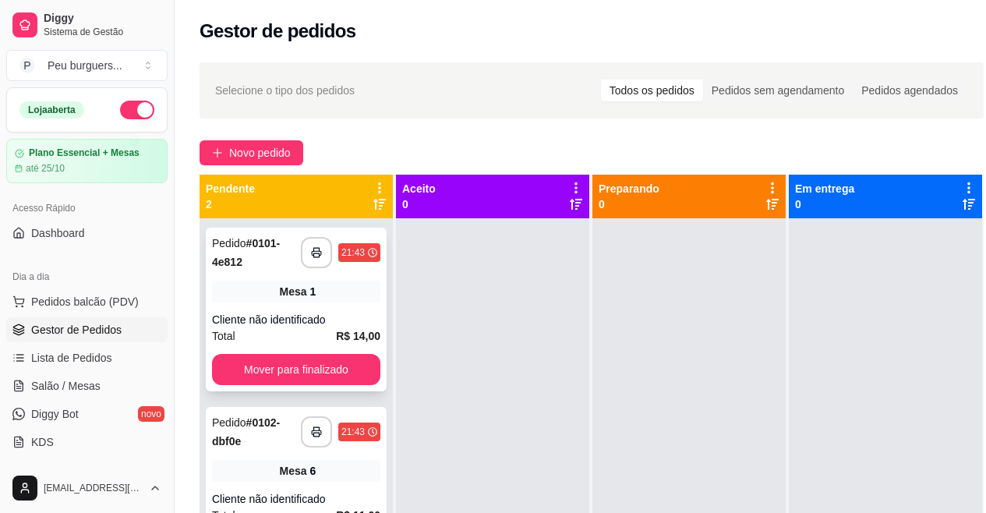
click at [343, 289] on div "Mesa 1" at bounding box center [296, 292] width 168 height 22
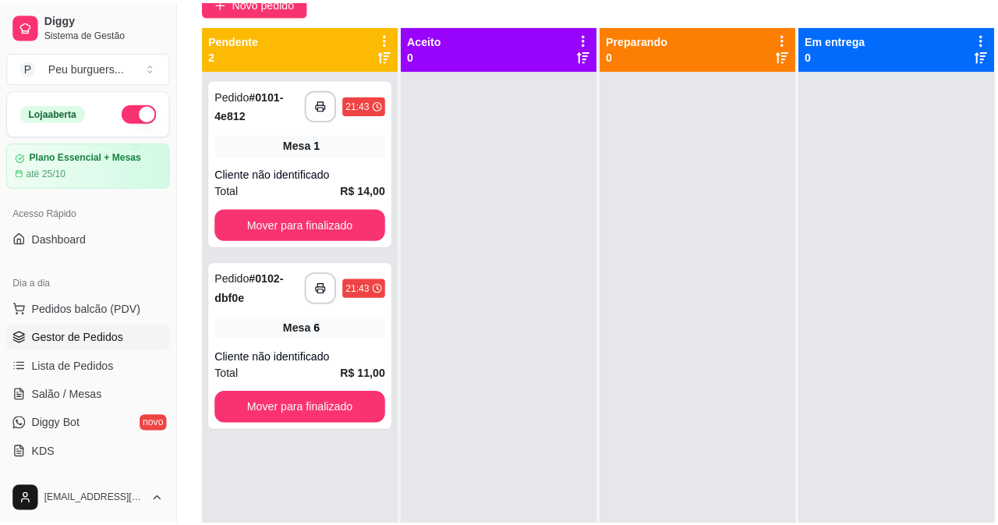
scroll to position [155, 0]
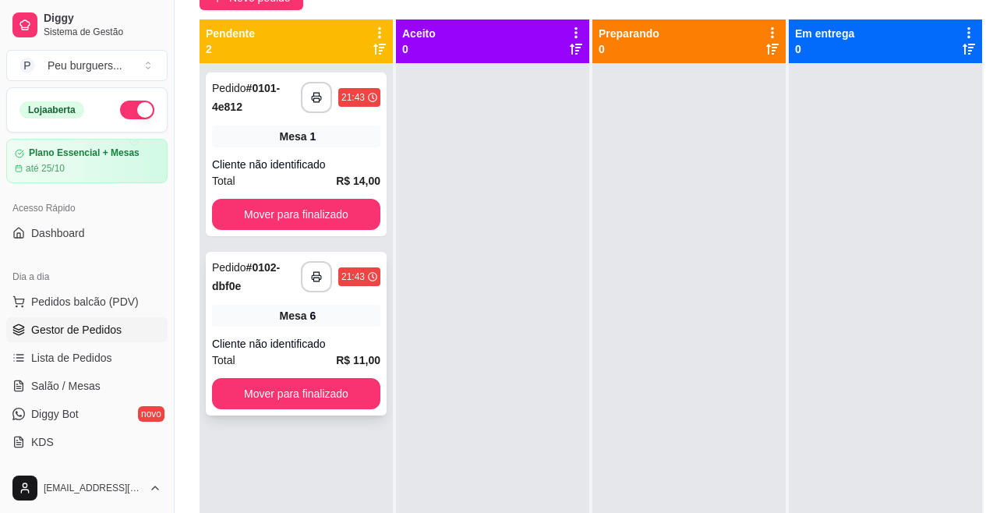
click at [241, 322] on div "Mesa 6" at bounding box center [296, 316] width 168 height 22
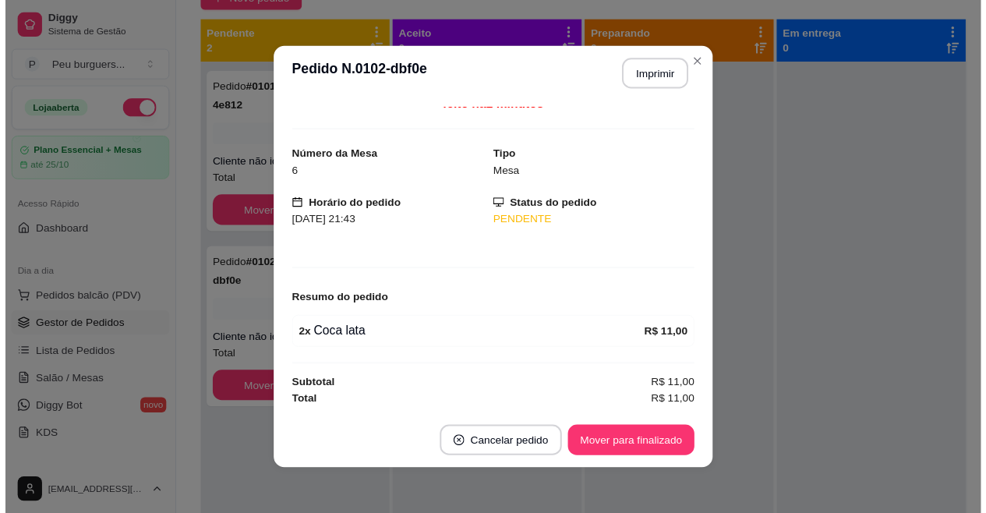
scroll to position [0, 0]
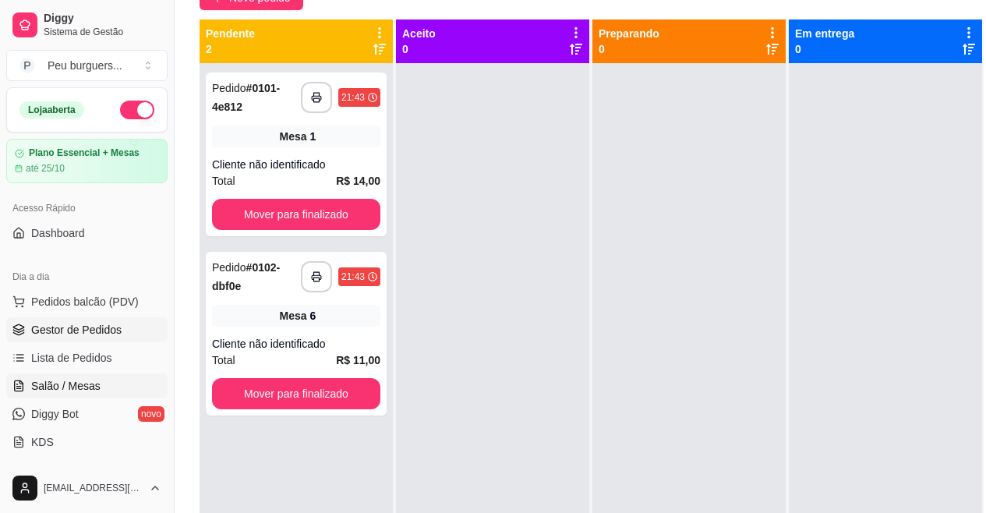
click at [76, 375] on link "Salão / Mesas" at bounding box center [86, 386] width 161 height 25
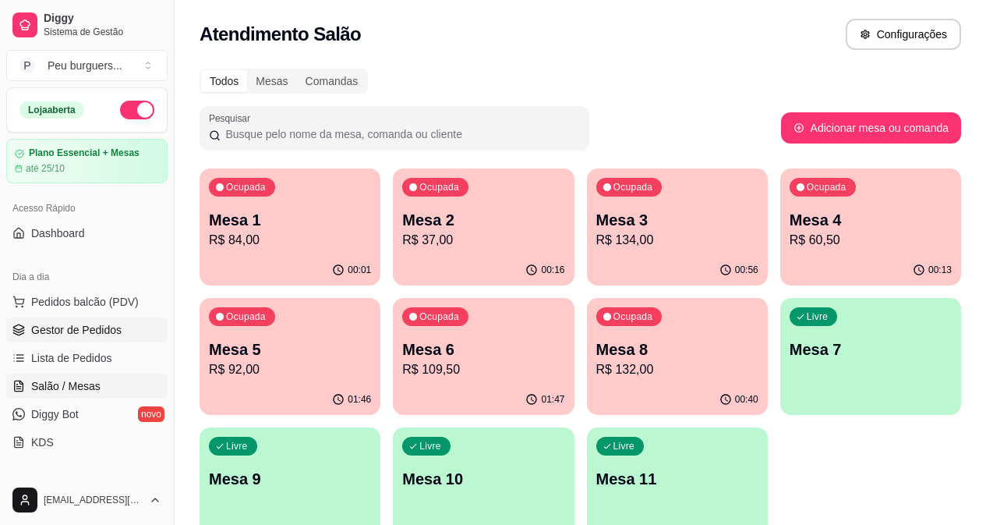
click at [124, 320] on link "Gestor de Pedidos" at bounding box center [86, 329] width 161 height 25
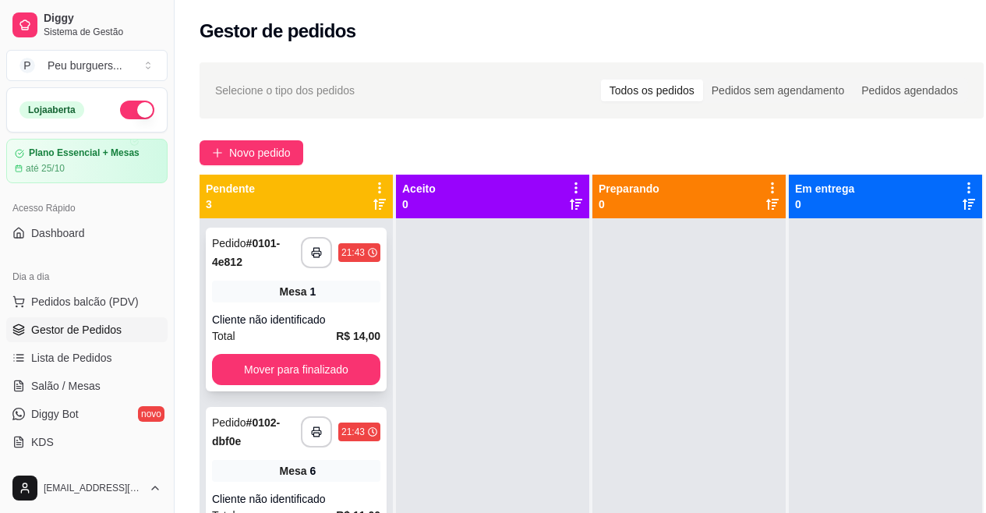
click at [325, 303] on div "**********" at bounding box center [296, 310] width 181 height 164
click at [52, 383] on span "Salão / Mesas" at bounding box center [65, 386] width 69 height 16
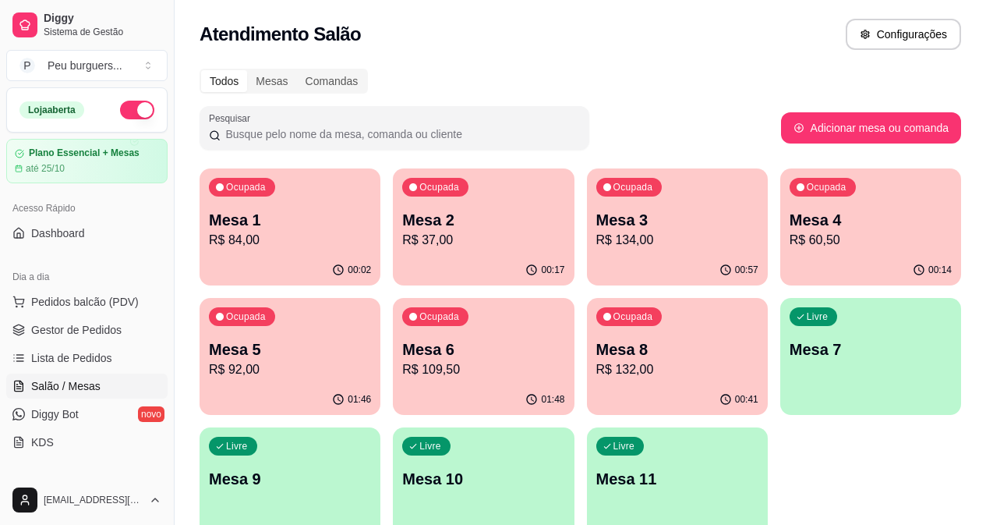
click at [249, 246] on p "R$ 84,00" at bounding box center [290, 240] width 162 height 19
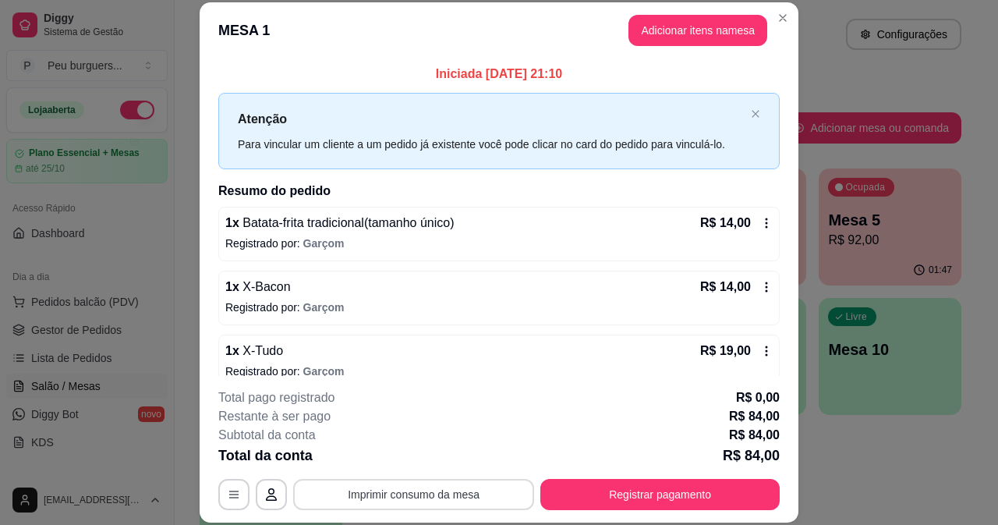
click at [445, 495] on button "Imprimir consumo da mesa" at bounding box center [413, 494] width 241 height 31
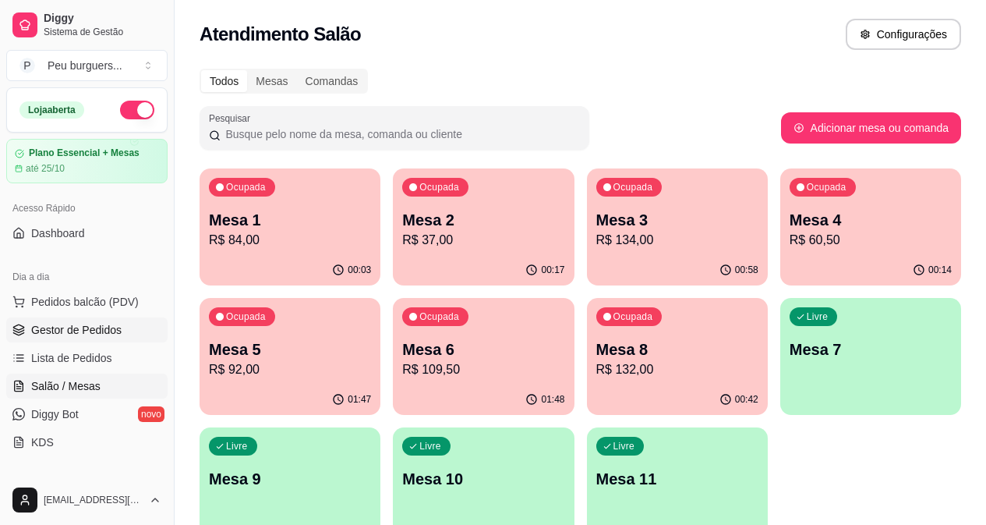
click at [79, 327] on span "Gestor de Pedidos" at bounding box center [76, 330] width 90 height 16
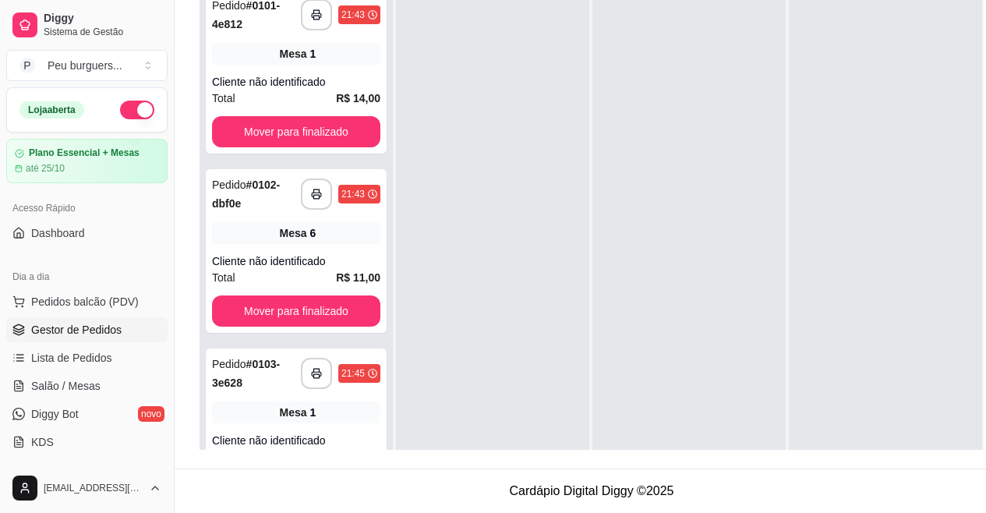
scroll to position [29, 0]
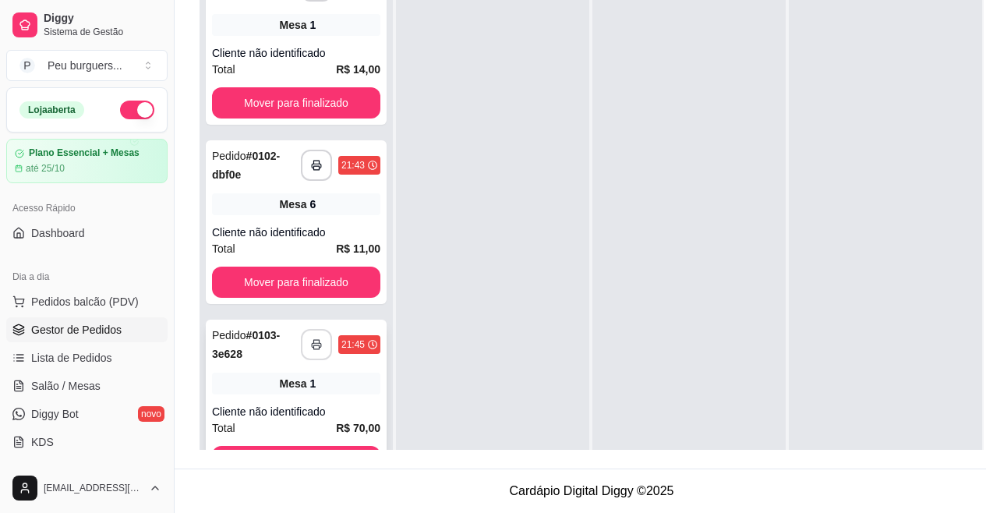
click at [313, 340] on polyline "button" at bounding box center [315, 341] width 5 height 3
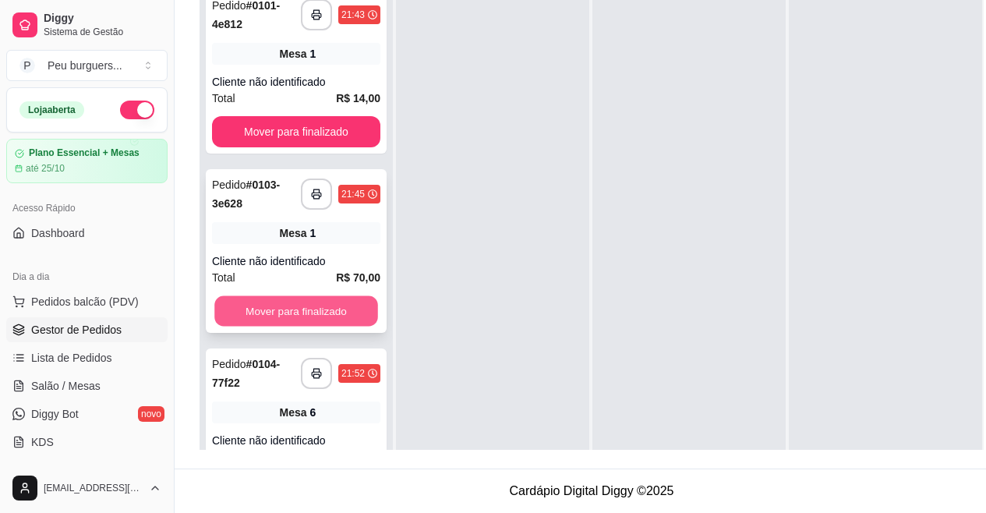
click at [280, 296] on button "Mover para finalizado" at bounding box center [296, 311] width 164 height 30
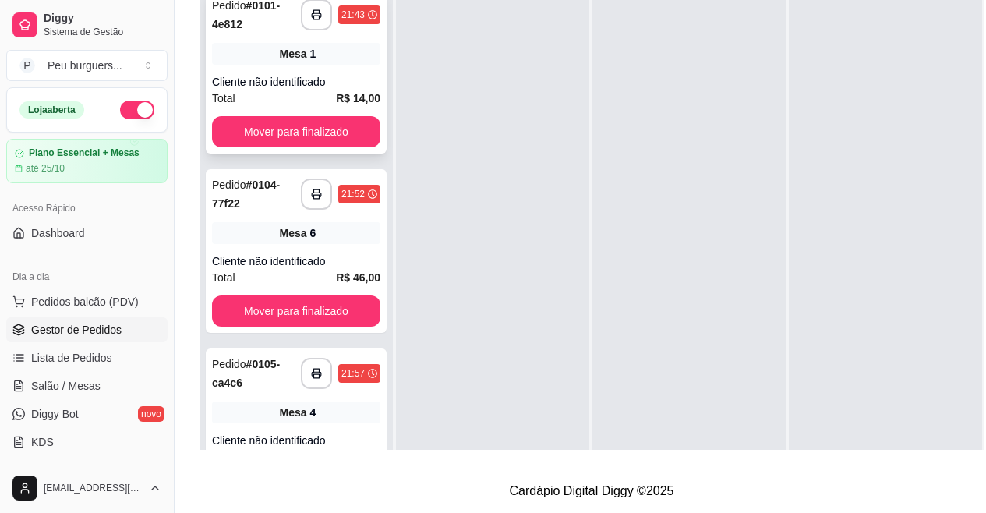
drag, startPoint x: 260, startPoint y: 16, endPoint x: 260, endPoint y: 5, distance: 10.1
click at [260, 5] on div "Pedido # 0101-4e812" at bounding box center [256, 14] width 89 height 37
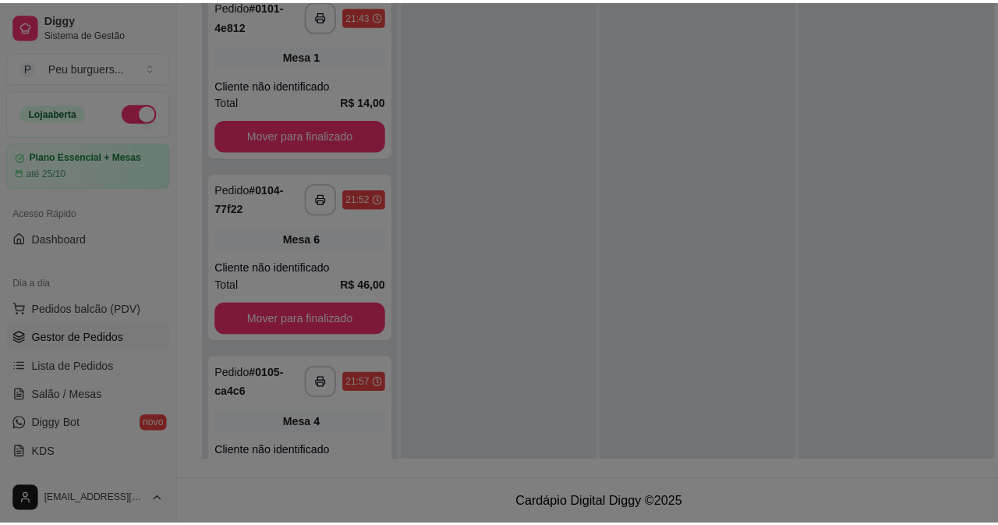
scroll to position [238, 0]
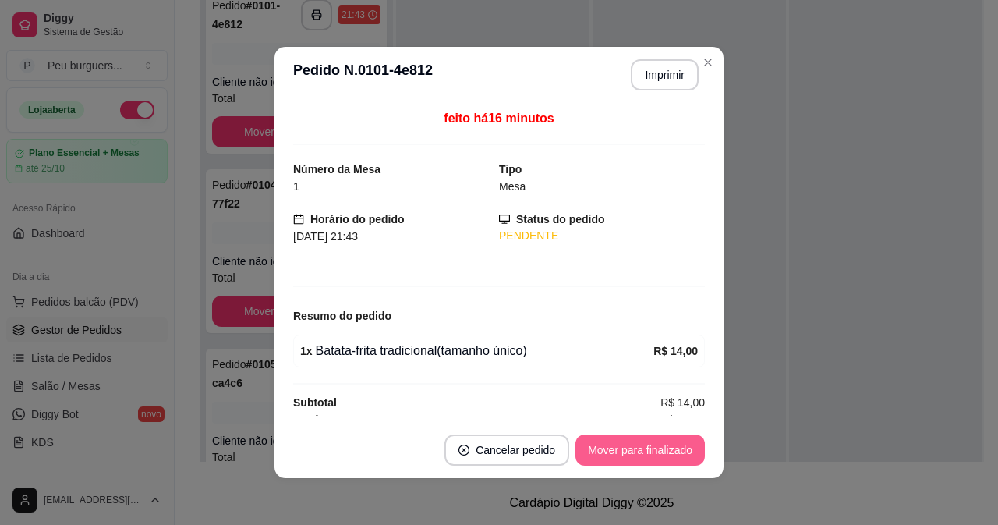
click at [601, 448] on button "Mover para finalizado" at bounding box center [639, 449] width 129 height 31
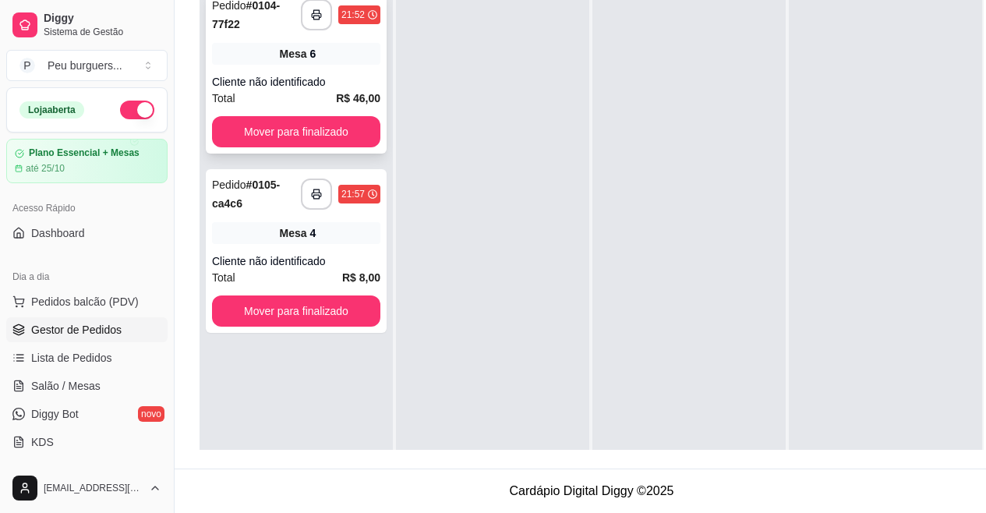
click at [272, 12] on strong "# 0104-77f22" at bounding box center [246, 14] width 68 height 31
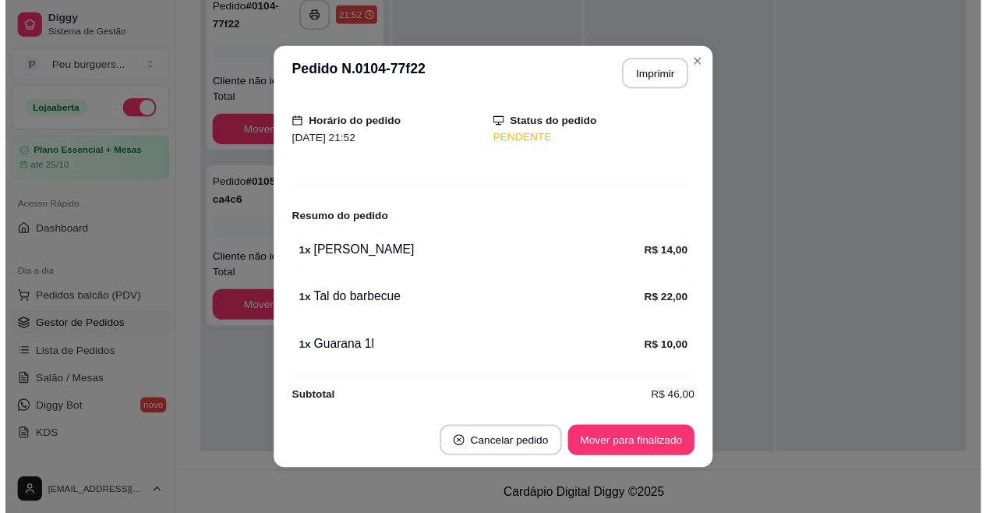
scroll to position [109, 0]
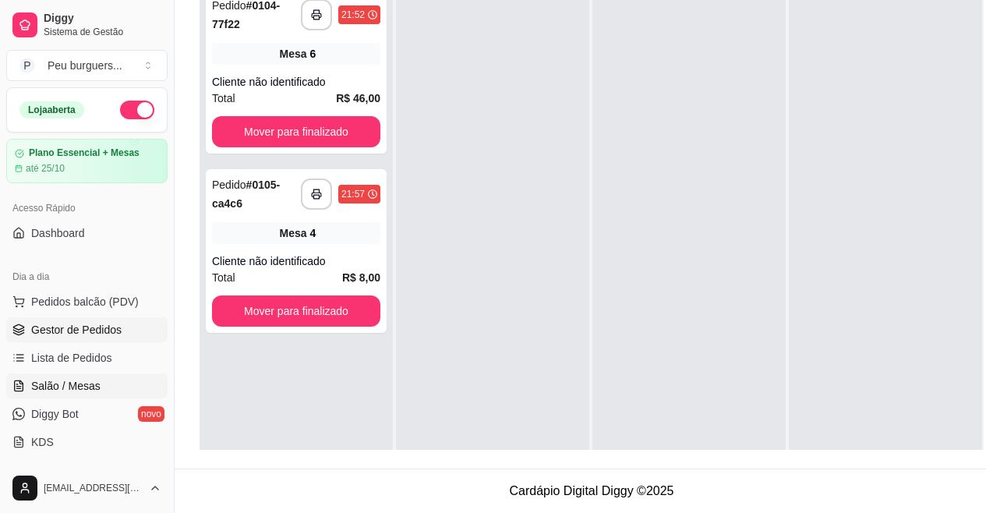
click at [85, 384] on span "Salão / Mesas" at bounding box center [65, 386] width 69 height 16
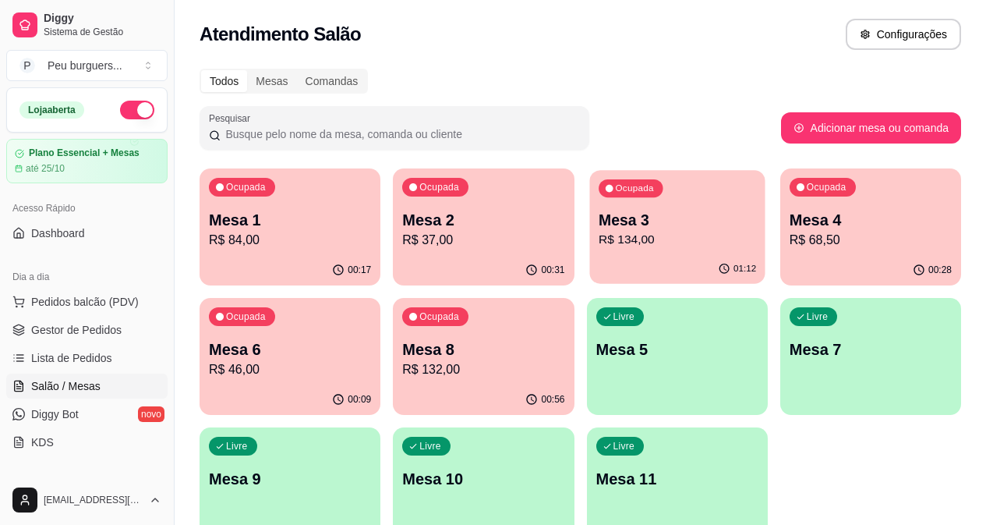
click at [590, 251] on div "Ocupada Mesa 3 R$ 134,00" at bounding box center [677, 212] width 175 height 84
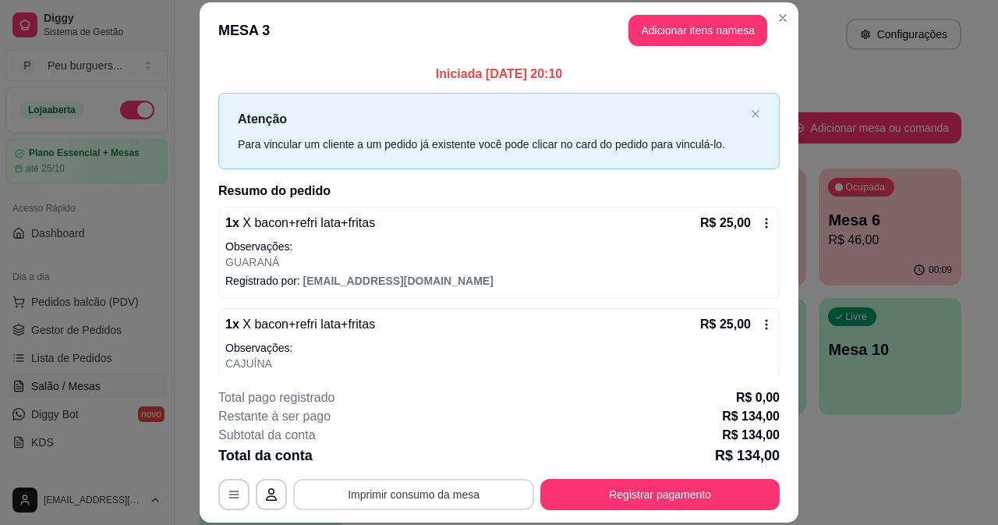
click at [445, 496] on button "Imprimir consumo da mesa" at bounding box center [413, 494] width 241 height 31
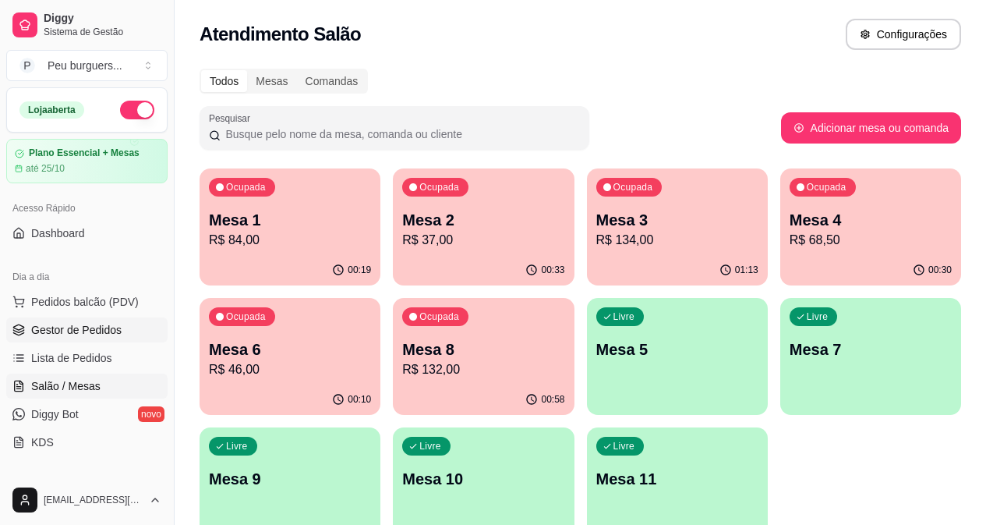
click at [108, 330] on span "Gestor de Pedidos" at bounding box center [76, 330] width 90 height 16
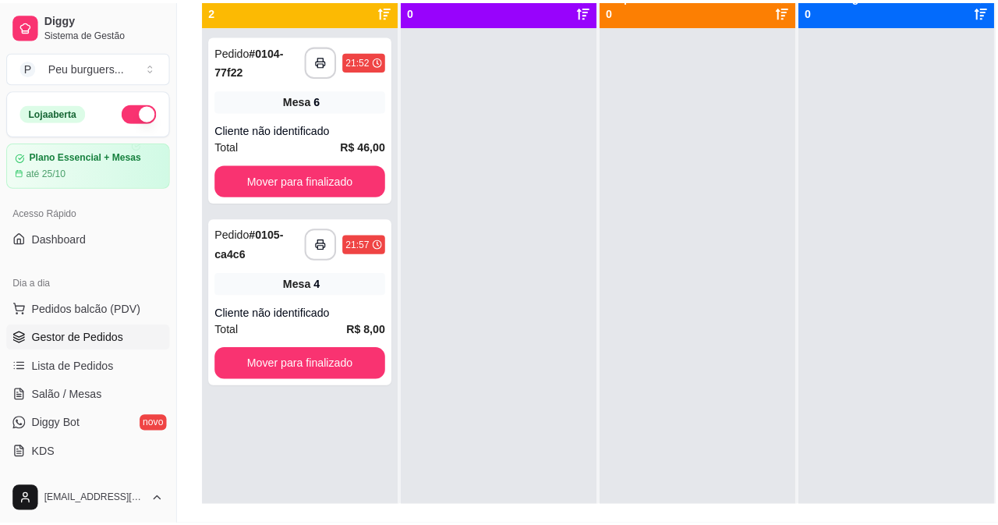
scroll to position [206, 0]
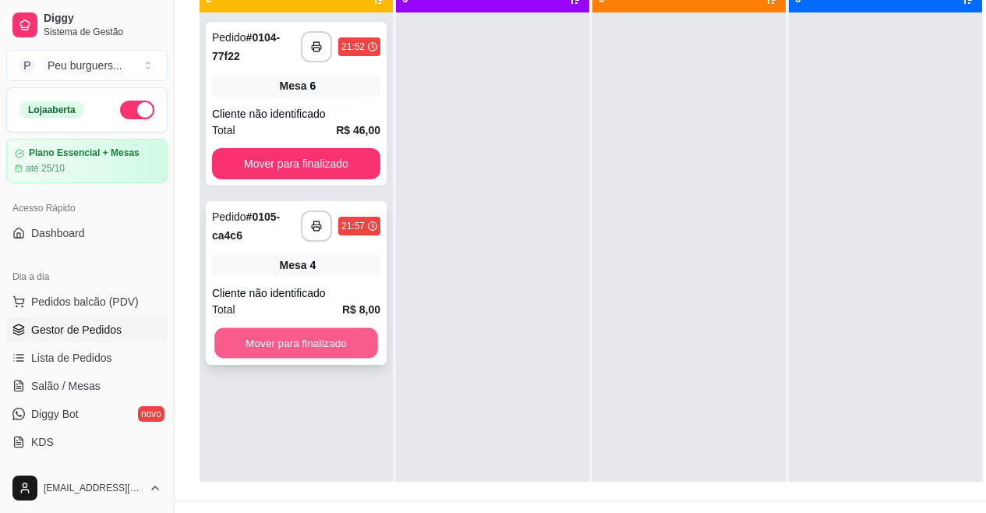
click at [308, 349] on button "Mover para finalizado" at bounding box center [296, 343] width 164 height 30
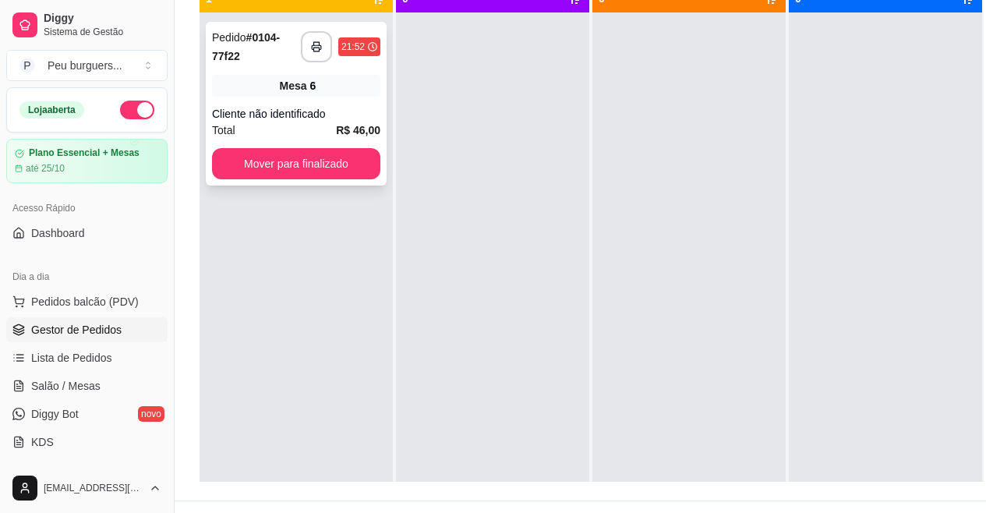
click at [241, 65] on div "Pedido # 0104-77f22" at bounding box center [256, 46] width 89 height 37
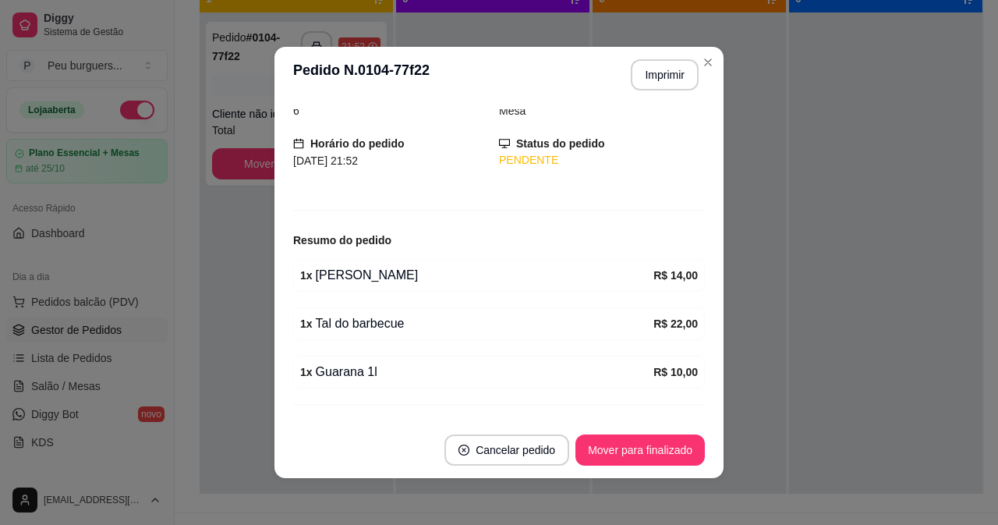
scroll to position [109, 0]
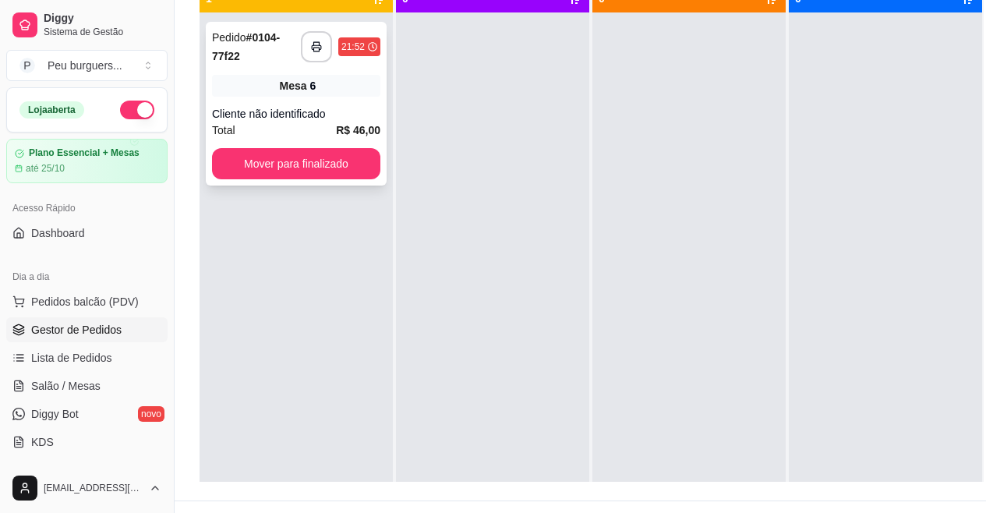
click at [330, 121] on div "Cliente não identificado" at bounding box center [296, 114] width 168 height 16
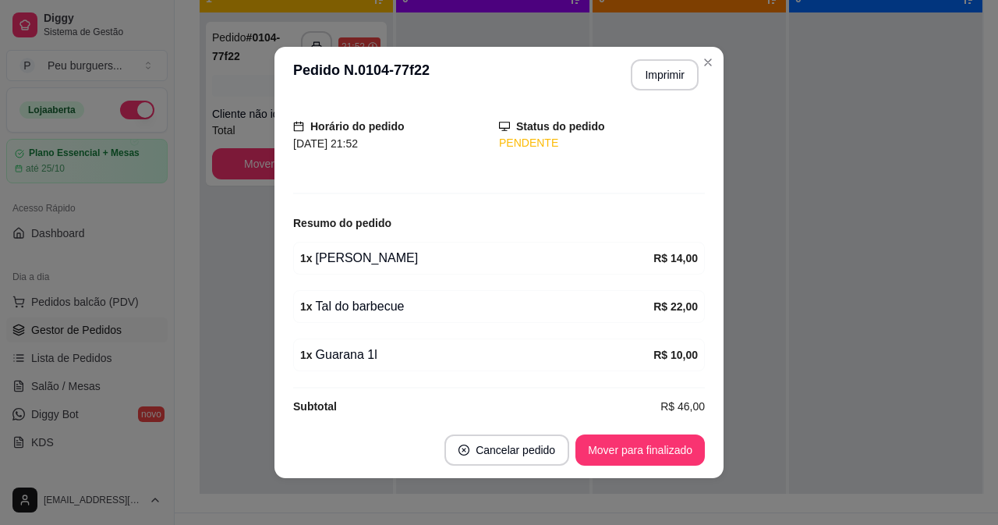
scroll to position [104, 0]
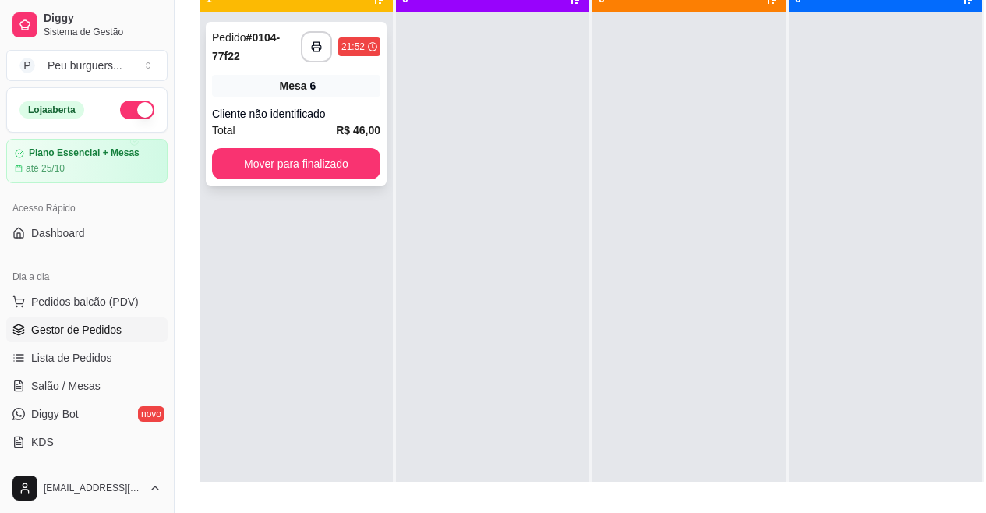
click at [261, 40] on strong "# 0104-77f22" at bounding box center [246, 46] width 68 height 31
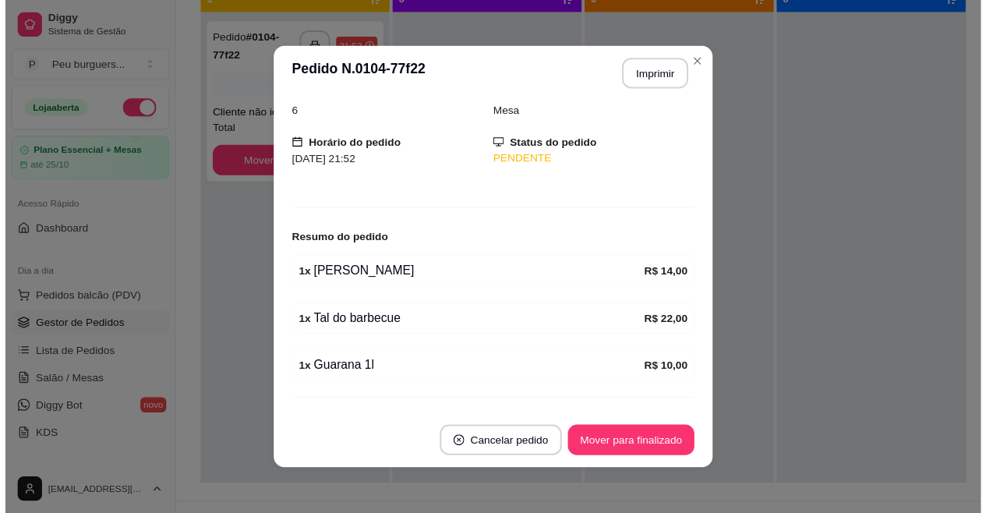
scroll to position [83, 0]
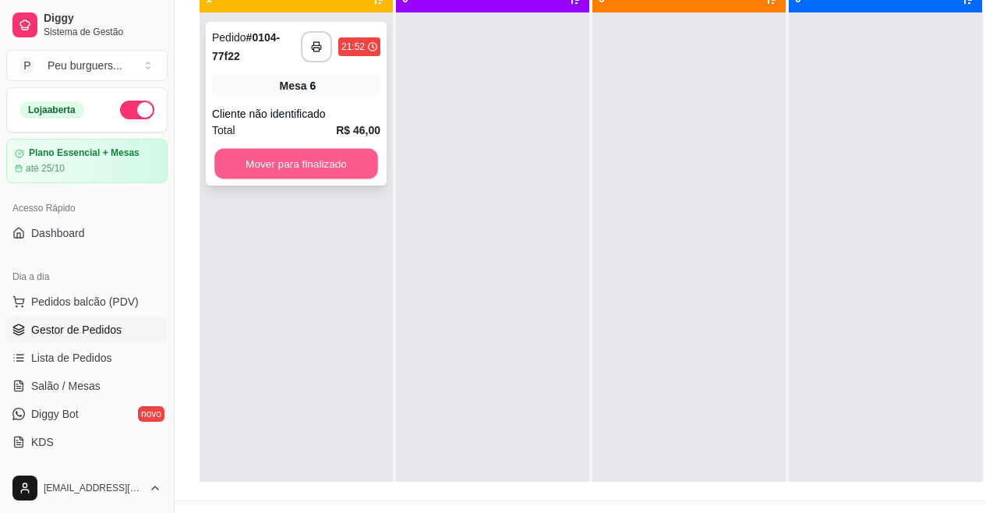
click at [325, 167] on button "Mover para finalizado" at bounding box center [296, 164] width 164 height 30
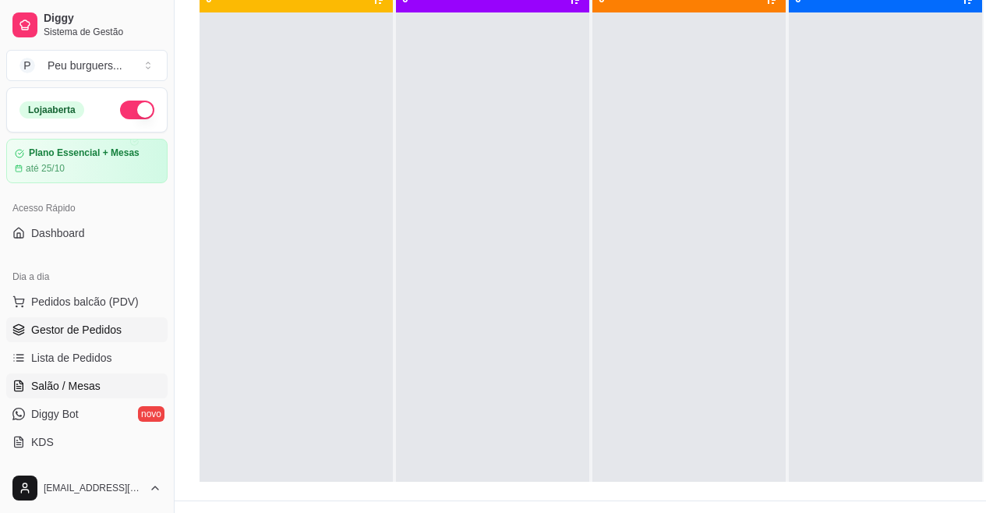
click at [88, 377] on link "Salão / Mesas" at bounding box center [86, 386] width 161 height 25
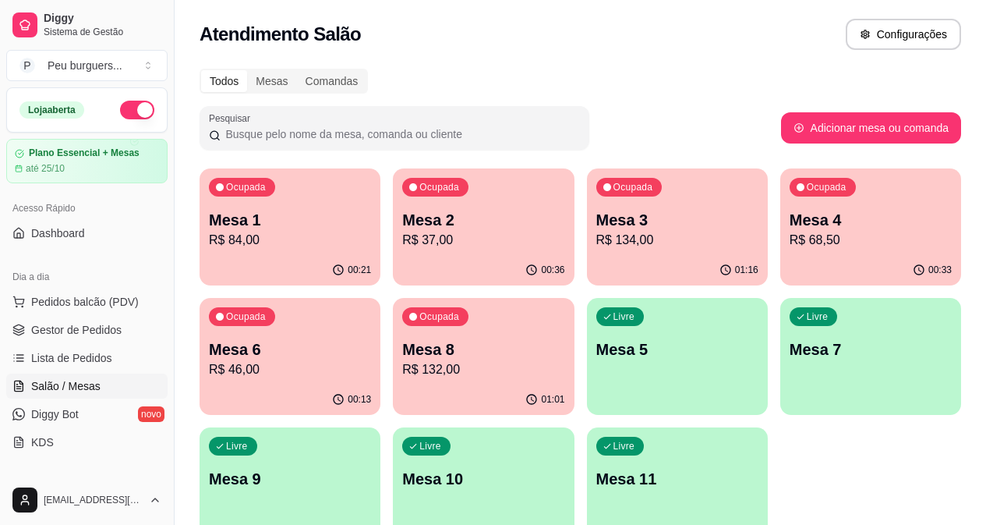
click at [371, 360] on p "R$ 46,00" at bounding box center [290, 369] width 162 height 19
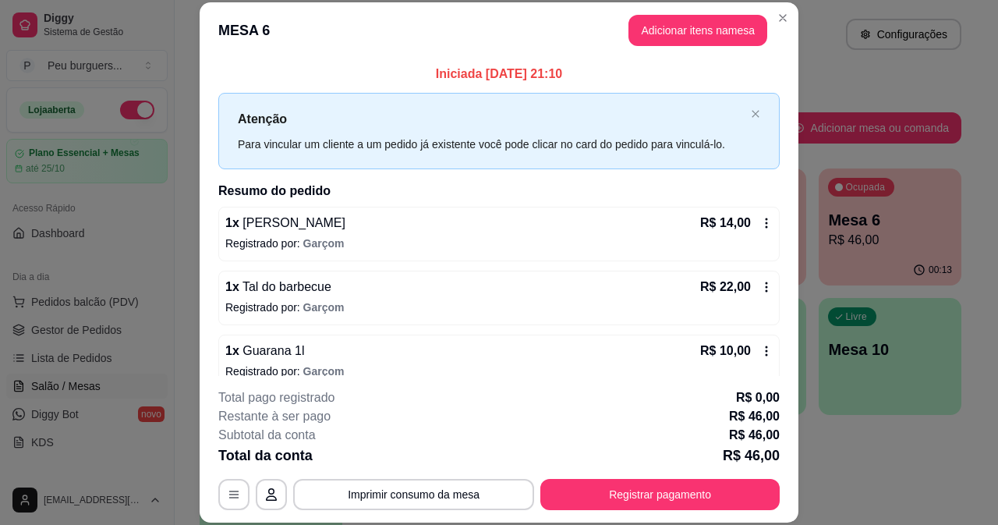
scroll to position [19, 0]
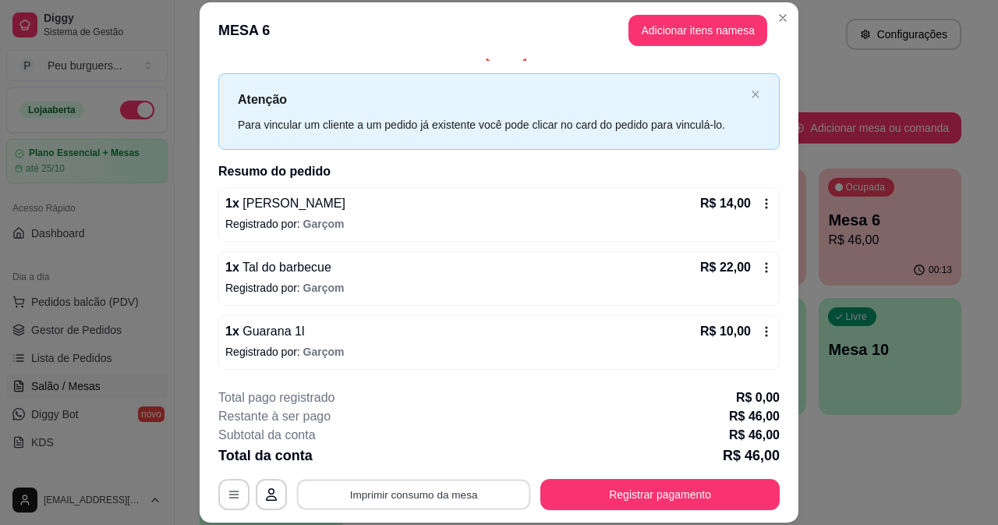
click at [419, 490] on button "Imprimir consumo da mesa" at bounding box center [414, 494] width 234 height 30
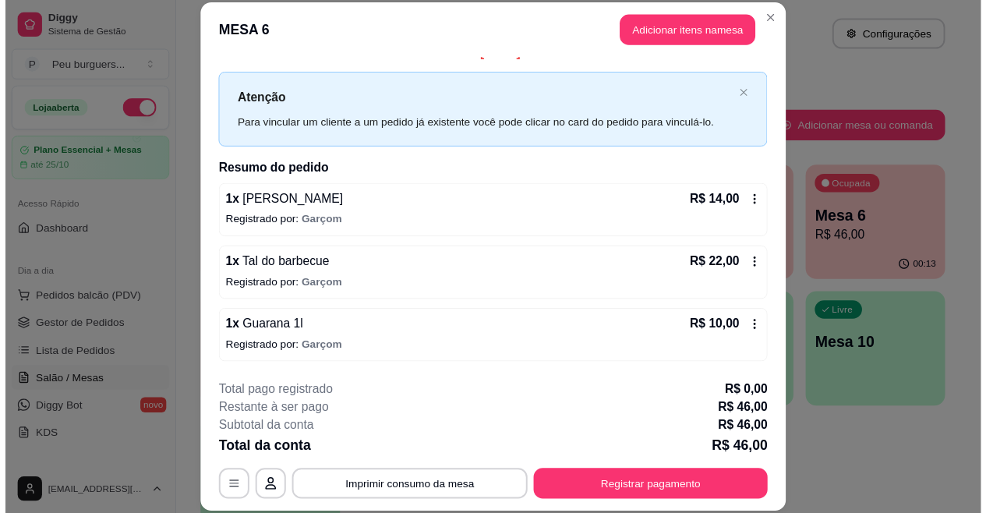
scroll to position [0, 0]
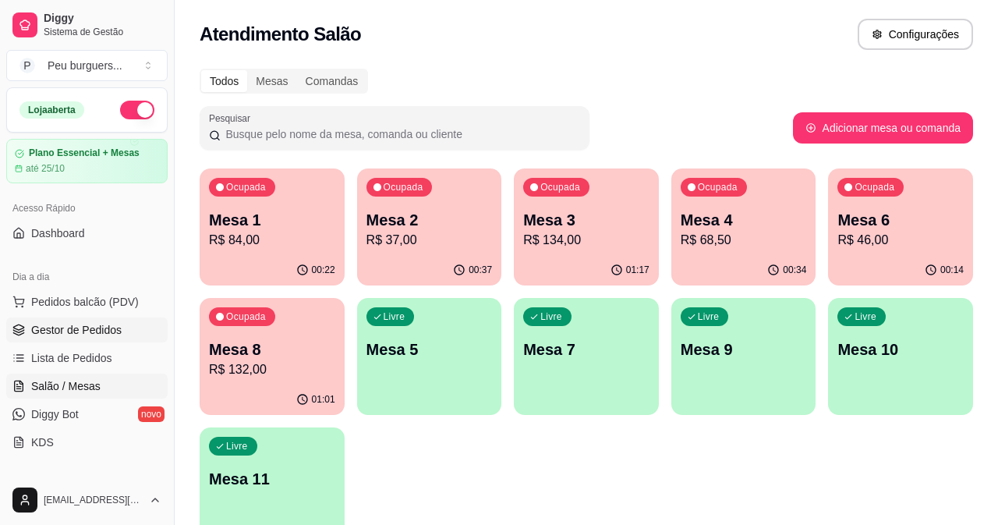
click at [87, 328] on span "Gestor de Pedidos" at bounding box center [76, 330] width 90 height 16
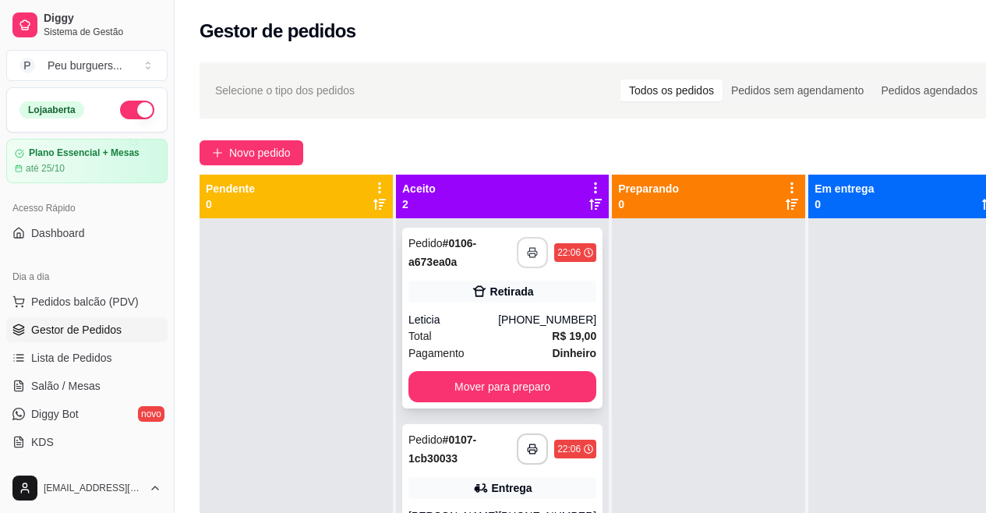
click at [530, 253] on rect "button" at bounding box center [532, 255] width 5 height 4
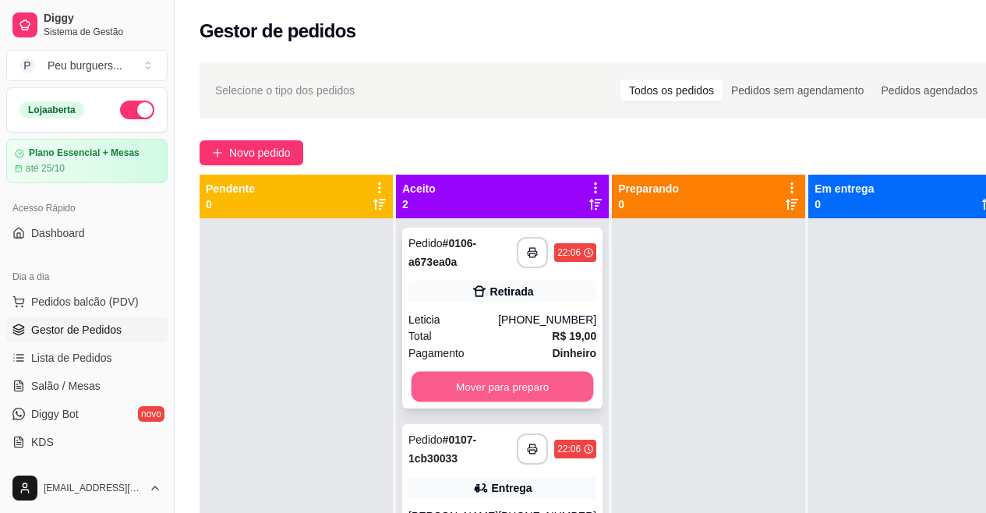
click at [508, 395] on button "Mover para preparo" at bounding box center [503, 387] width 182 height 30
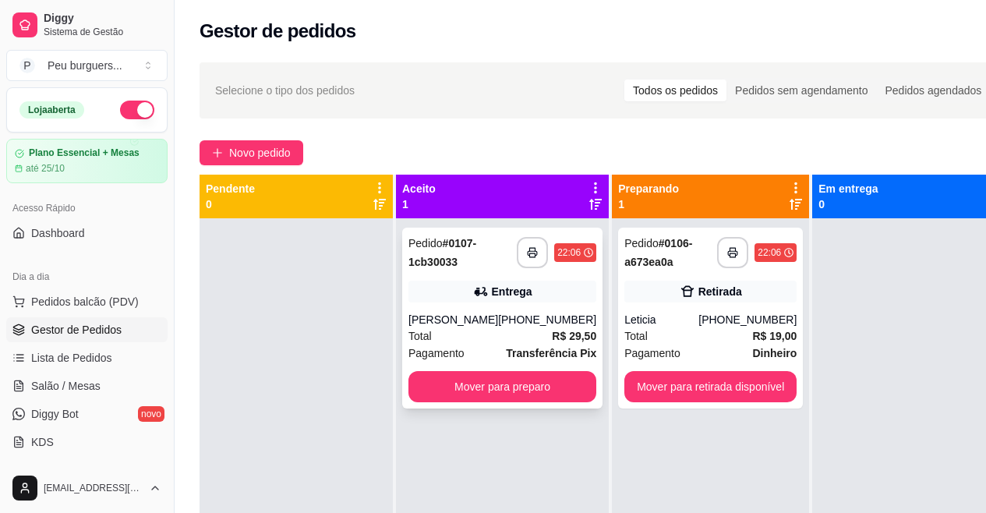
click at [512, 236] on div "**********" at bounding box center [503, 252] width 188 height 37
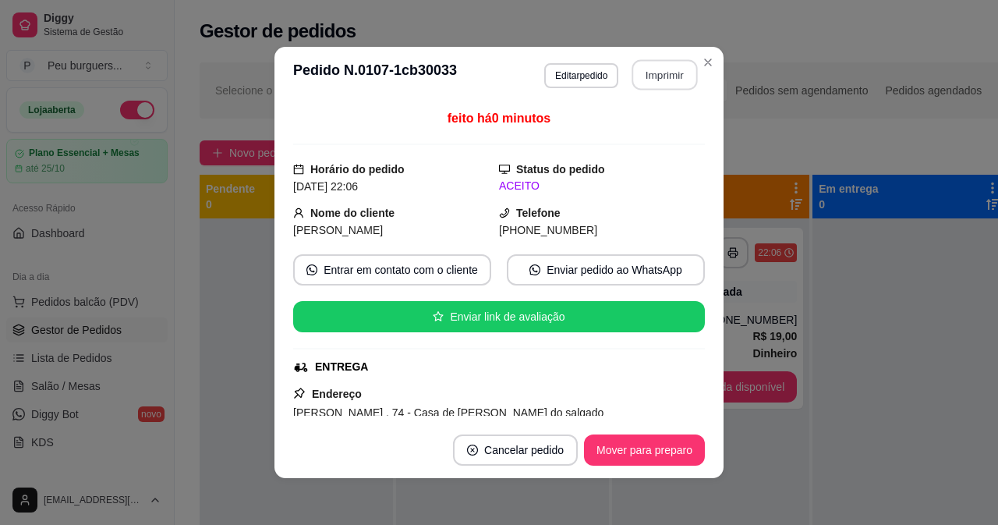
click at [665, 65] on button "Imprimir" at bounding box center [665, 75] width 66 height 30
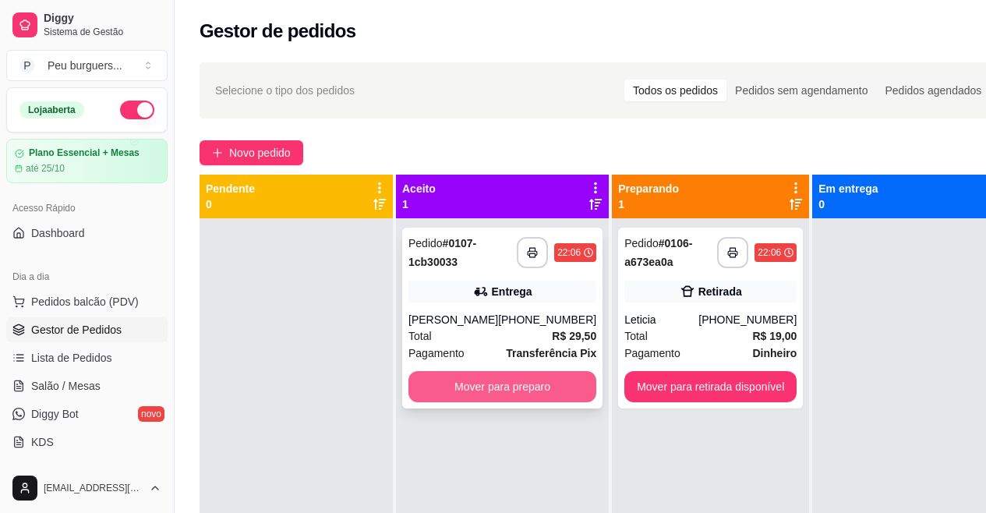
click at [520, 395] on button "Mover para preparo" at bounding box center [503, 386] width 188 height 31
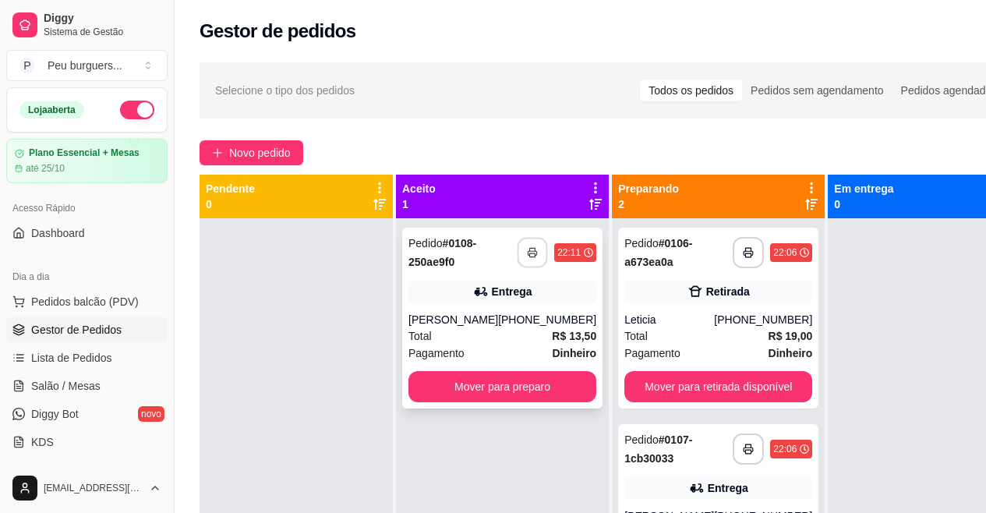
click at [527, 250] on icon "button" at bounding box center [532, 252] width 11 height 11
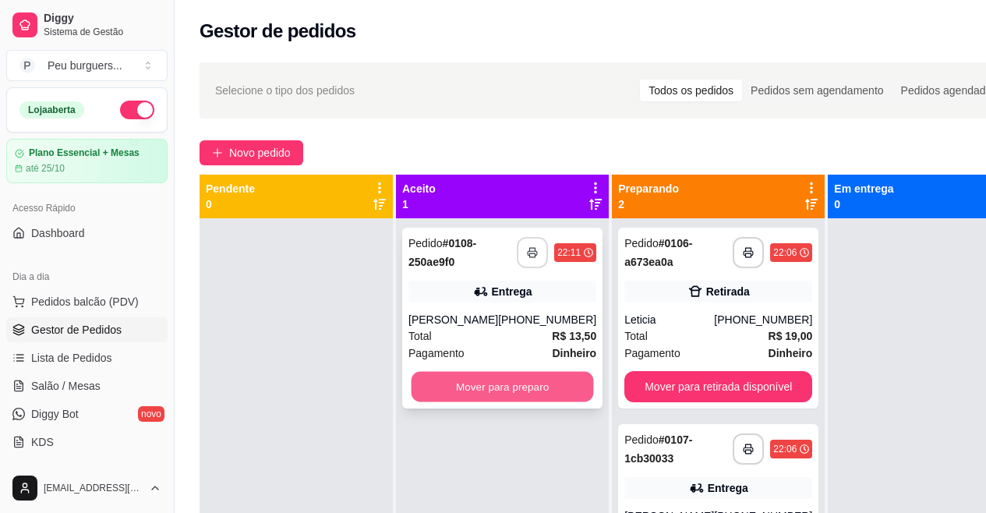
click at [539, 388] on button "Mover para preparo" at bounding box center [503, 387] width 182 height 30
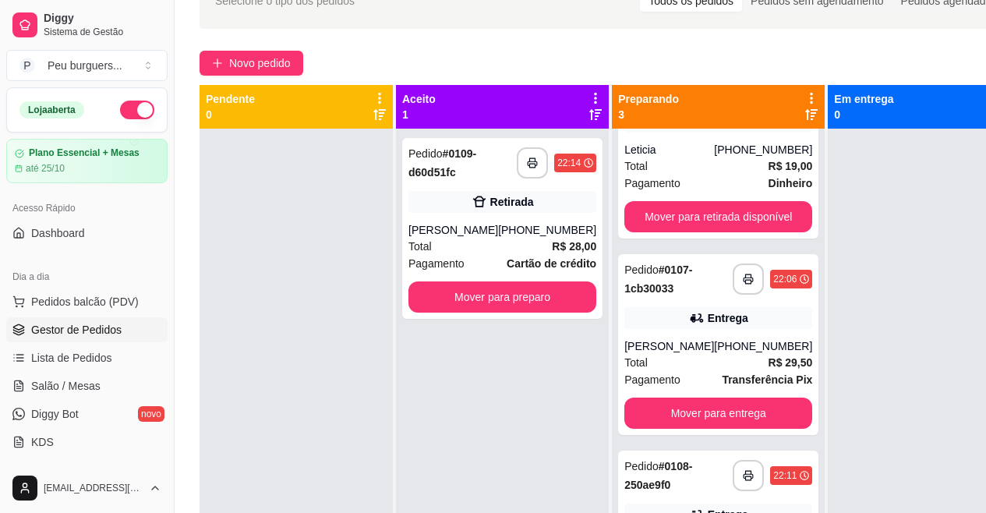
scroll to position [81, 0]
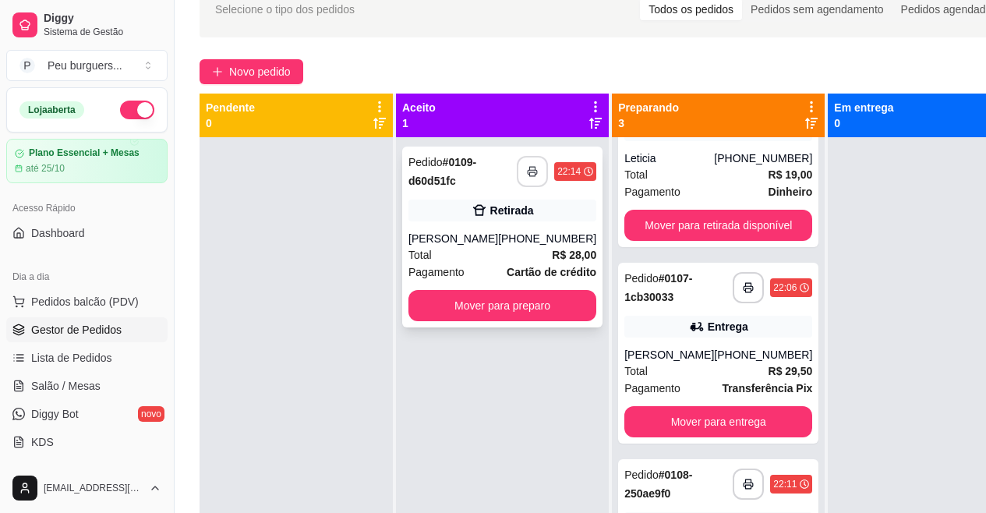
click at [517, 163] on button "button" at bounding box center [532, 171] width 31 height 31
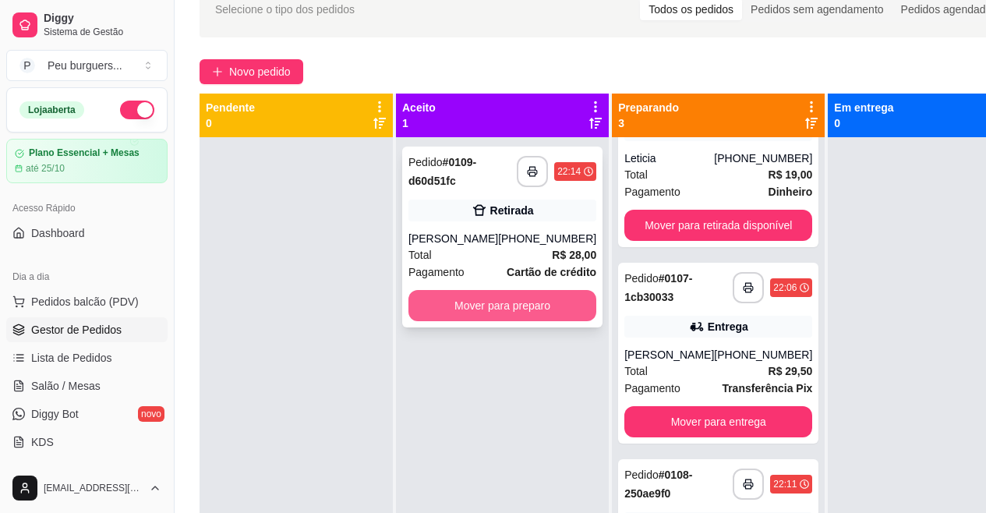
click at [533, 314] on button "Mover para preparo" at bounding box center [503, 305] width 188 height 31
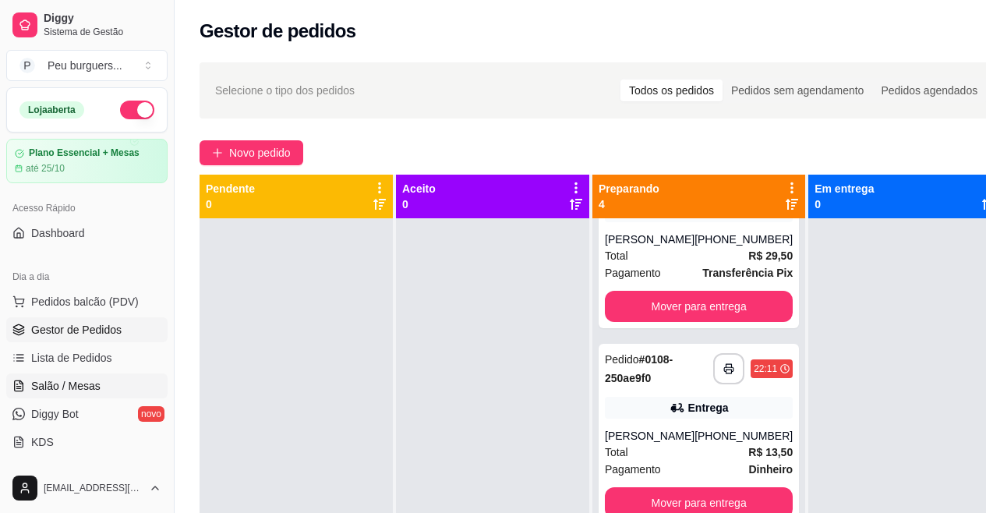
click at [56, 377] on link "Salão / Mesas" at bounding box center [86, 386] width 161 height 25
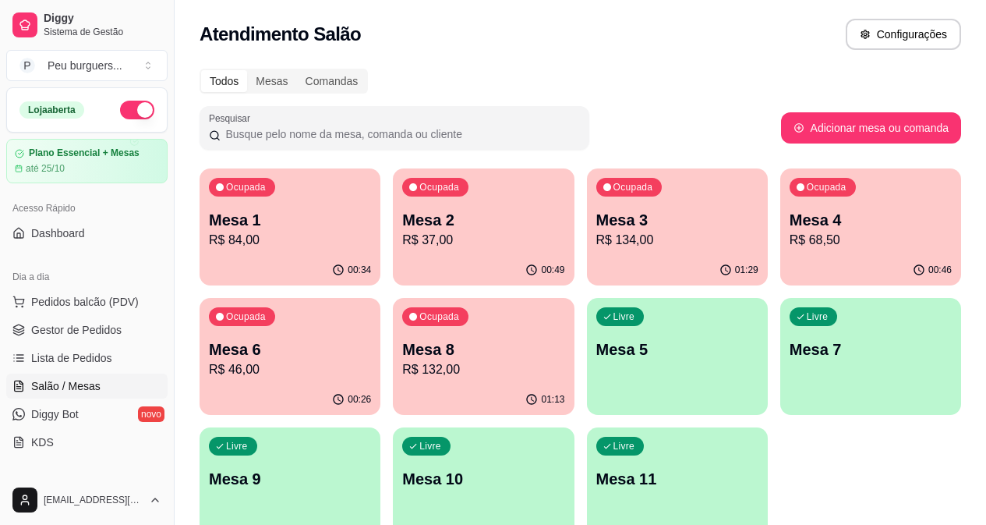
click at [435, 246] on p "R$ 37,00" at bounding box center [483, 240] width 162 height 19
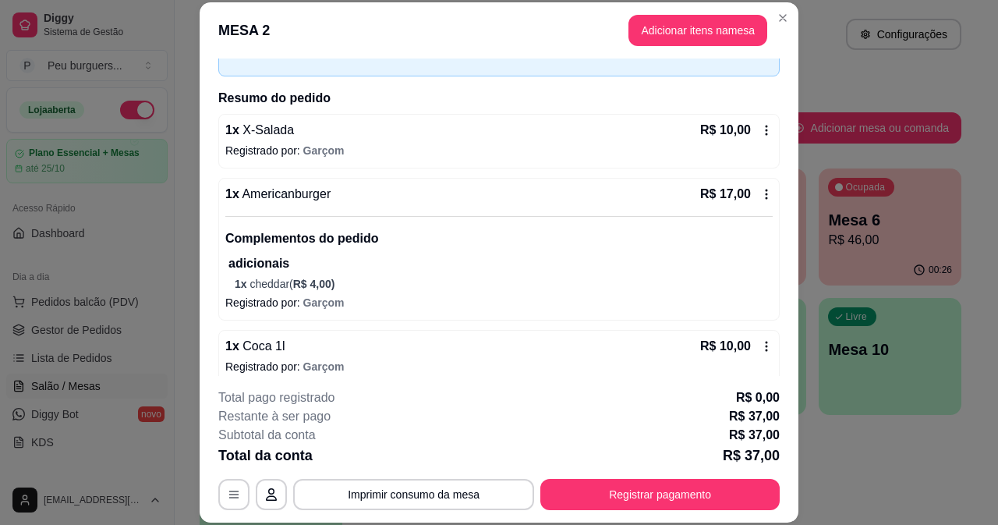
scroll to position [105, 0]
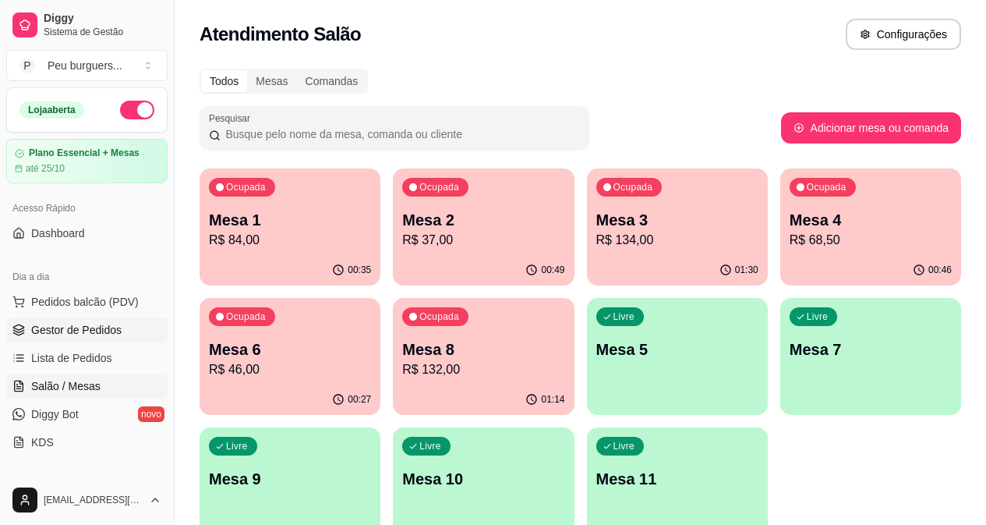
click at [90, 324] on span "Gestor de Pedidos" at bounding box center [76, 330] width 90 height 16
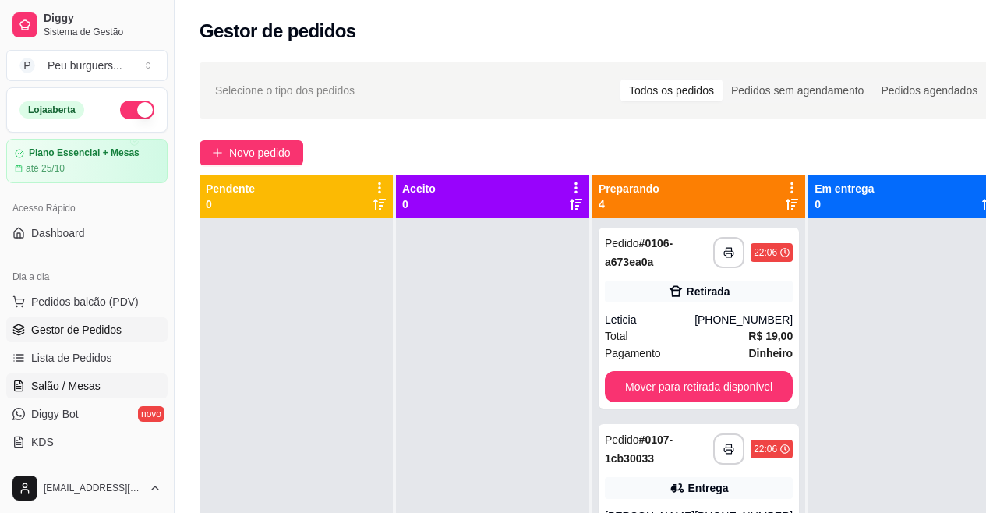
click at [58, 383] on span "Salão / Mesas" at bounding box center [65, 386] width 69 height 16
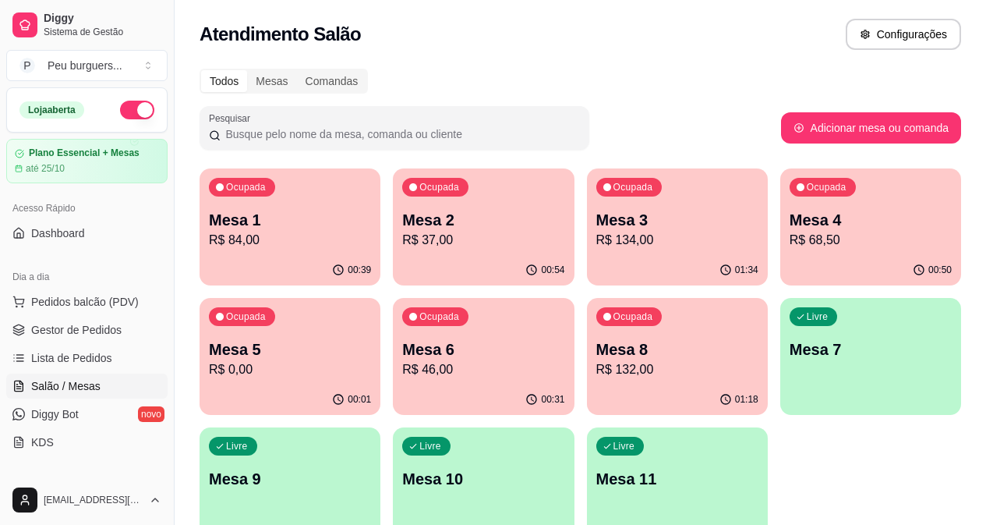
click at [597, 367] on p "R$ 132,00" at bounding box center [678, 369] width 162 height 19
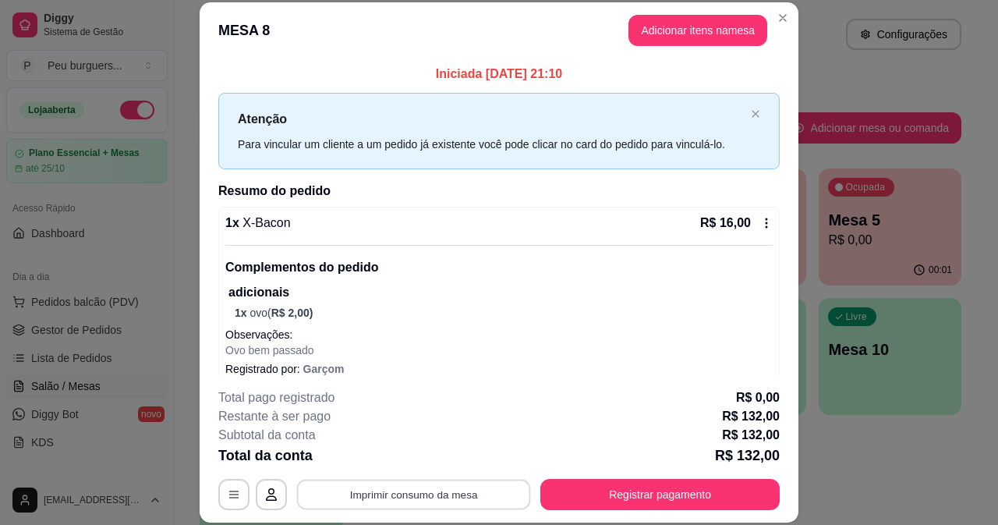
click at [460, 486] on button "Imprimir consumo da mesa" at bounding box center [414, 494] width 234 height 30
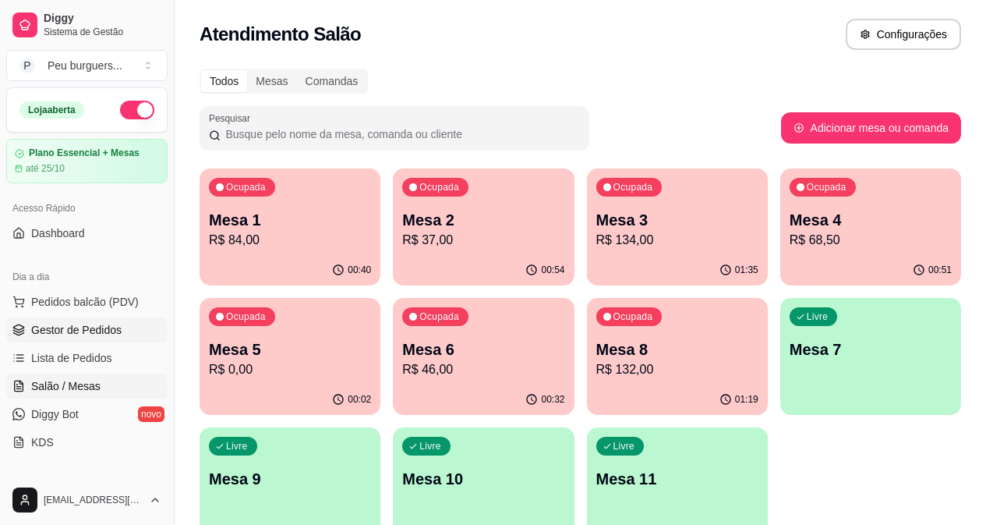
click at [86, 324] on span "Gestor de Pedidos" at bounding box center [76, 330] width 90 height 16
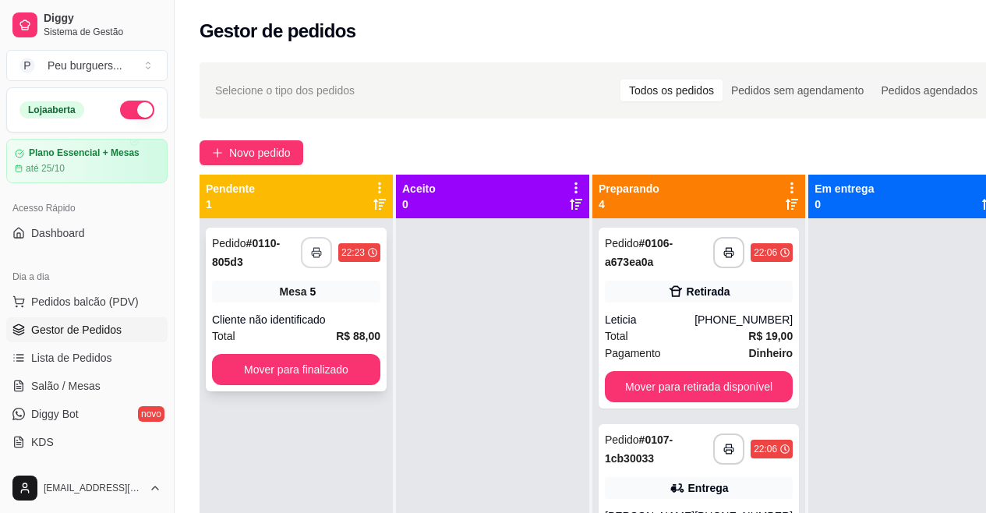
click at [321, 261] on button "button" at bounding box center [316, 252] width 31 height 31
click at [362, 374] on button "Mover para finalizado" at bounding box center [296, 370] width 164 height 30
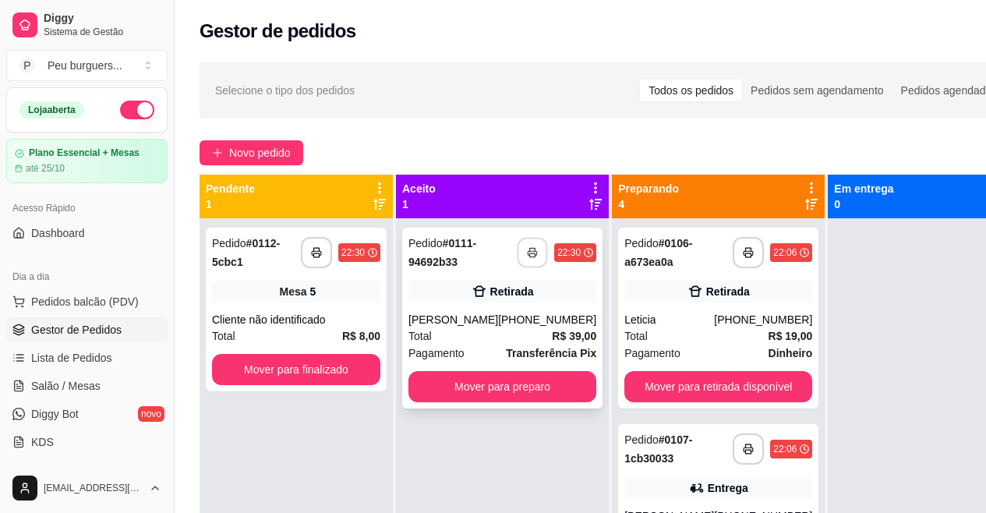
click at [527, 255] on icon "button" at bounding box center [532, 252] width 11 height 11
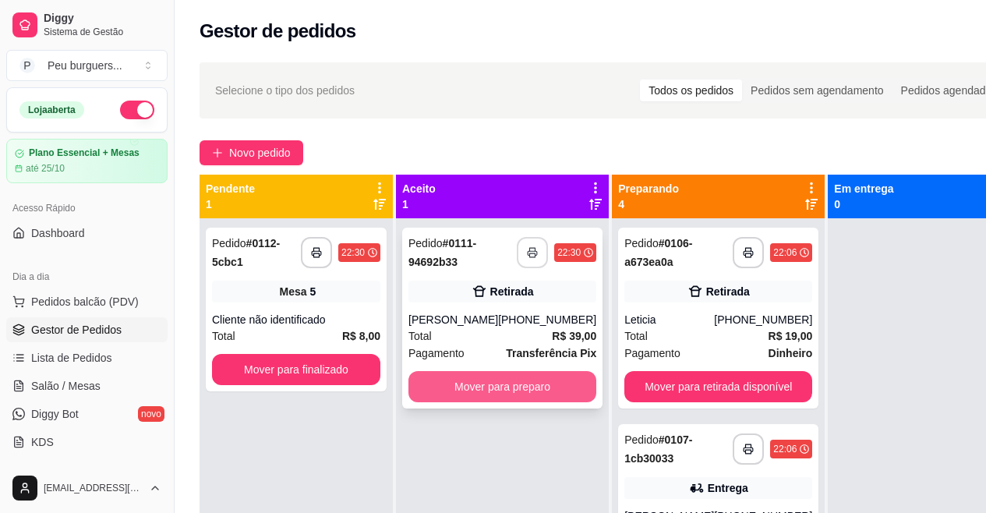
click at [516, 384] on button "Mover para preparo" at bounding box center [503, 386] width 188 height 31
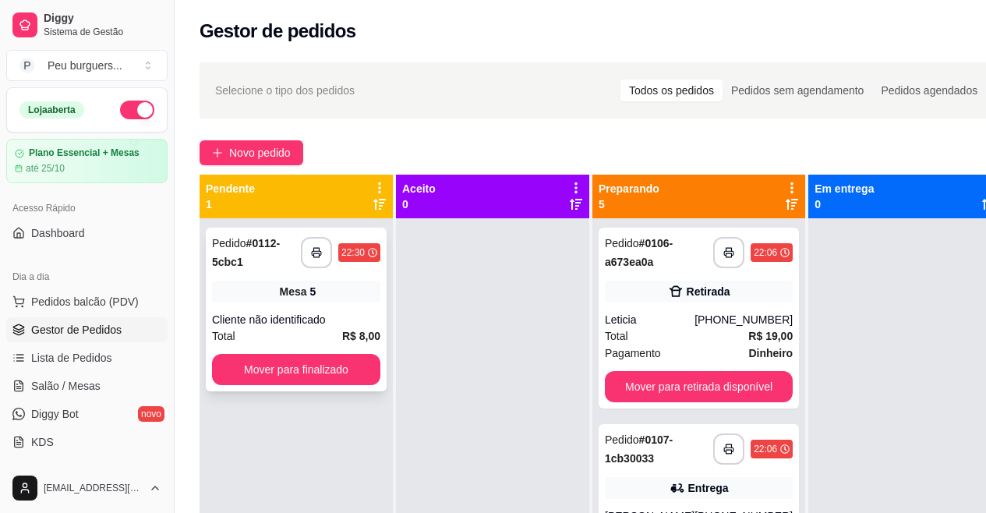
click at [362, 299] on div "Mesa 5" at bounding box center [296, 292] width 168 height 22
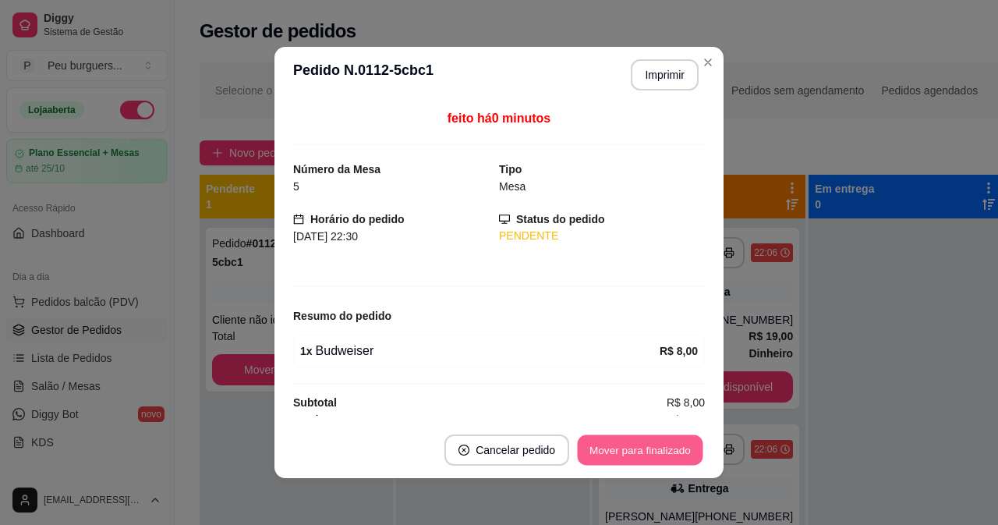
click at [599, 453] on button "Mover para finalizado" at bounding box center [641, 450] width 126 height 30
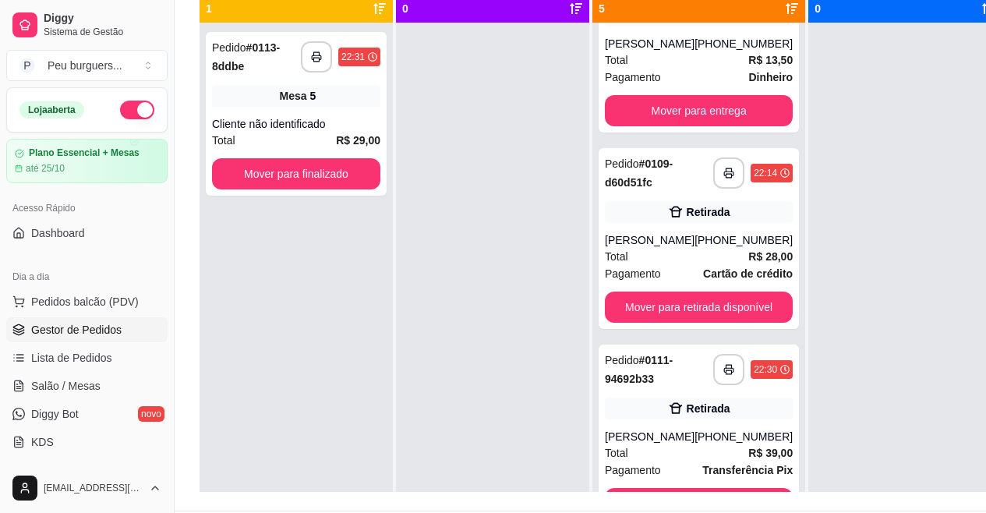
scroll to position [250, 0]
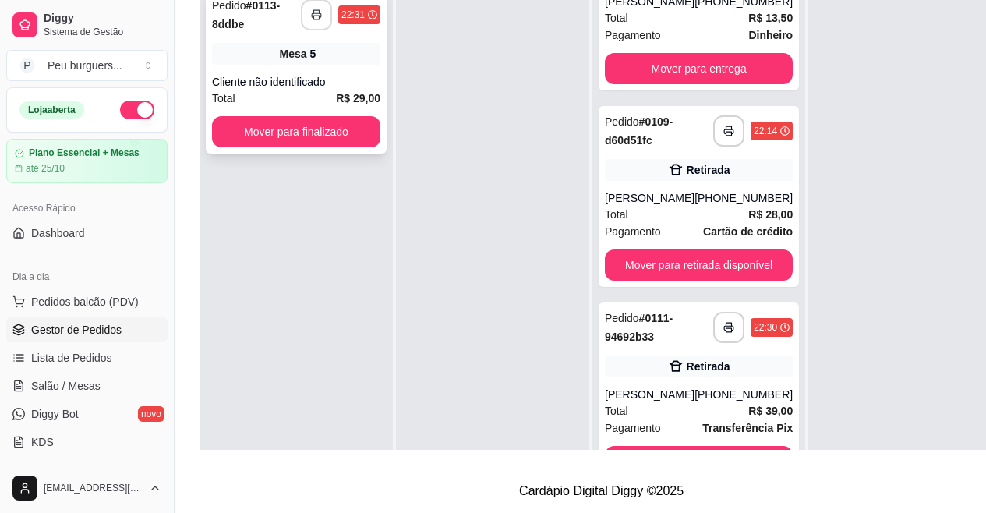
click at [319, 9] on icon "button" at bounding box center [316, 14] width 11 height 11
click at [300, 122] on button "Mover para finalizado" at bounding box center [296, 132] width 164 height 30
click at [273, 116] on button "Mover para finalizado" at bounding box center [296, 131] width 168 height 31
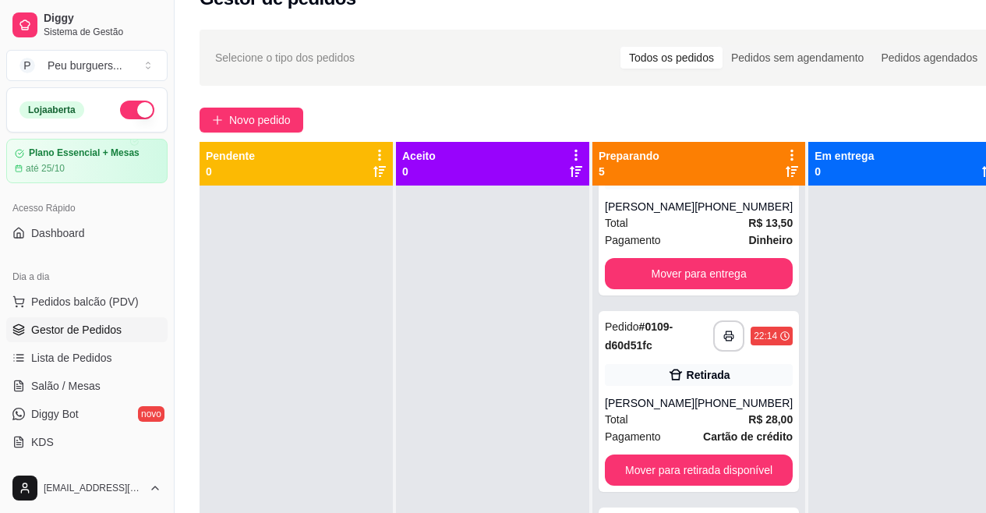
scroll to position [32, 0]
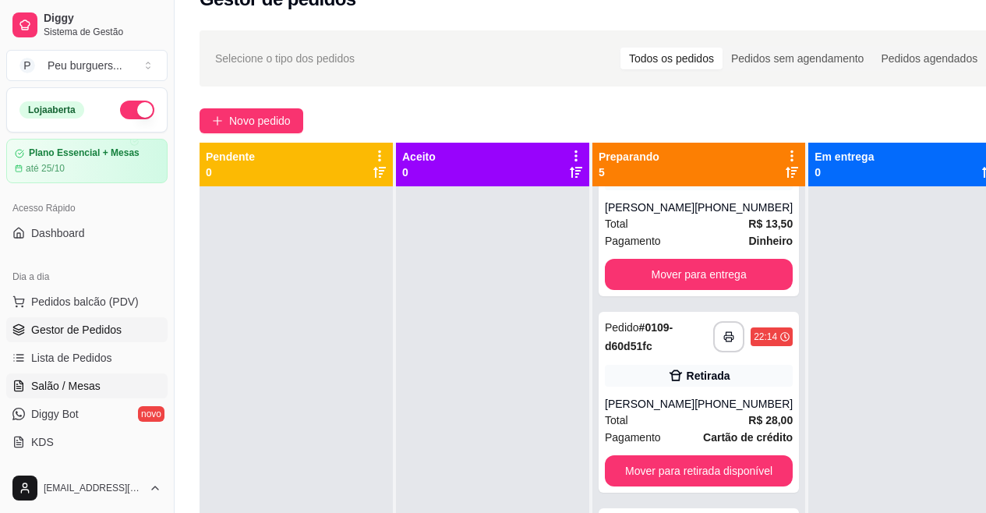
click at [94, 381] on span "Salão / Mesas" at bounding box center [65, 386] width 69 height 16
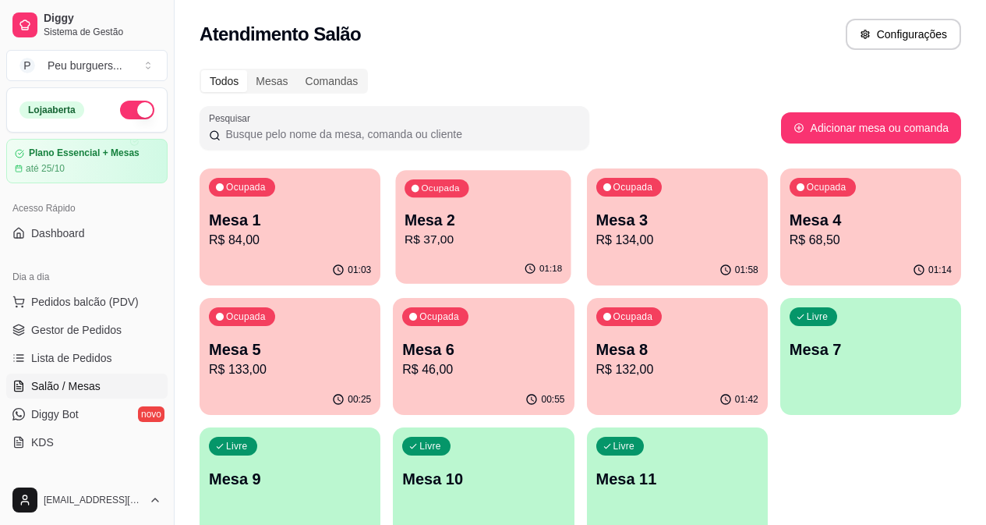
click at [436, 213] on p "Mesa 2" at bounding box center [484, 220] width 158 height 21
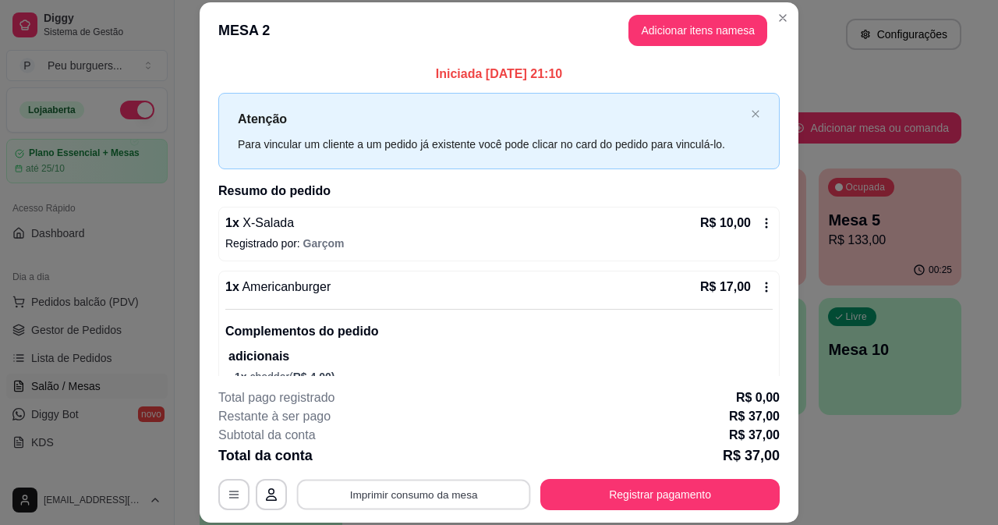
click at [461, 484] on button "Imprimir consumo da mesa" at bounding box center [414, 494] width 234 height 30
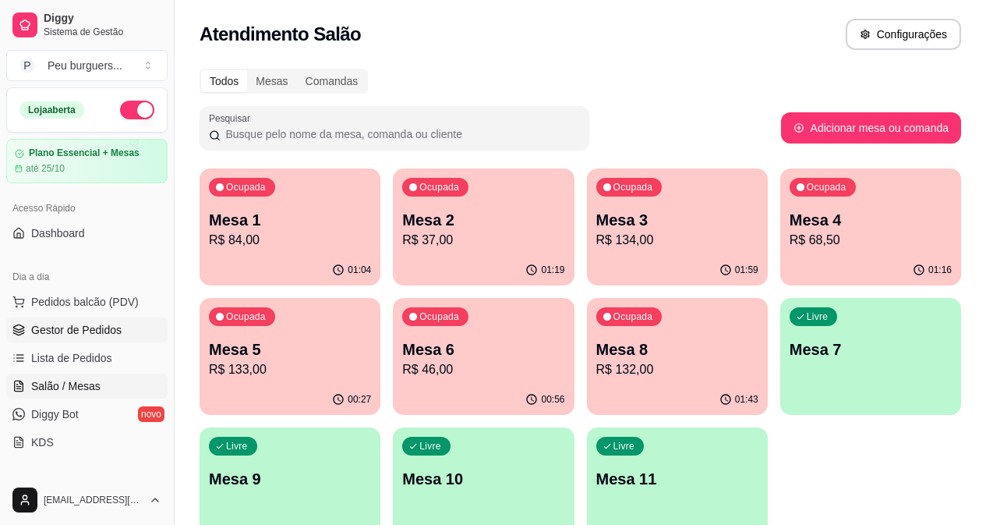
click at [70, 333] on span "Gestor de Pedidos" at bounding box center [76, 330] width 90 height 16
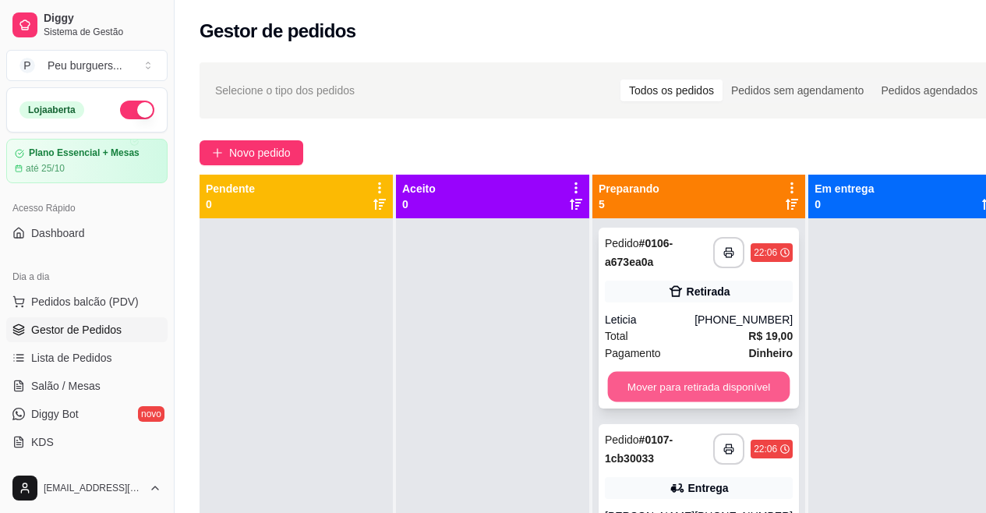
click at [717, 375] on button "Mover para retirada disponível" at bounding box center [699, 387] width 182 height 30
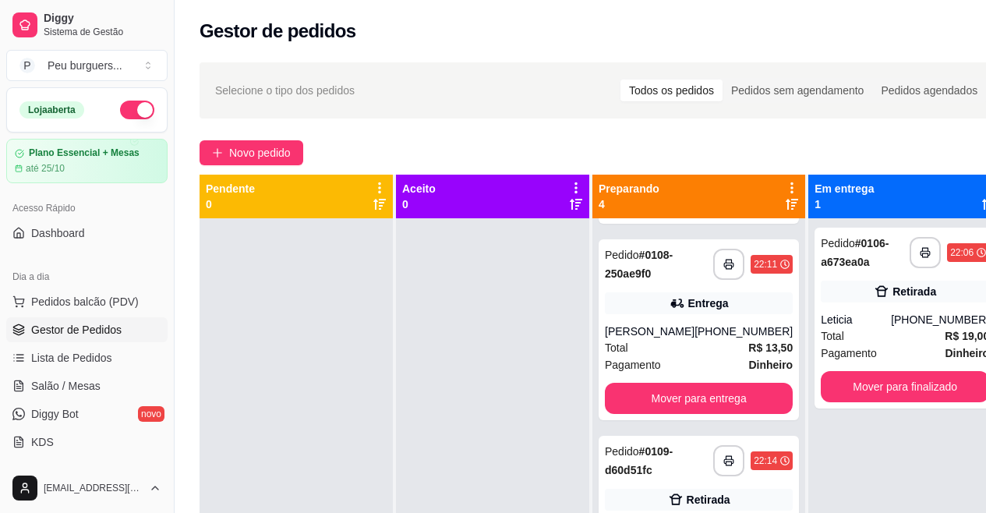
scroll to position [207, 0]
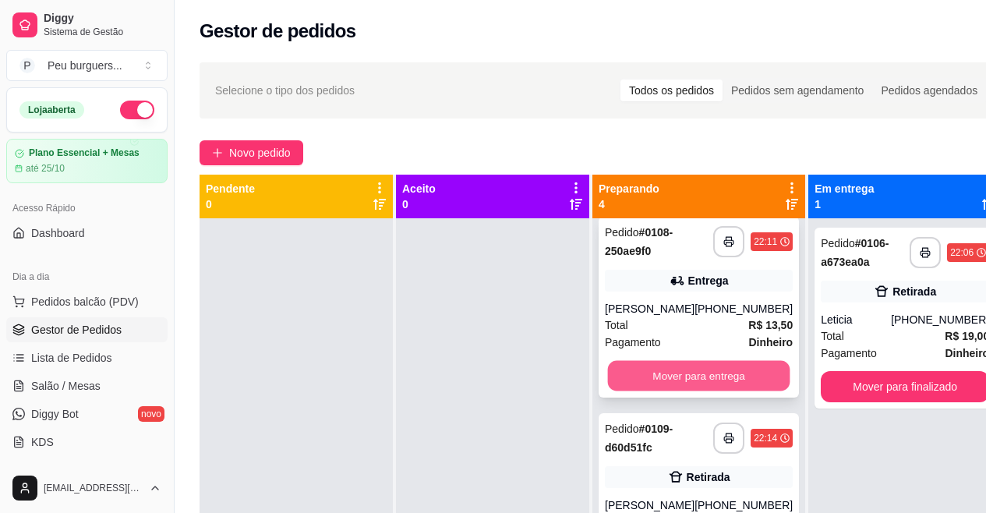
click at [708, 377] on button "Mover para entrega" at bounding box center [699, 376] width 182 height 30
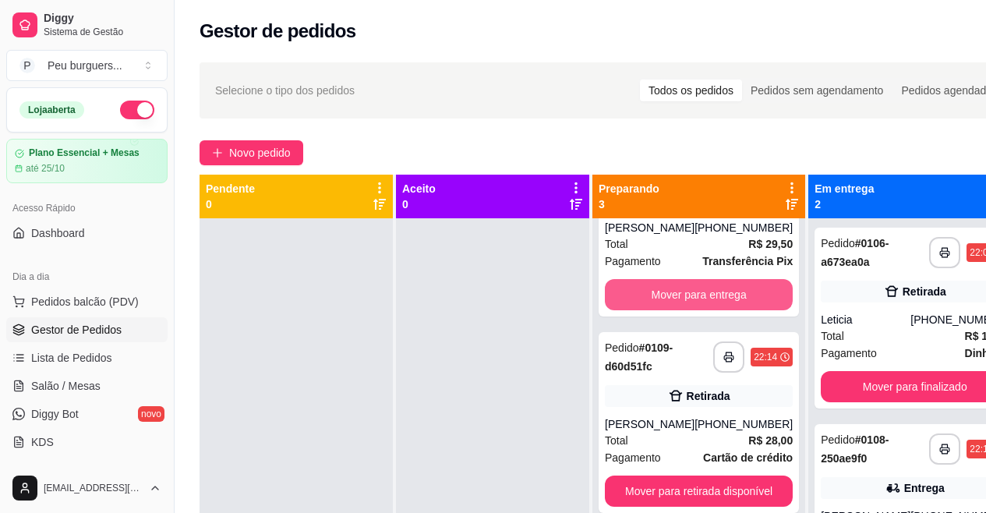
scroll to position [11, 0]
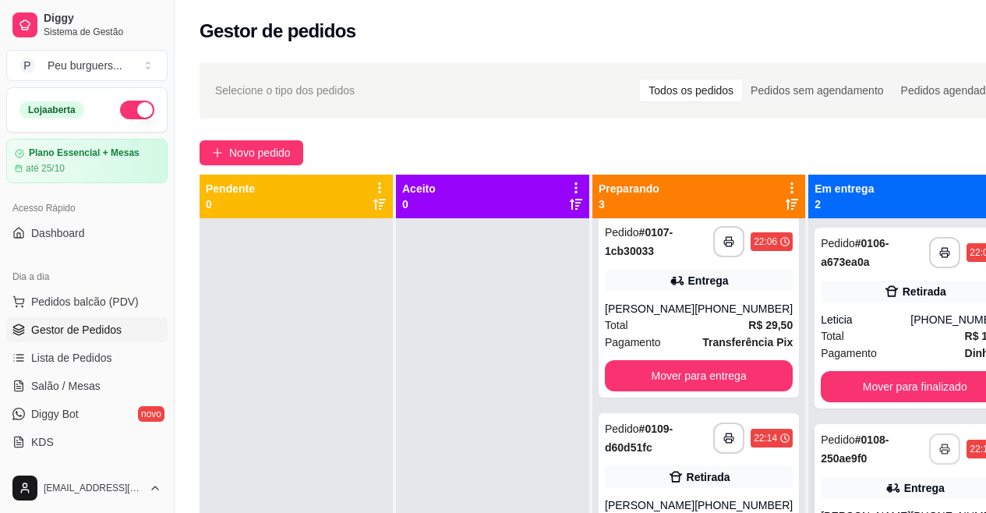
click at [930, 442] on button "button" at bounding box center [945, 449] width 31 height 31
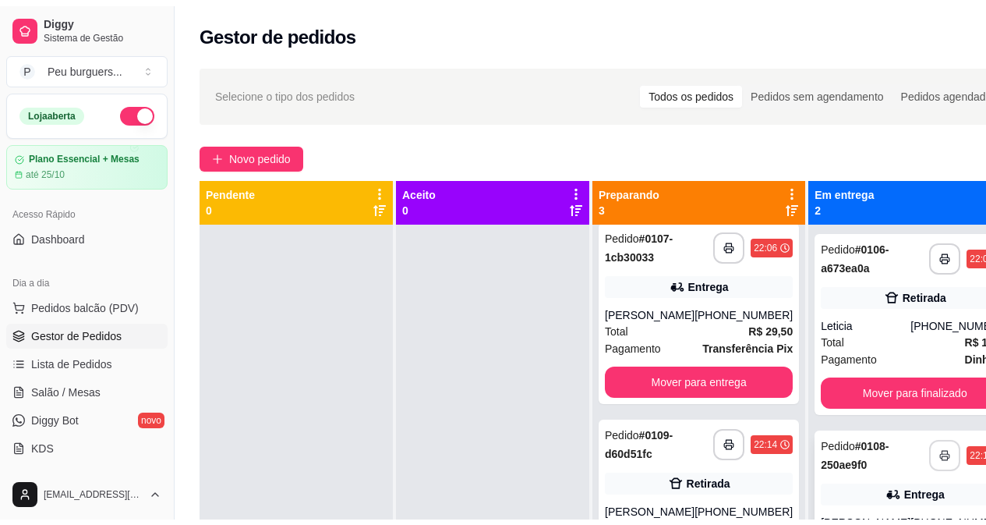
scroll to position [0, 0]
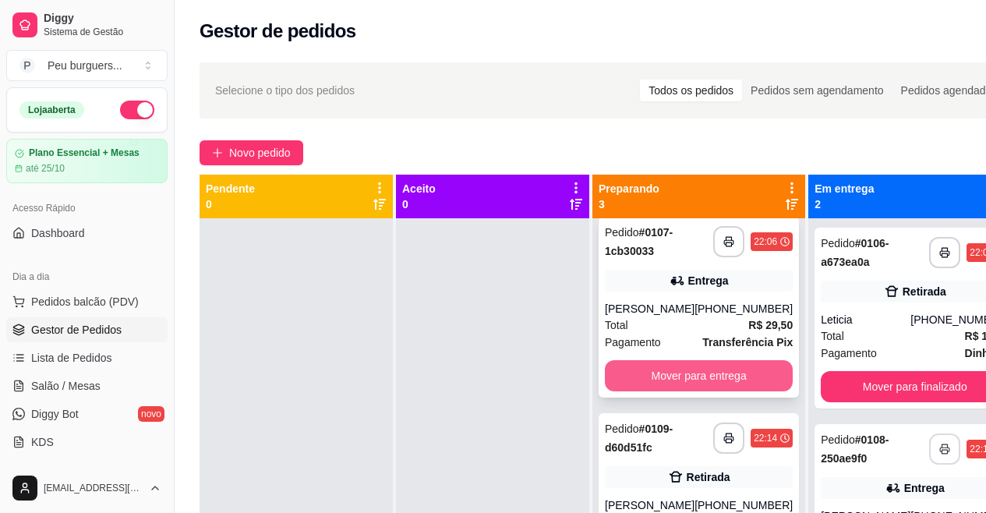
click at [725, 377] on button "Mover para entrega" at bounding box center [699, 375] width 188 height 31
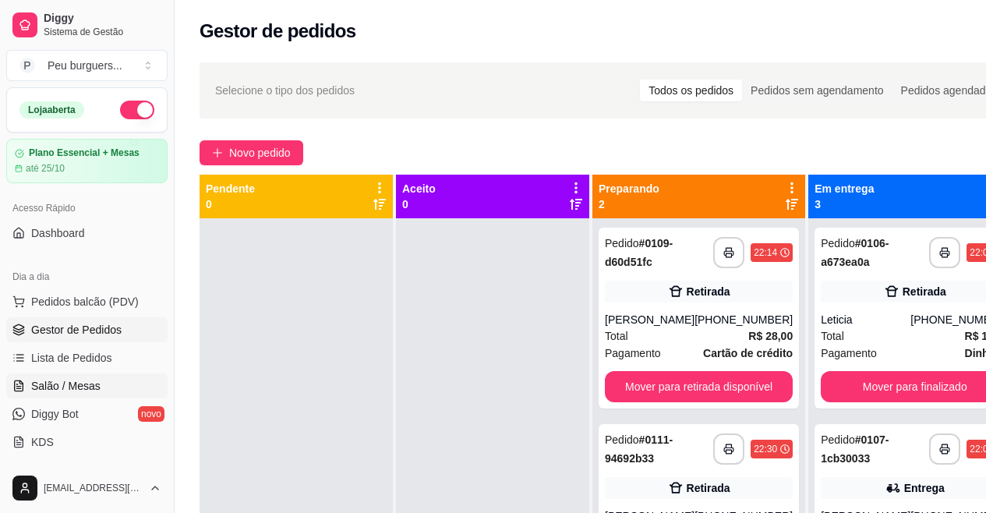
click at [83, 380] on span "Salão / Mesas" at bounding box center [65, 386] width 69 height 16
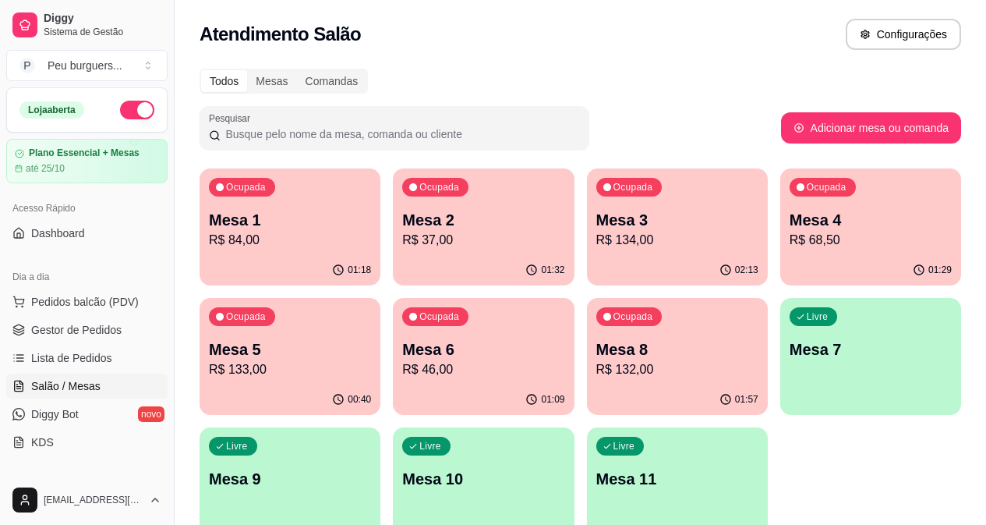
click at [402, 359] on div "Mesa 6 R$ 46,00" at bounding box center [483, 358] width 162 height 41
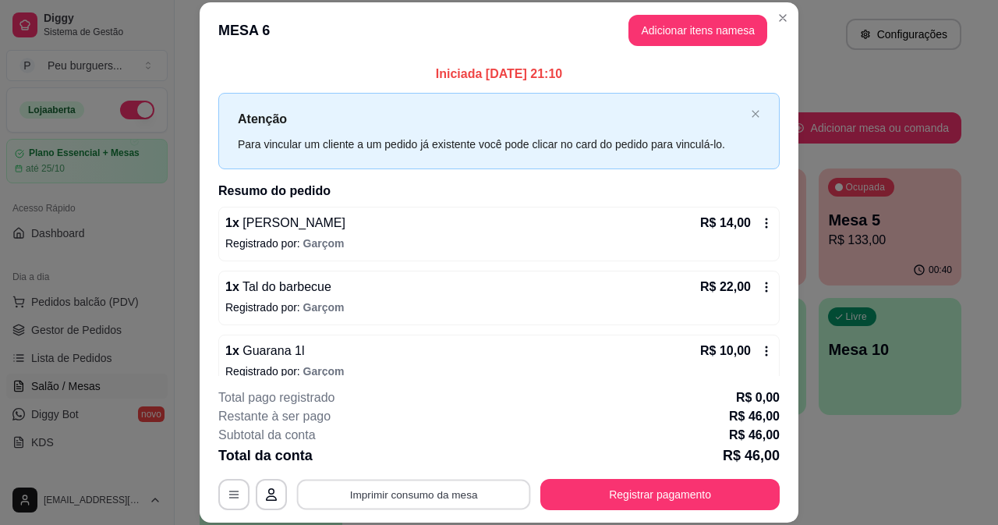
click at [451, 484] on button "Imprimir consumo da mesa" at bounding box center [414, 494] width 234 height 30
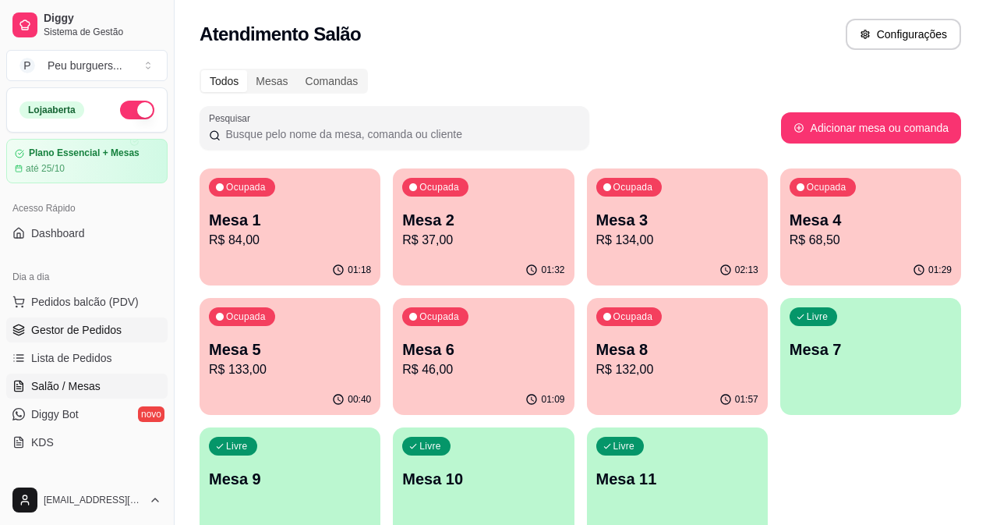
click at [103, 319] on link "Gestor de Pedidos" at bounding box center [86, 329] width 161 height 25
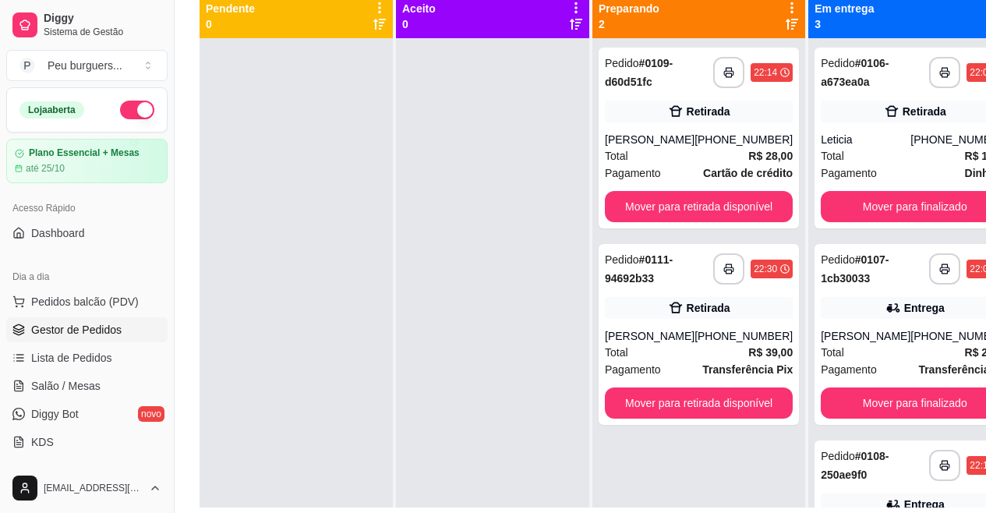
scroll to position [182, 0]
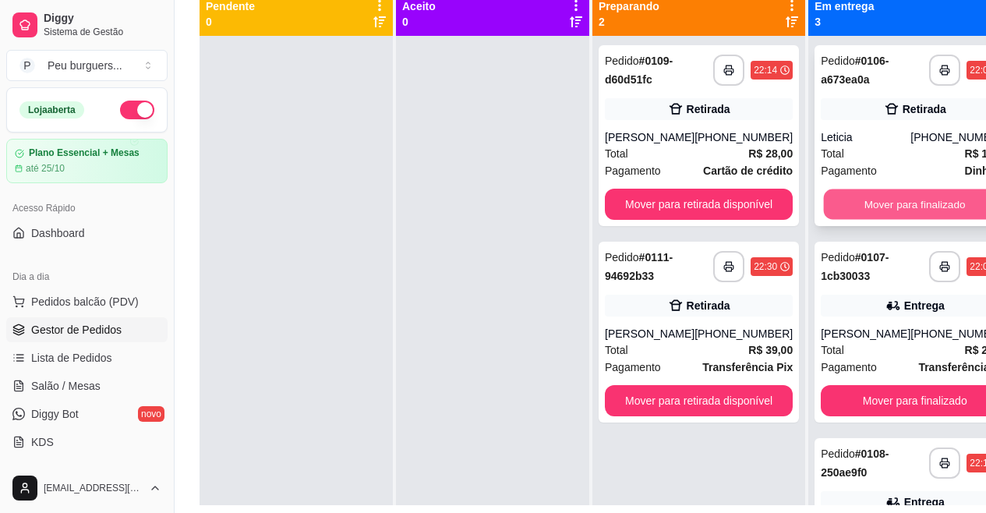
click at [830, 200] on button "Mover para finalizado" at bounding box center [915, 204] width 182 height 30
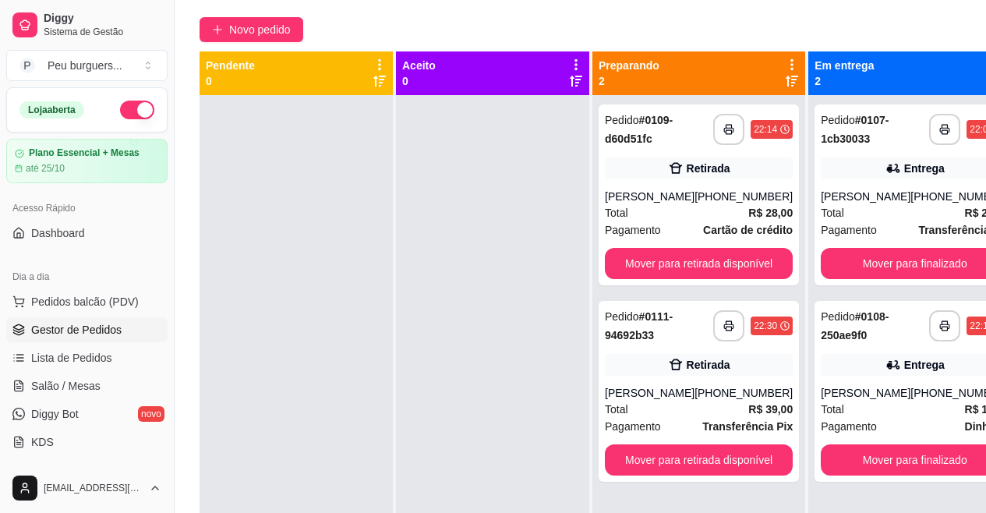
scroll to position [147, 0]
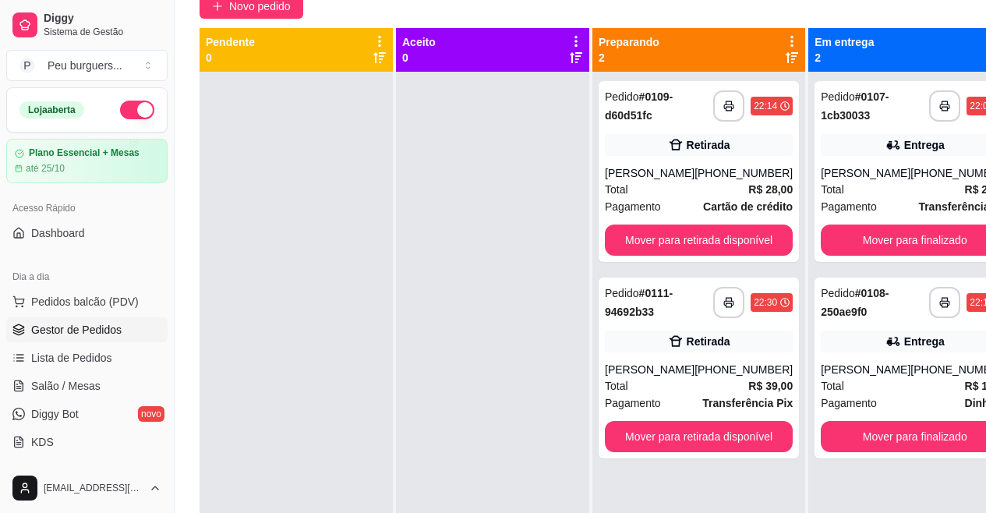
click at [120, 113] on button "button" at bounding box center [137, 110] width 34 height 19
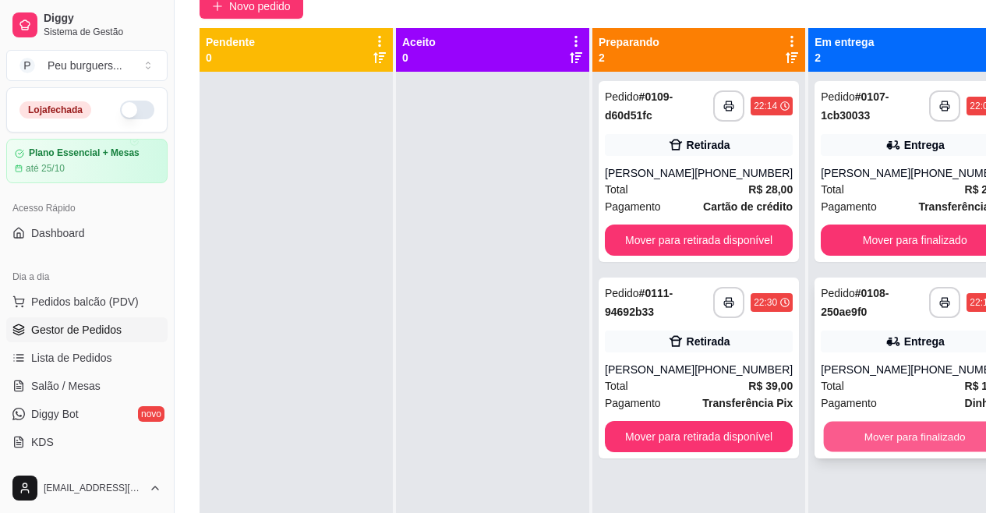
click at [863, 428] on button "Mover para finalizado" at bounding box center [915, 437] width 182 height 30
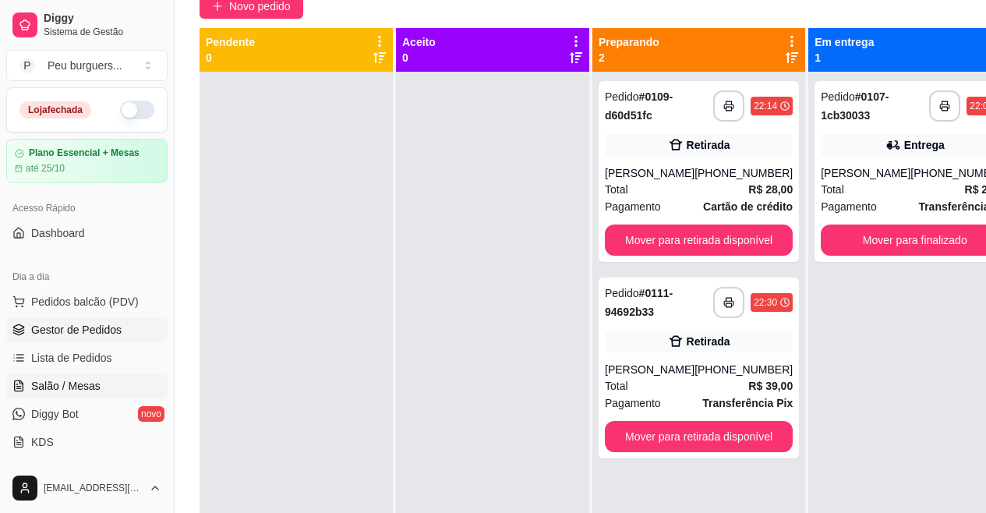
click at [83, 383] on span "Salão / Mesas" at bounding box center [65, 386] width 69 height 16
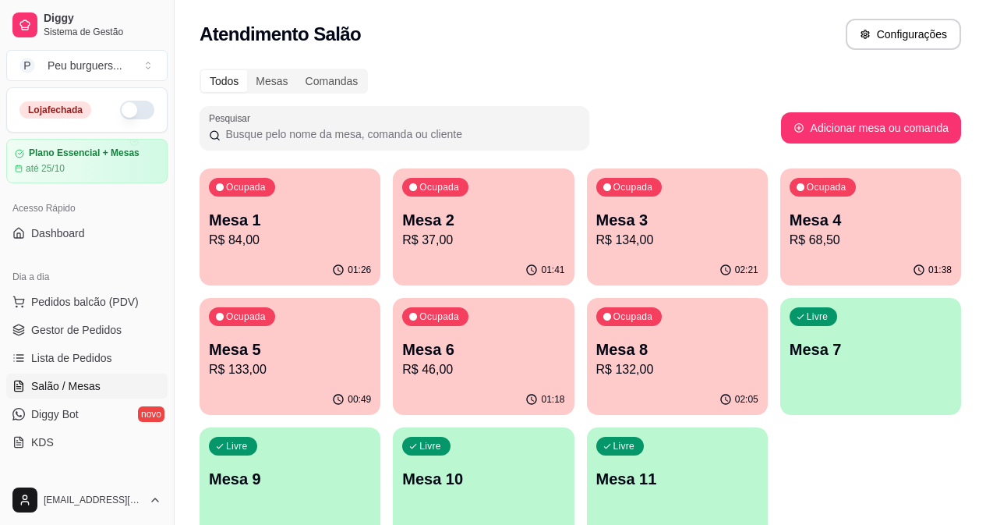
click at [257, 219] on p "Mesa 1" at bounding box center [290, 220] width 162 height 22
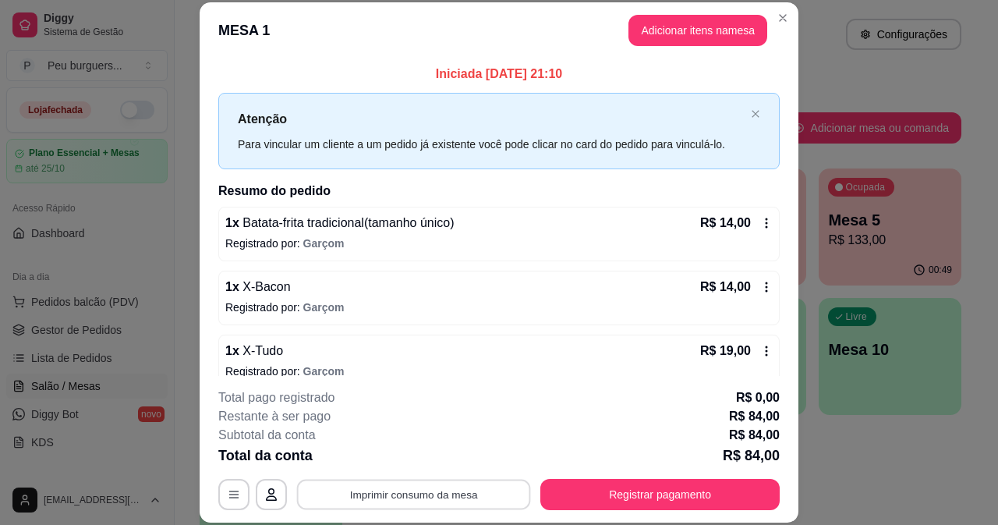
click at [430, 498] on button "Imprimir consumo da mesa" at bounding box center [414, 494] width 234 height 30
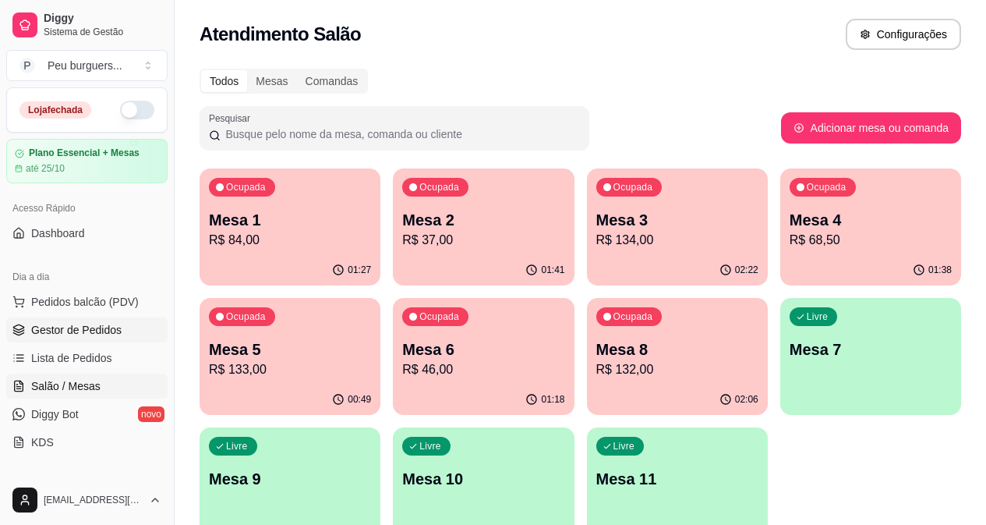
click at [62, 328] on span "Gestor de Pedidos" at bounding box center [76, 330] width 90 height 16
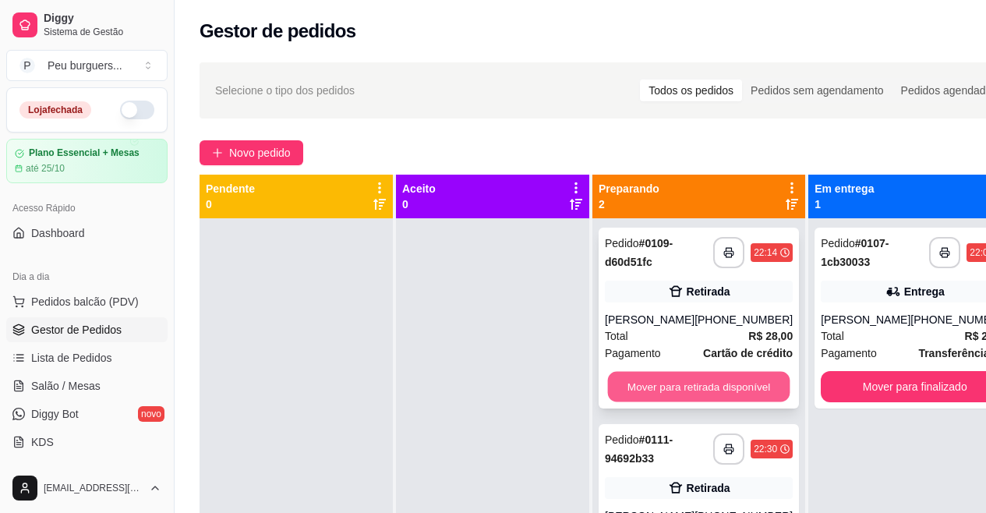
click at [690, 391] on button "Mover para retirada disponível" at bounding box center [699, 387] width 182 height 30
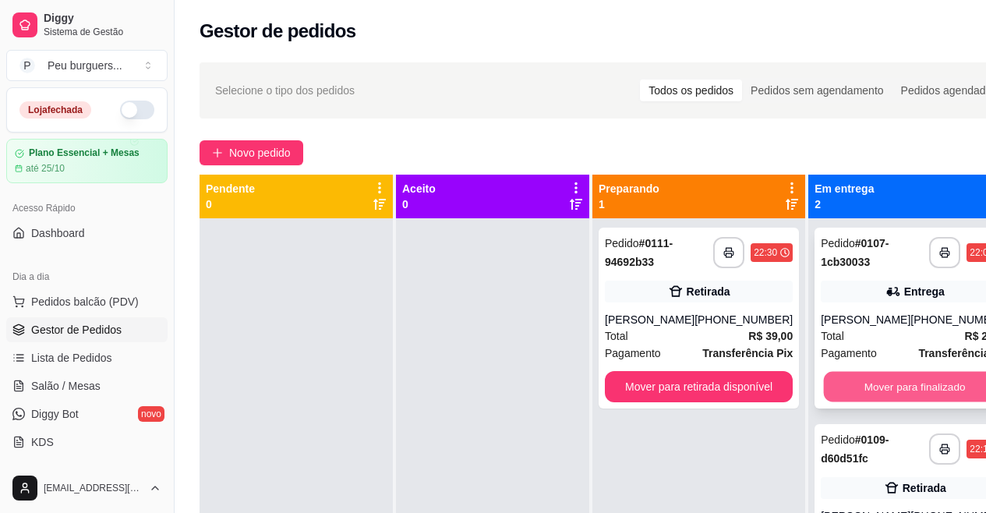
click at [829, 381] on button "Mover para finalizado" at bounding box center [915, 387] width 182 height 30
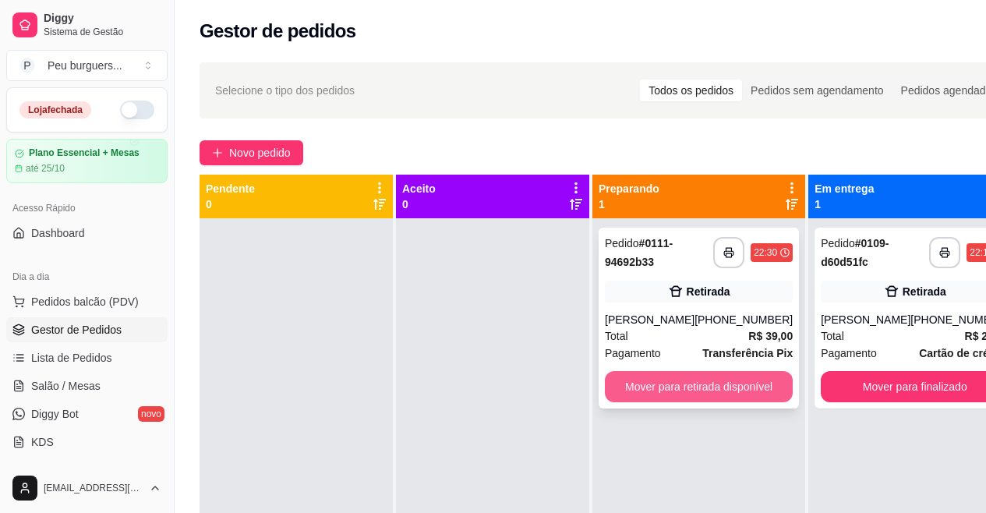
click at [693, 386] on button "Mover para retirada disponível" at bounding box center [699, 386] width 188 height 31
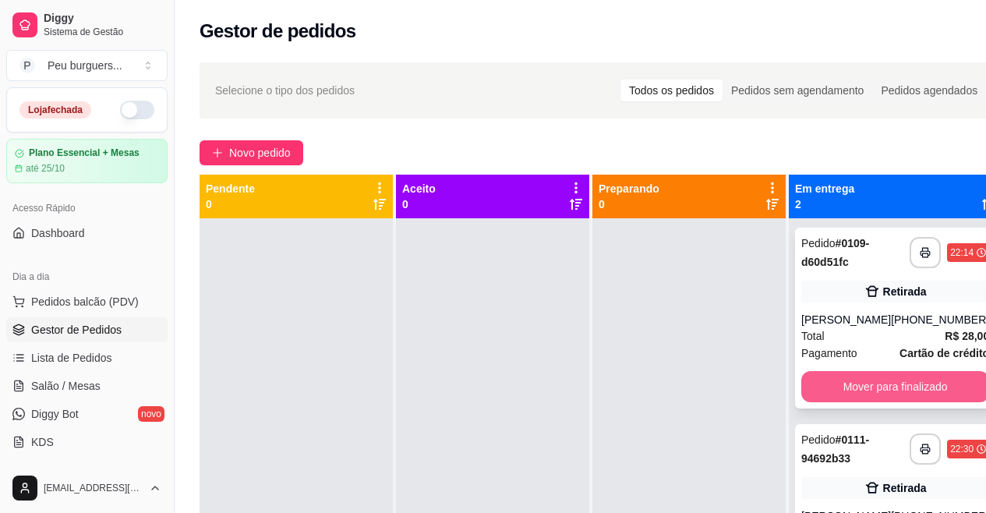
click at [916, 381] on button "Mover para finalizado" at bounding box center [896, 386] width 188 height 31
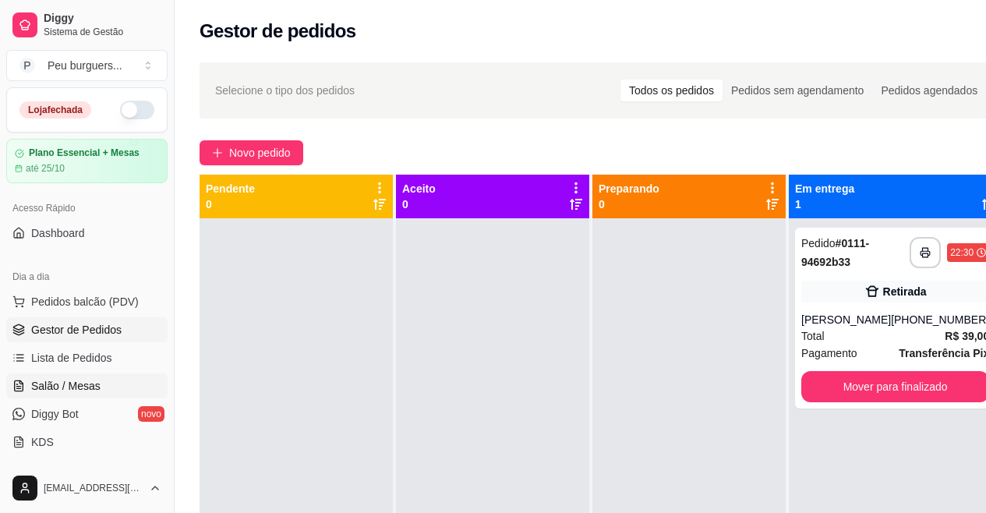
click at [66, 377] on link "Salão / Mesas" at bounding box center [86, 386] width 161 height 25
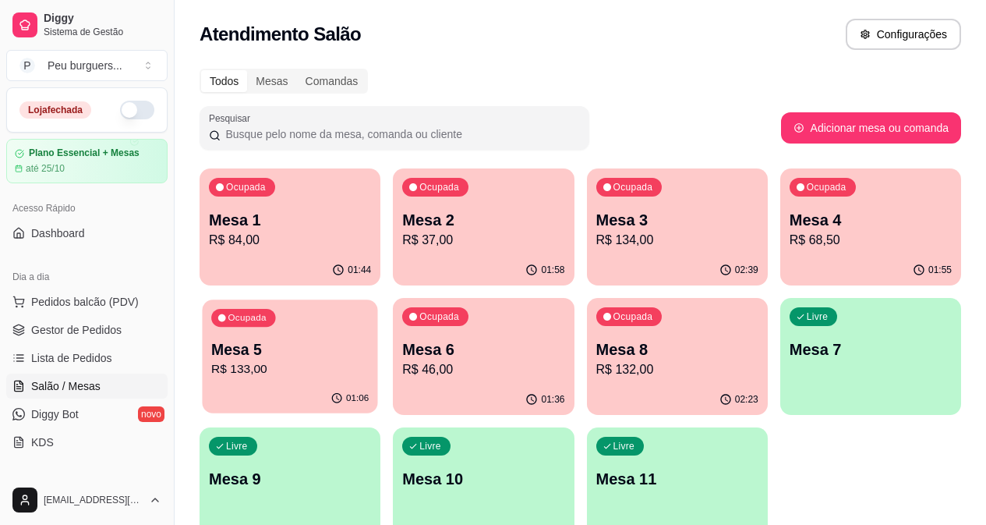
click at [369, 339] on p "Mesa 5" at bounding box center [290, 349] width 158 height 21
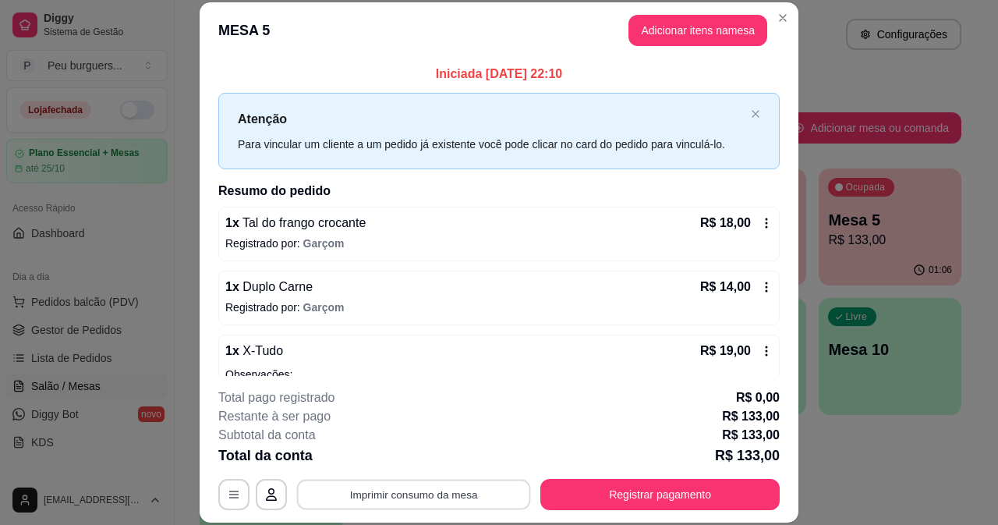
click at [467, 490] on button "Imprimir consumo da mesa" at bounding box center [414, 494] width 234 height 30
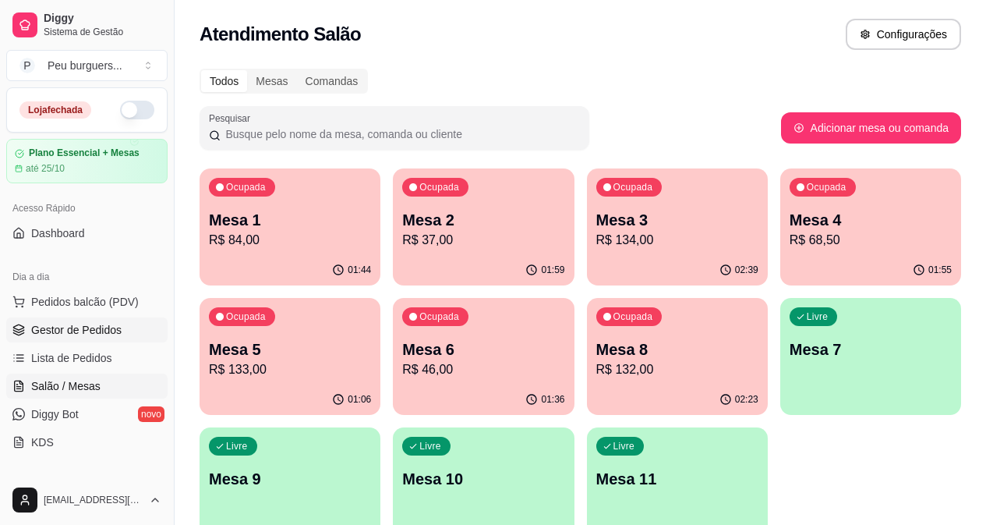
click at [79, 325] on span "Gestor de Pedidos" at bounding box center [76, 330] width 90 height 16
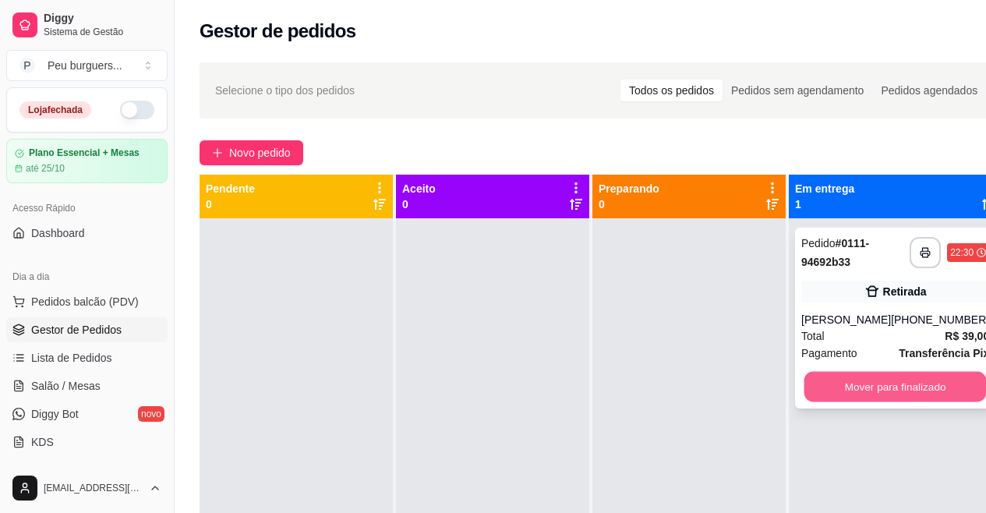
click at [943, 389] on button "Mover para finalizado" at bounding box center [896, 387] width 182 height 30
